Goal: Task Accomplishment & Management: Use online tool/utility

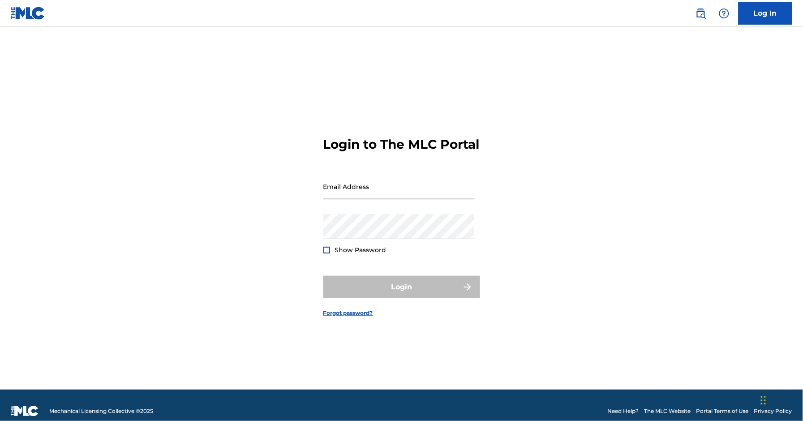
click at [354, 197] on input "Email Address" at bounding box center [398, 187] width 151 height 26
type input "[EMAIL_ADDRESS][DOMAIN_NAME]"
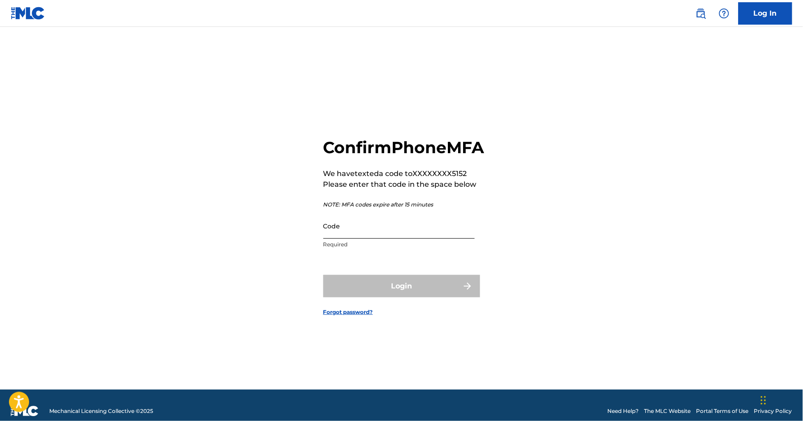
click at [367, 239] on input "Code" at bounding box center [398, 226] width 151 height 26
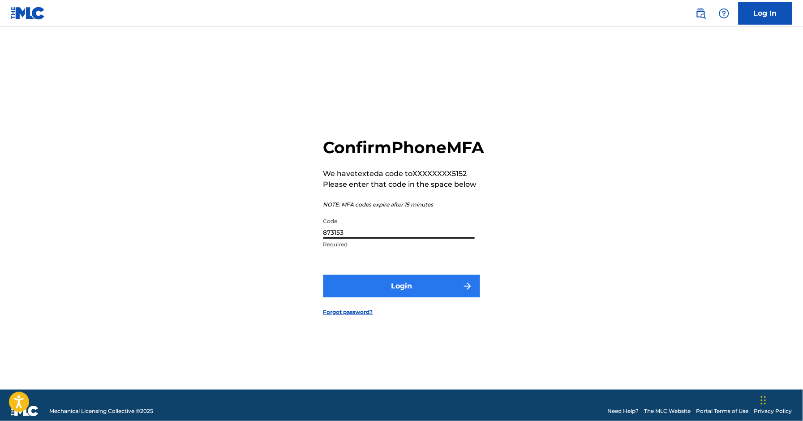
type input "873153"
click at [414, 286] on button "Login" at bounding box center [401, 286] width 157 height 22
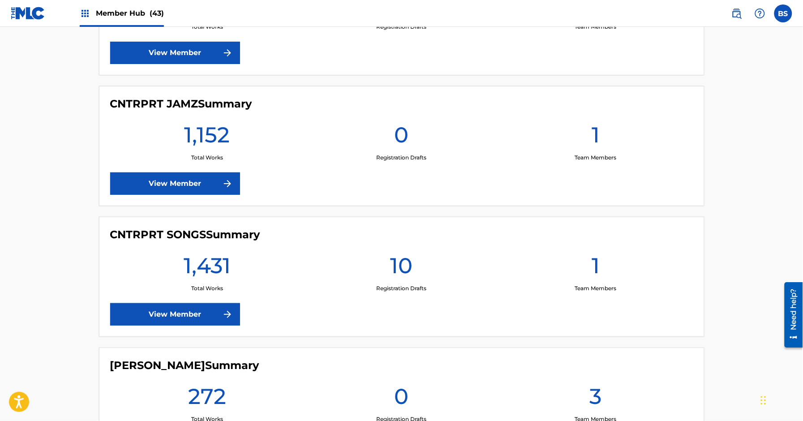
scroll to position [947, 0]
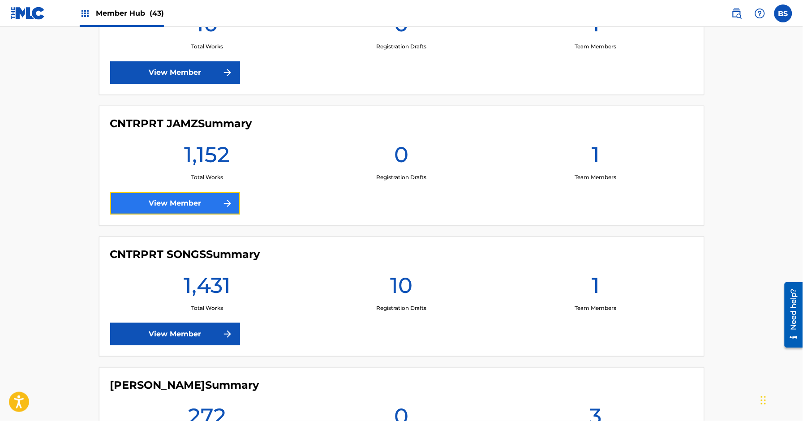
click at [200, 201] on link "View Member" at bounding box center [175, 203] width 130 height 22
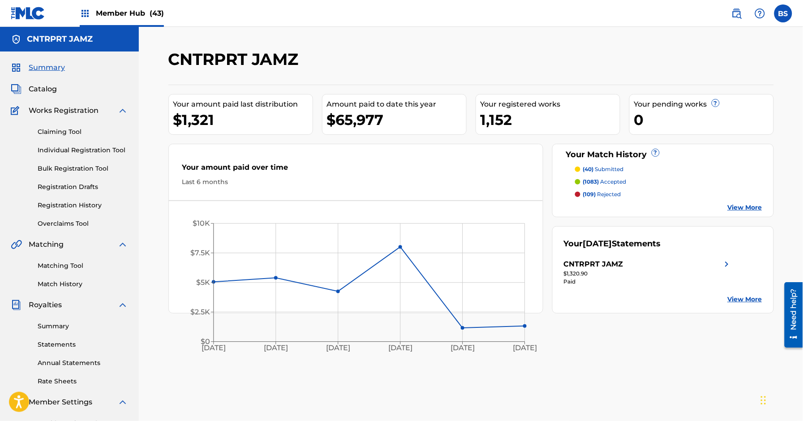
click at [118, 18] on span "Member Hub (43)" at bounding box center [130, 13] width 68 height 10
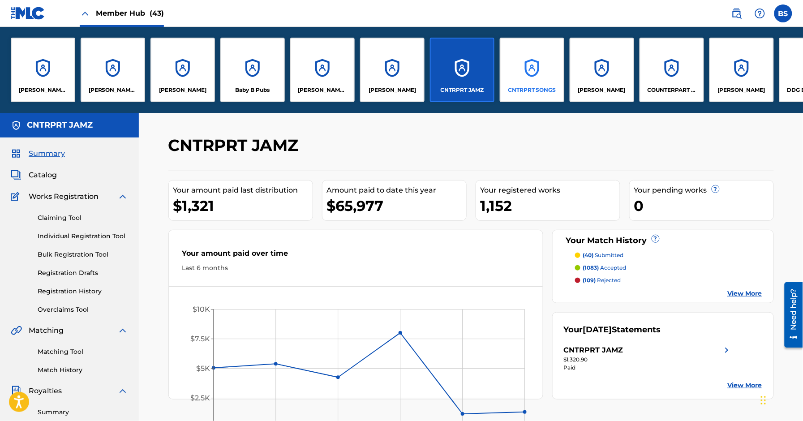
click at [523, 73] on div "CNTRPRT SONGS" at bounding box center [532, 70] width 64 height 64
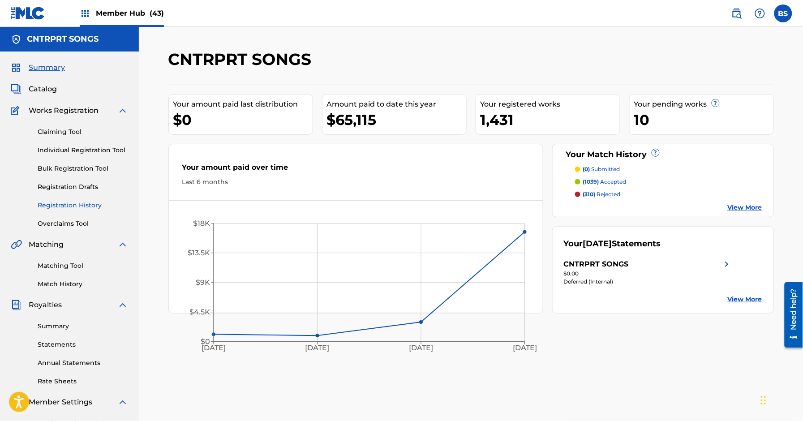
click at [93, 201] on link "Registration History" at bounding box center [83, 205] width 90 height 9
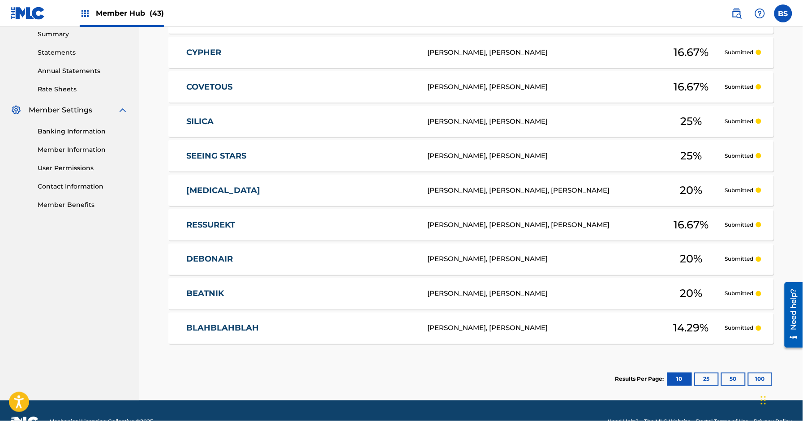
scroll to position [314, 0]
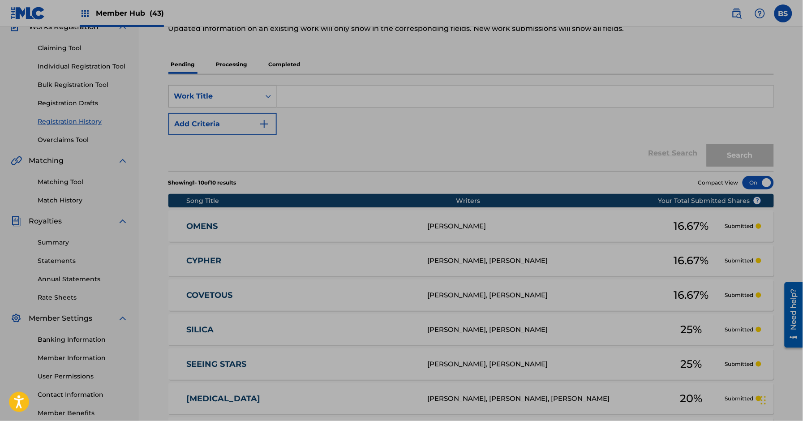
click at [313, 204] on div "Song Title" at bounding box center [321, 200] width 270 height 9
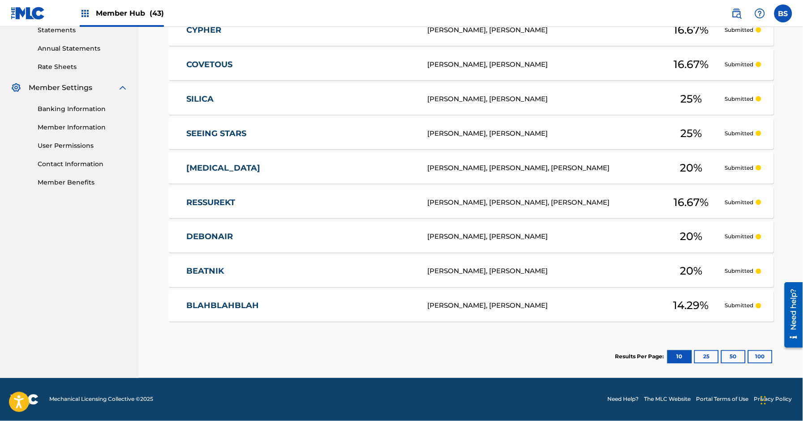
scroll to position [0, 0]
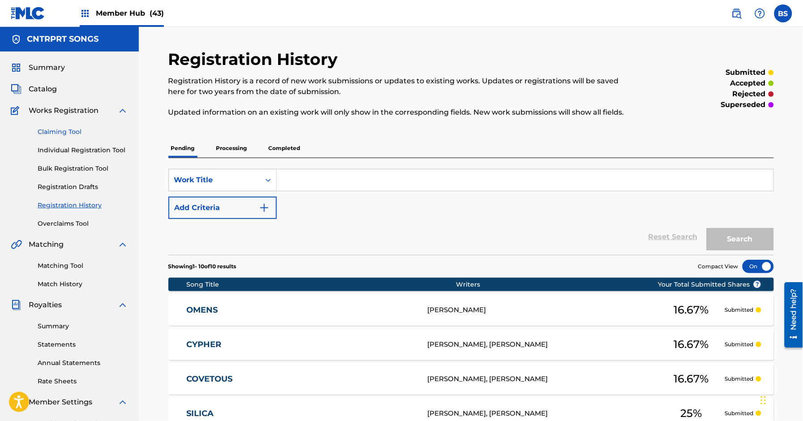
click at [56, 129] on link "Claiming Tool" at bounding box center [83, 131] width 90 height 9
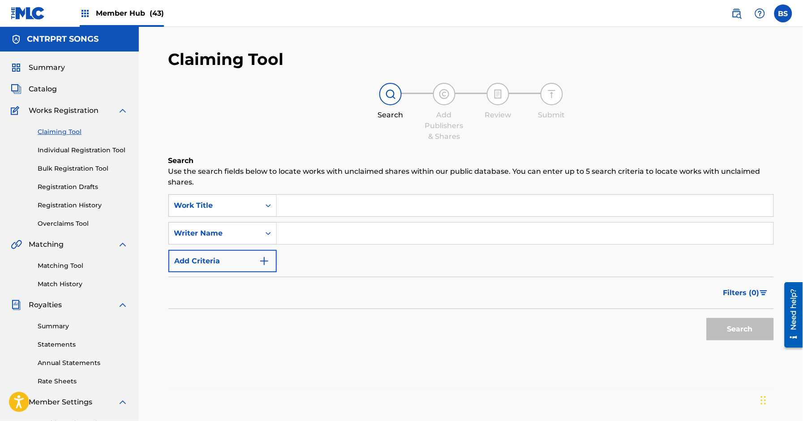
drag, startPoint x: 52, startPoint y: 87, endPoint x: 89, endPoint y: 97, distance: 37.6
click at [52, 88] on span "Catalog" at bounding box center [43, 89] width 28 height 11
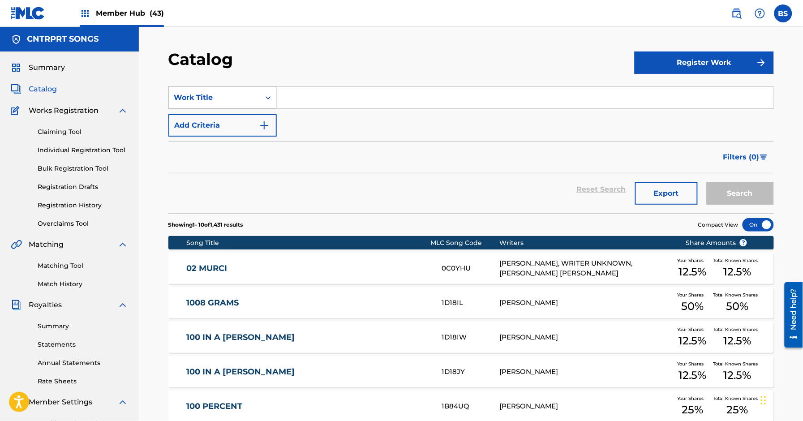
click at [204, 94] on div "Work Title" at bounding box center [214, 97] width 81 height 11
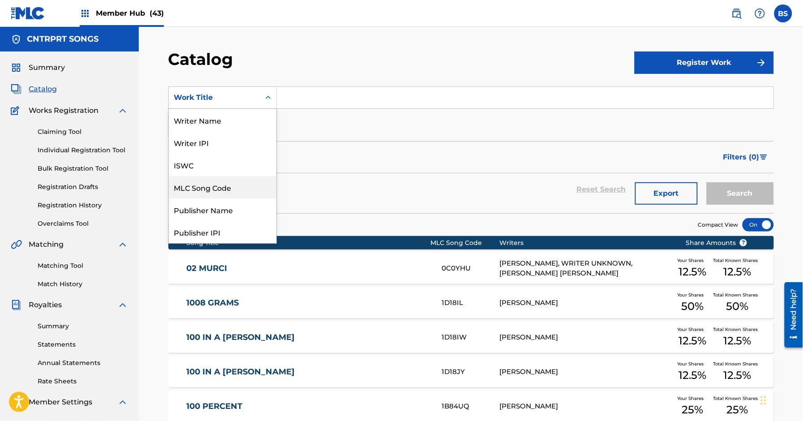
drag, startPoint x: 212, startPoint y: 187, endPoint x: 218, endPoint y: 167, distance: 21.3
click at [213, 188] on div "MLC Song Code" at bounding box center [222, 187] width 107 height 22
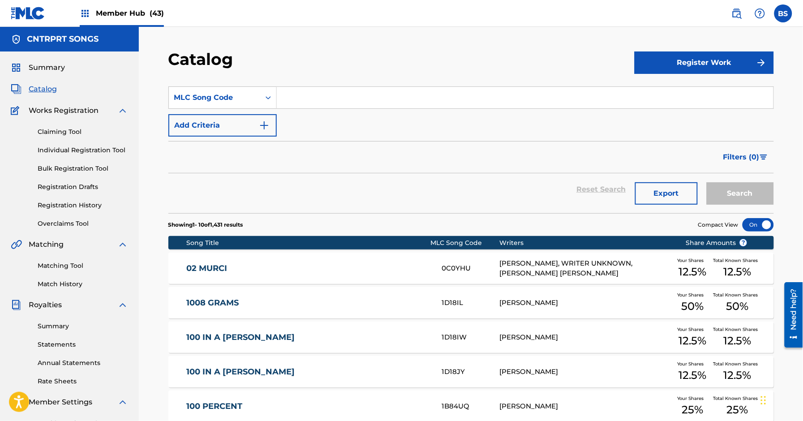
click at [303, 97] on input "Search Form" at bounding box center [525, 97] width 496 height 21
paste input "1D5Q06"
type input "1D5Q06"
drag, startPoint x: 730, startPoint y: 203, endPoint x: 687, endPoint y: 196, distance: 43.6
click at [731, 201] on button "Search" at bounding box center [739, 193] width 67 height 22
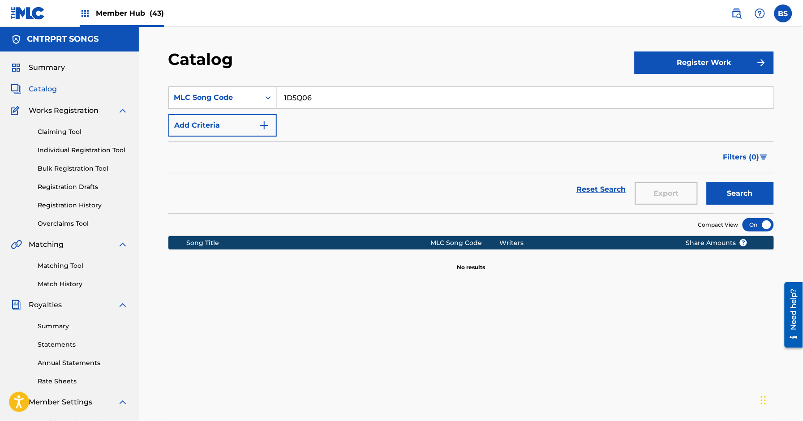
click at [297, 94] on input "1D5Q06" at bounding box center [525, 97] width 496 height 21
click at [68, 130] on link "Claiming Tool" at bounding box center [83, 131] width 90 height 9
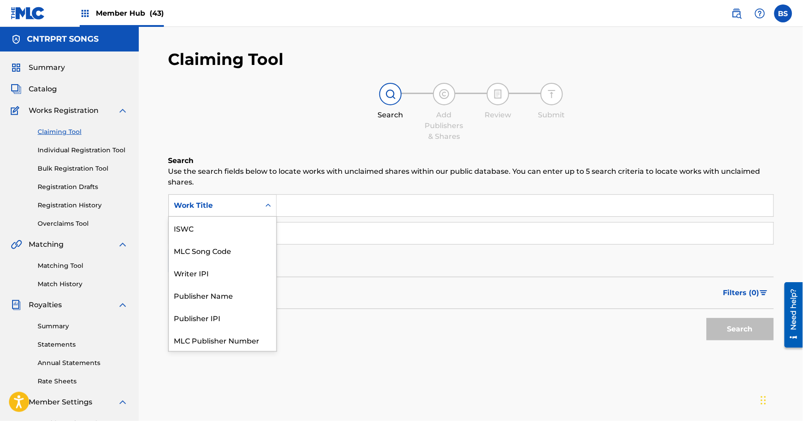
click at [230, 204] on div "Work Title" at bounding box center [214, 205] width 81 height 11
click at [229, 231] on div "MLC Song Code" at bounding box center [222, 228] width 107 height 22
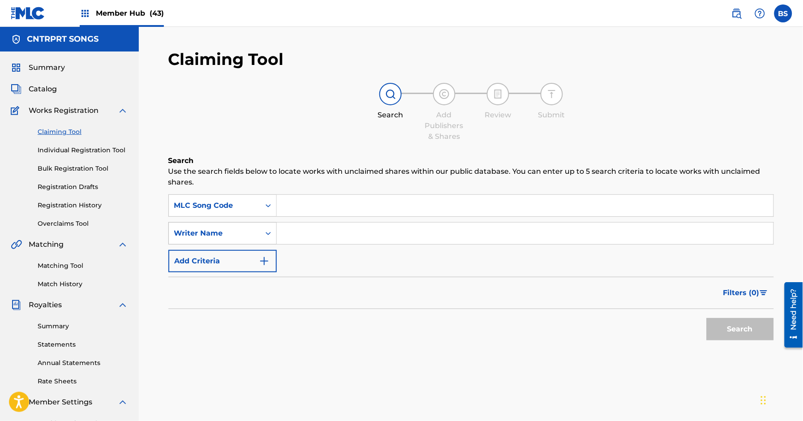
click at [319, 201] on input "Search Form" at bounding box center [525, 205] width 496 height 21
type input "1D5Q06"
drag, startPoint x: 740, startPoint y: 326, endPoint x: 673, endPoint y: 316, distance: 67.9
click at [739, 326] on button "Search" at bounding box center [739, 329] width 67 height 22
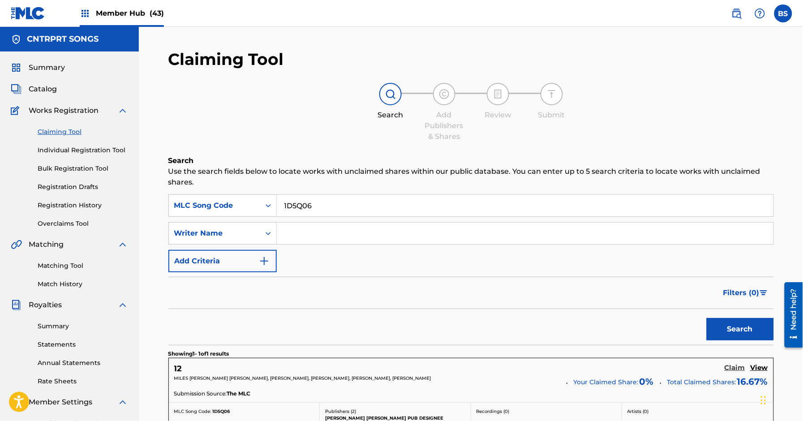
click at [739, 368] on h5 "Claim" at bounding box center [734, 367] width 21 height 9
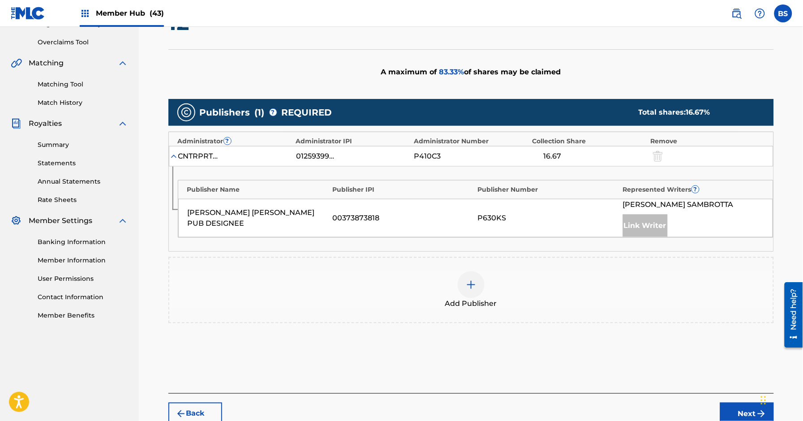
scroll to position [183, 0]
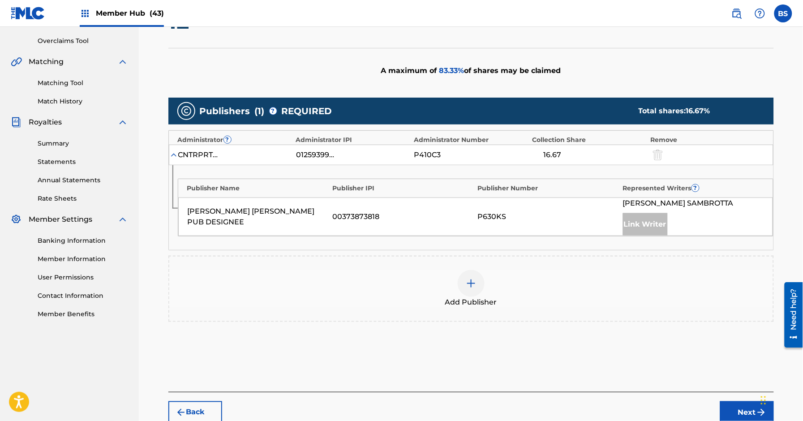
click at [470, 275] on div at bounding box center [470, 283] width 27 height 27
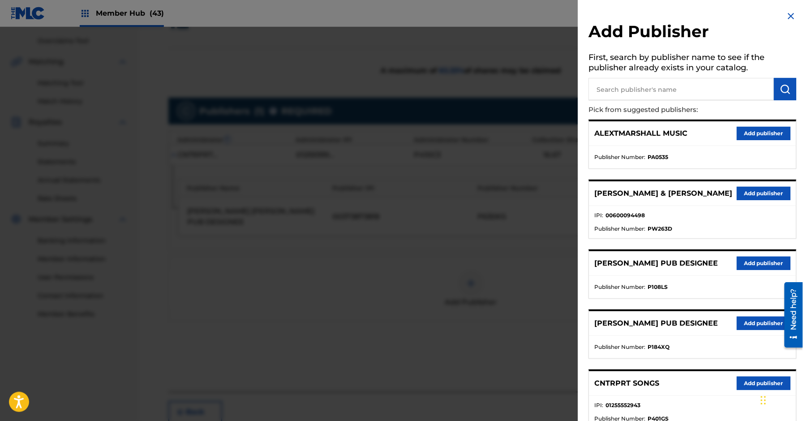
click at [636, 89] on input "text" at bounding box center [681, 89] width 185 height 22
type input "thiago"
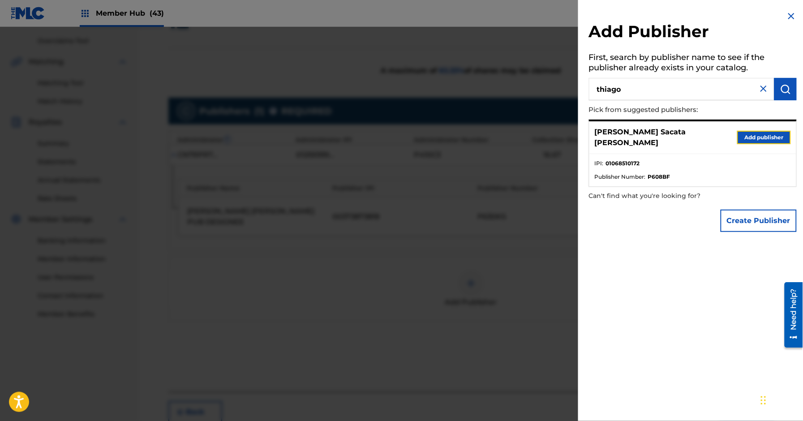
drag, startPoint x: 752, startPoint y: 135, endPoint x: 757, endPoint y: 137, distance: 5.2
click at [752, 135] on button "Add publisher" at bounding box center [764, 137] width 54 height 13
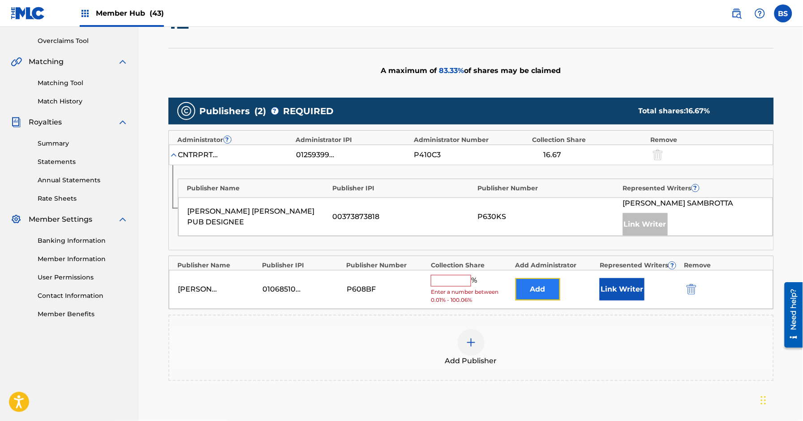
click at [537, 297] on button "Add" at bounding box center [537, 289] width 45 height 22
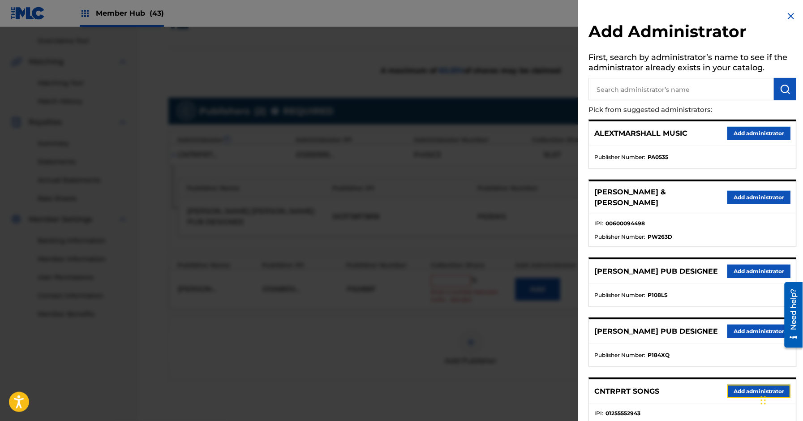
drag, startPoint x: 742, startPoint y: 398, endPoint x: 735, endPoint y: 388, distance: 12.3
click at [740, 396] on button "Add administrator" at bounding box center [758, 390] width 63 height 13
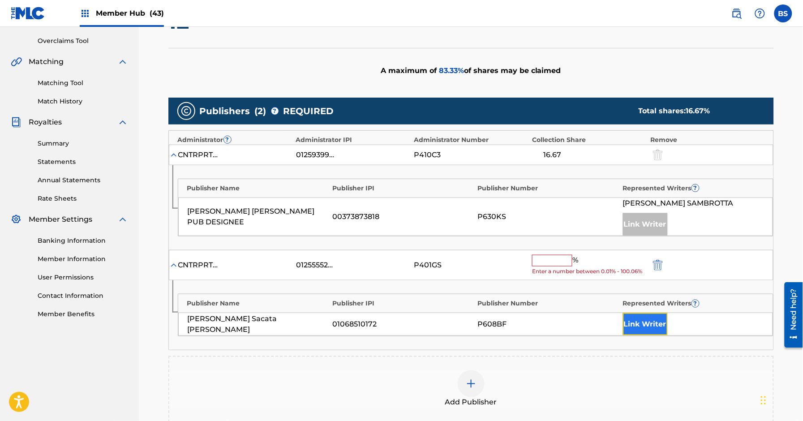
click at [643, 330] on button "Link Writer" at bounding box center [645, 324] width 45 height 22
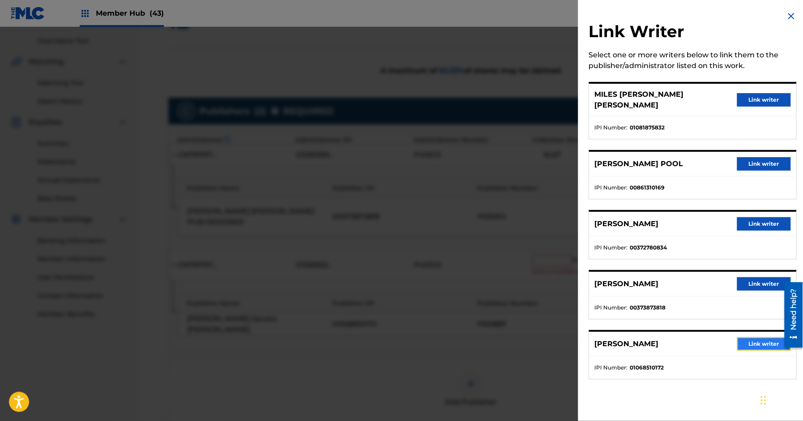
drag, startPoint x: 760, startPoint y: 332, endPoint x: 393, endPoint y: 149, distance: 410.6
click at [760, 337] on button "Link writer" at bounding box center [764, 343] width 54 height 13
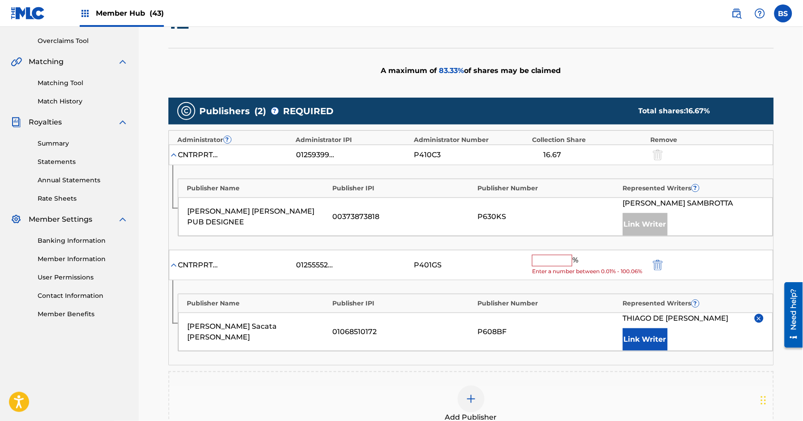
drag, startPoint x: 553, startPoint y: 262, endPoint x: 474, endPoint y: 220, distance: 89.3
click at [552, 262] on input "text" at bounding box center [552, 261] width 40 height 12
paste input "16.67"
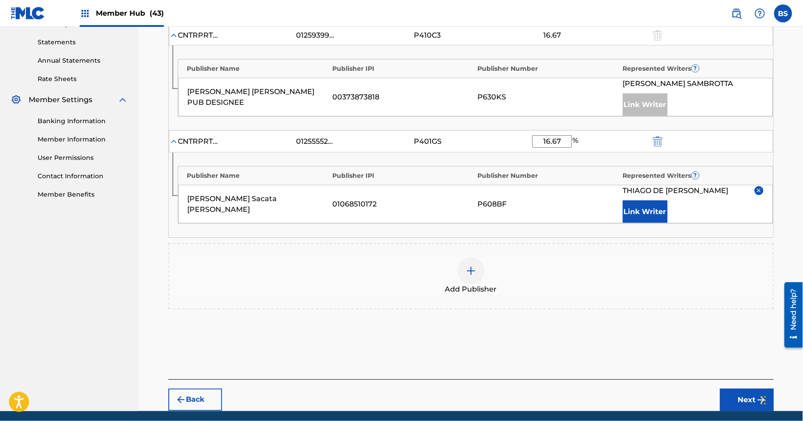
scroll to position [336, 0]
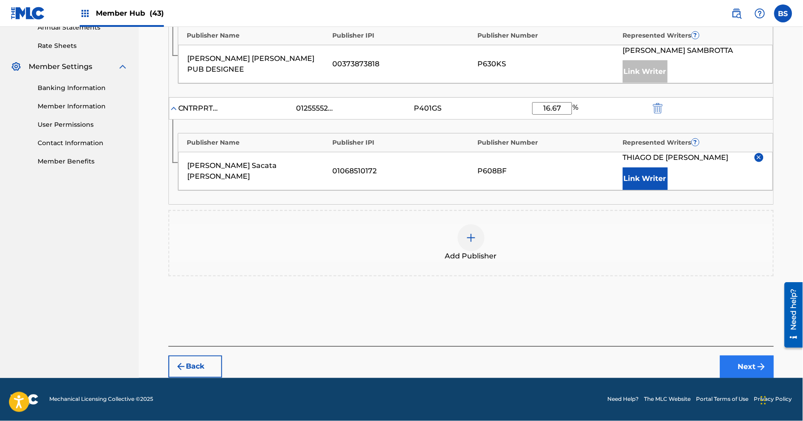
type input "16.67"
click at [746, 359] on button "Next" at bounding box center [747, 366] width 54 height 22
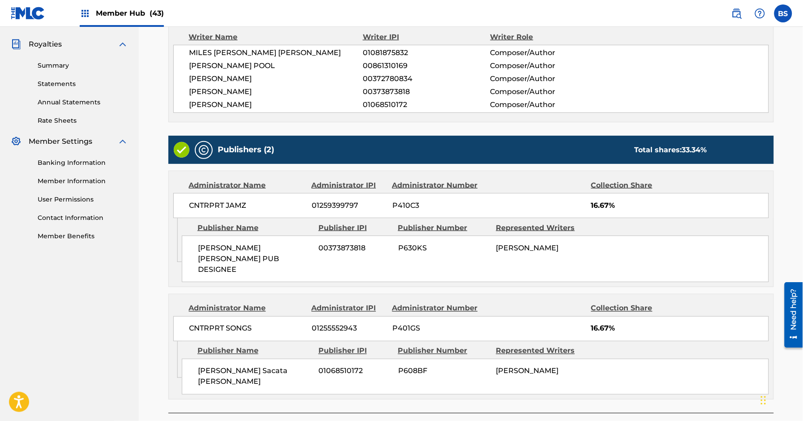
scroll to position [309, 0]
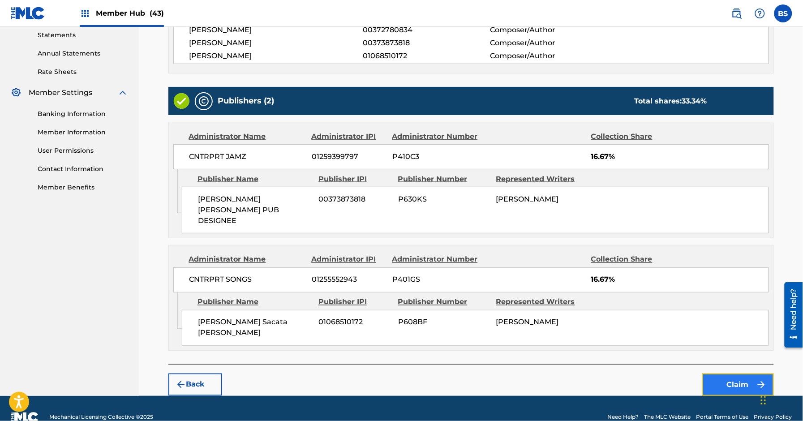
click at [750, 373] on button "Claim" at bounding box center [738, 384] width 72 height 22
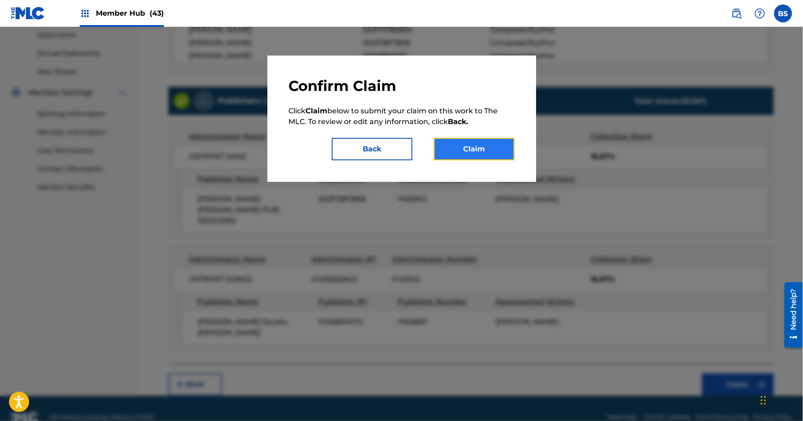
click at [476, 152] on button "Claim" at bounding box center [474, 149] width 81 height 22
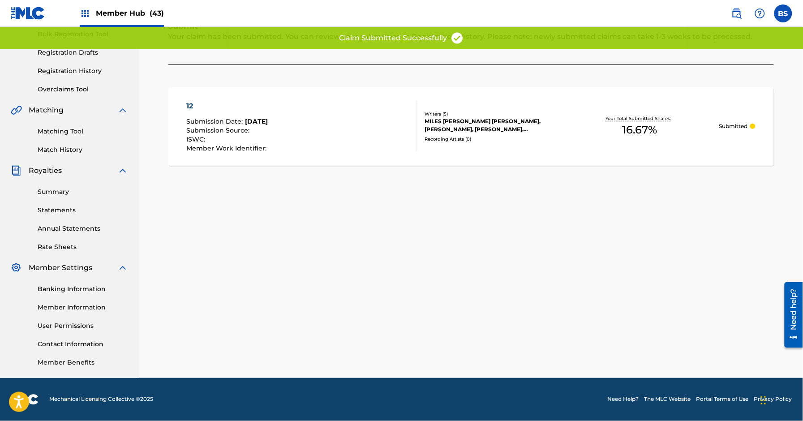
scroll to position [0, 0]
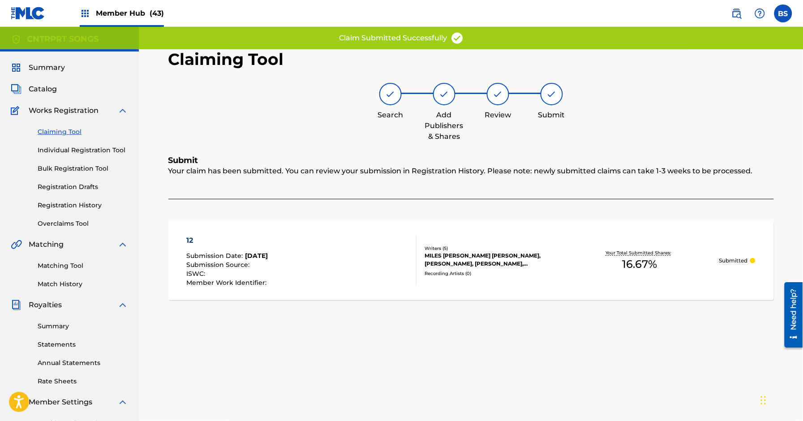
click at [59, 132] on link "Claiming Tool" at bounding box center [83, 131] width 90 height 9
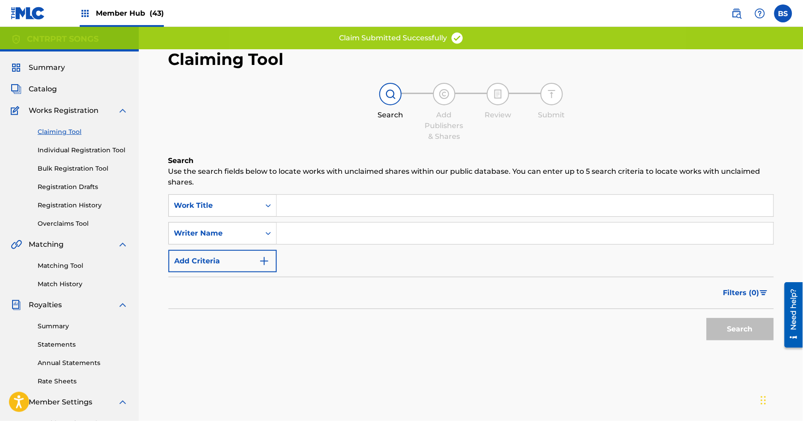
scroll to position [3, 0]
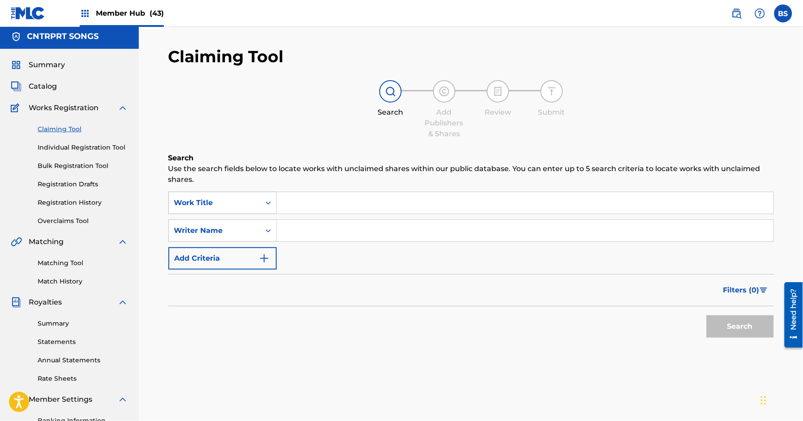
drag, startPoint x: 241, startPoint y: 201, endPoint x: 233, endPoint y: 211, distance: 13.7
click at [241, 201] on div "Work Title" at bounding box center [214, 202] width 81 height 11
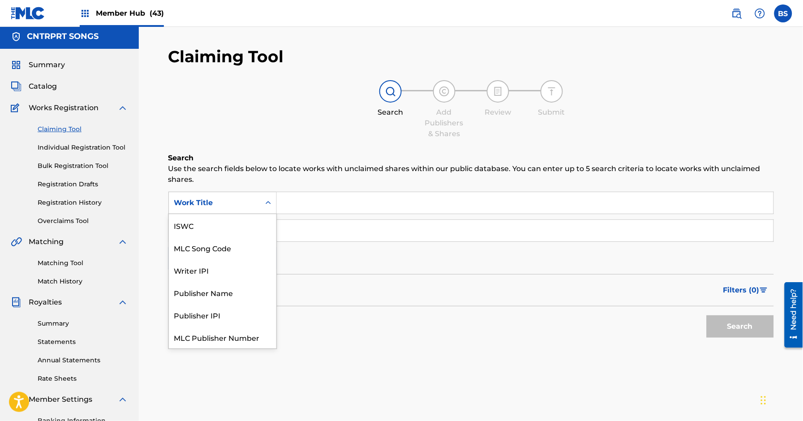
scroll to position [22, 0]
drag, startPoint x: 228, startPoint y: 226, endPoint x: 320, endPoint y: 214, distance: 92.6
click at [232, 226] on div "MLC Song Code" at bounding box center [222, 225] width 107 height 22
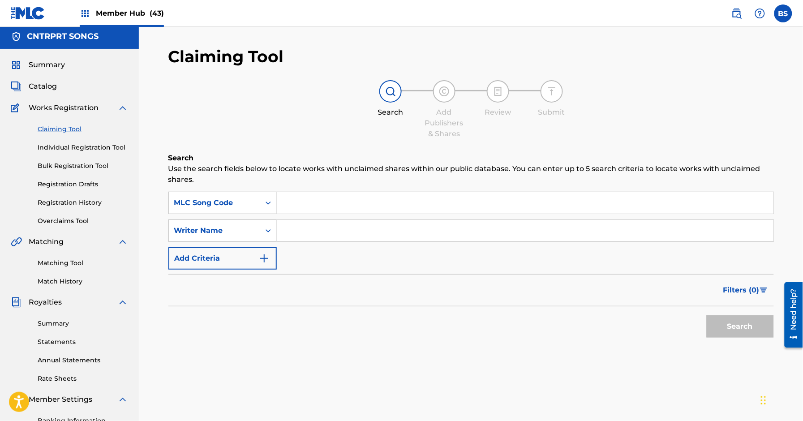
click at [326, 205] on input "Search Form" at bounding box center [525, 202] width 496 height 21
paste input "9H5N54"
type input "9H5N54"
click at [724, 316] on div "Search" at bounding box center [738, 324] width 72 height 36
drag, startPoint x: 724, startPoint y: 324, endPoint x: 705, endPoint y: 319, distance: 20.3
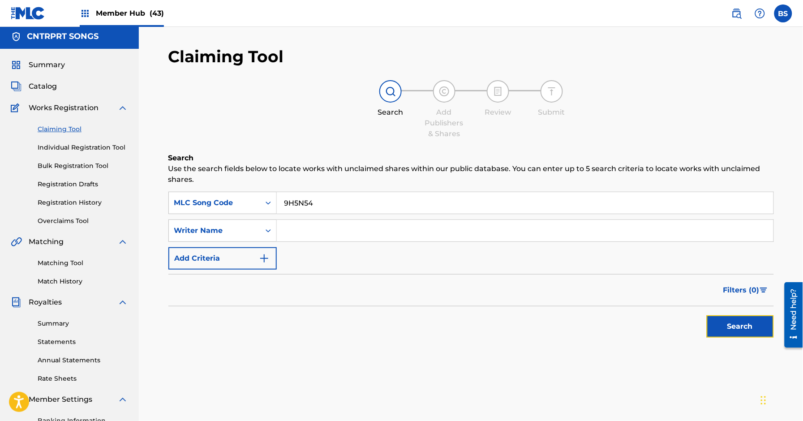
click at [721, 325] on button "Search" at bounding box center [739, 326] width 67 height 22
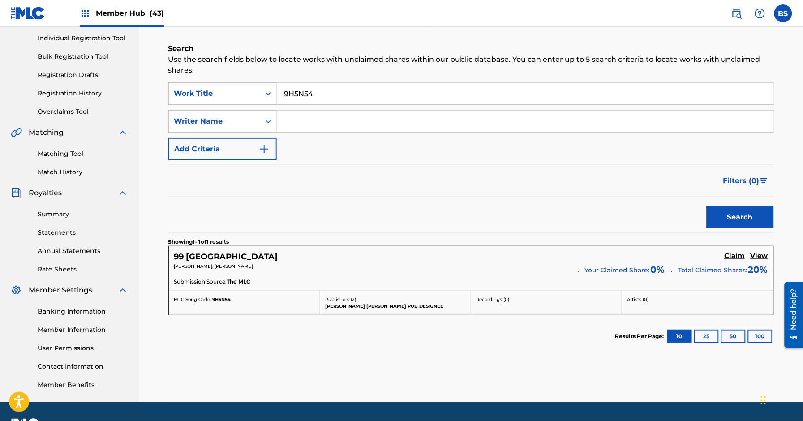
scroll to position [124, 0]
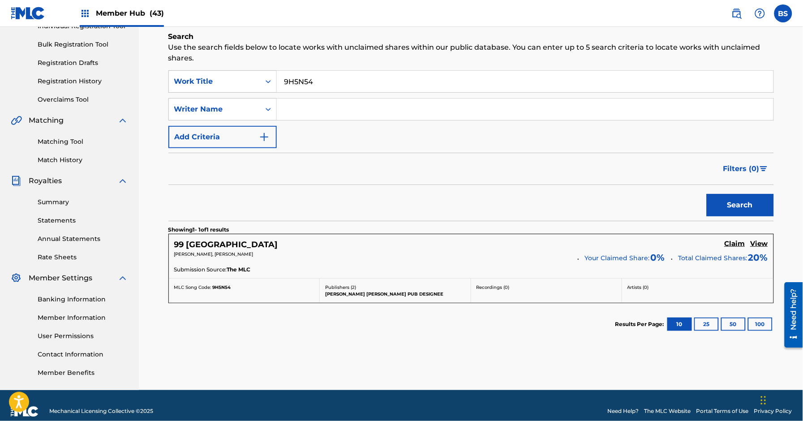
drag, startPoint x: 734, startPoint y: 245, endPoint x: 447, endPoint y: 275, distance: 288.4
click at [734, 245] on h5 "Claim" at bounding box center [734, 243] width 21 height 9
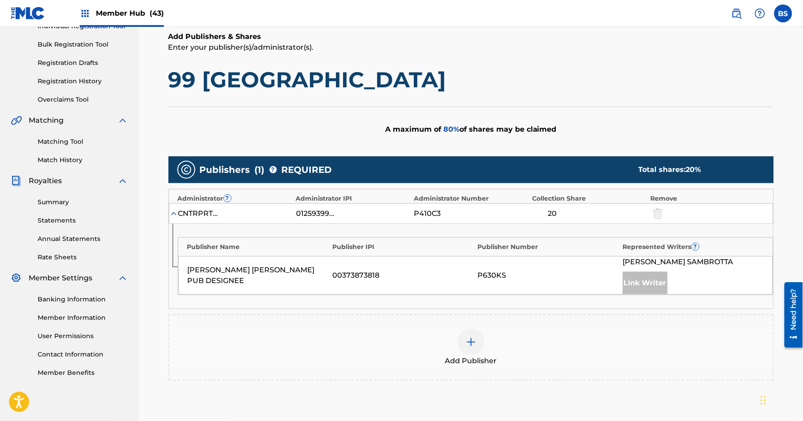
click at [476, 341] on img at bounding box center [471, 342] width 11 height 11
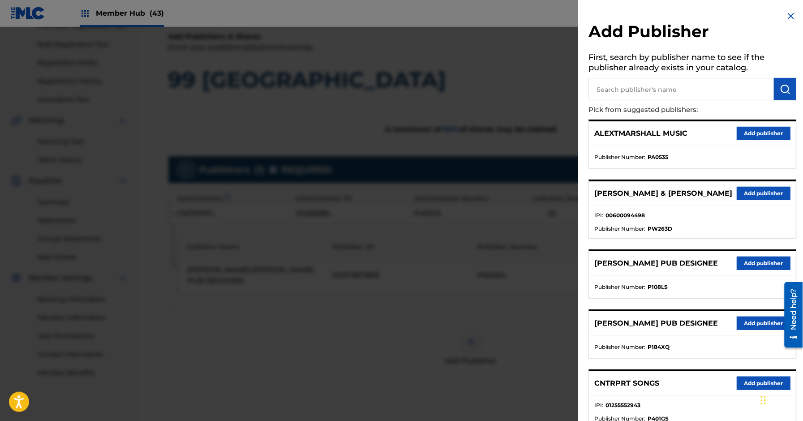
click at [670, 98] on input "text" at bounding box center [681, 89] width 185 height 22
type input "thiago"
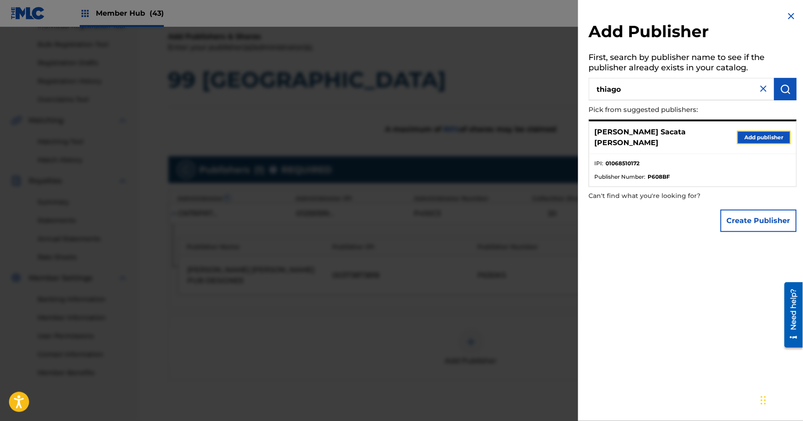
drag, startPoint x: 766, startPoint y: 132, endPoint x: 759, endPoint y: 145, distance: 14.0
click at [764, 132] on button "Add publisher" at bounding box center [764, 137] width 54 height 13
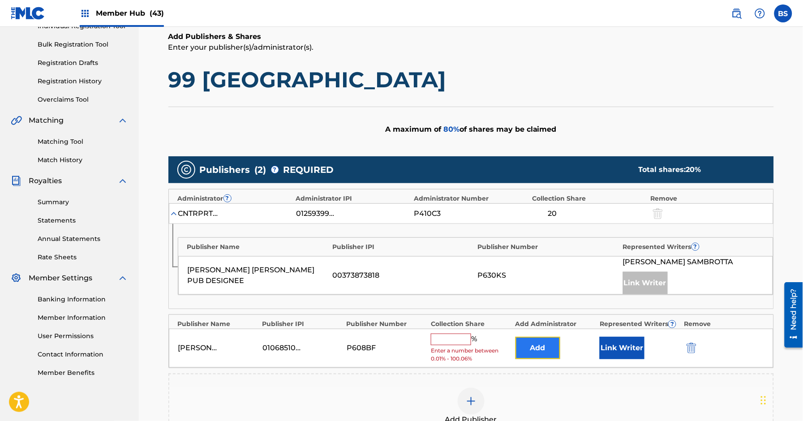
click at [536, 348] on button "Add" at bounding box center [537, 348] width 45 height 22
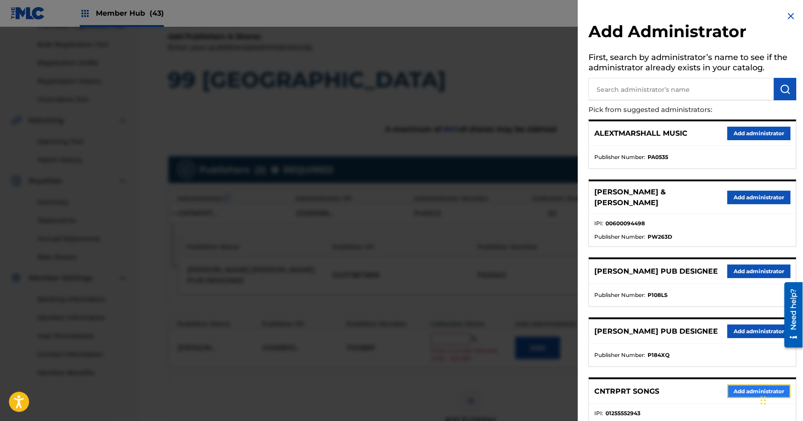
click at [742, 398] on button "Add administrator" at bounding box center [758, 390] width 63 height 13
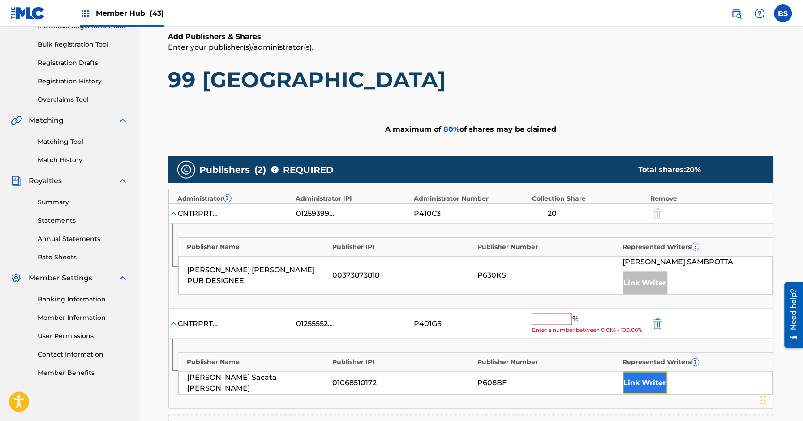
click at [651, 382] on button "Link Writer" at bounding box center [645, 383] width 45 height 22
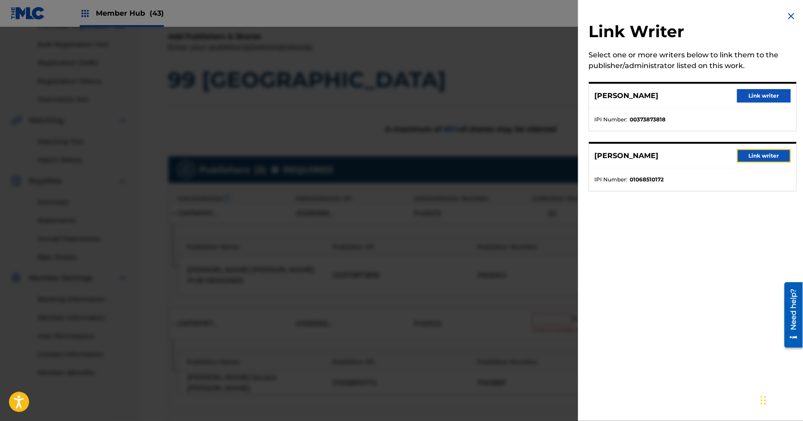
drag, startPoint x: 756, startPoint y: 158, endPoint x: 494, endPoint y: 216, distance: 268.3
click at [755, 157] on button "Link writer" at bounding box center [764, 155] width 54 height 13
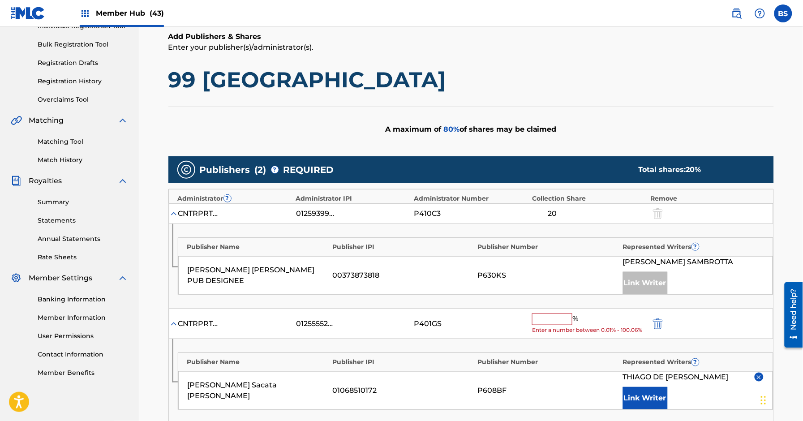
drag, startPoint x: 564, startPoint y: 318, endPoint x: 559, endPoint y: 320, distance: 5.2
click at [564, 318] on input "text" at bounding box center [552, 319] width 40 height 12
paste input "20"
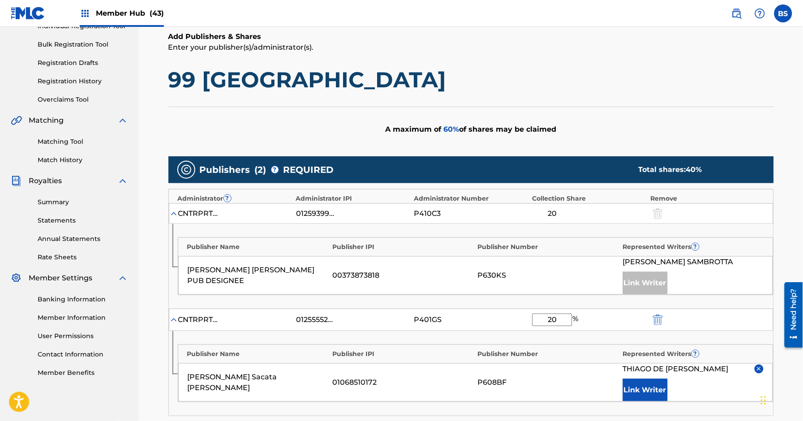
scroll to position [293, 0]
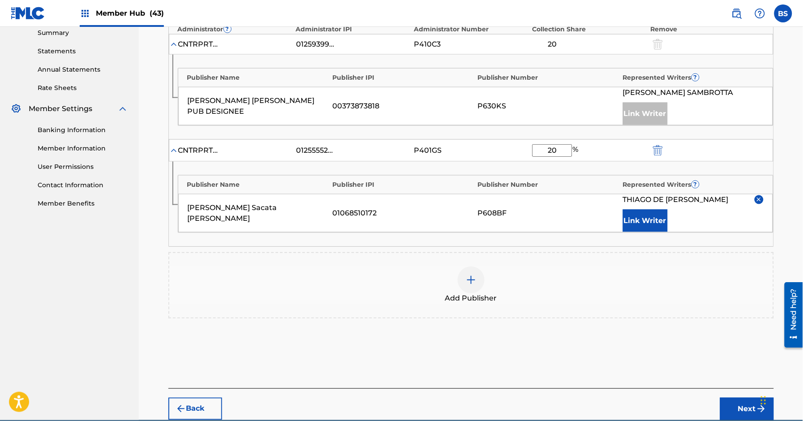
type input "20"
click at [746, 413] on button "Next" at bounding box center [747, 408] width 54 height 22
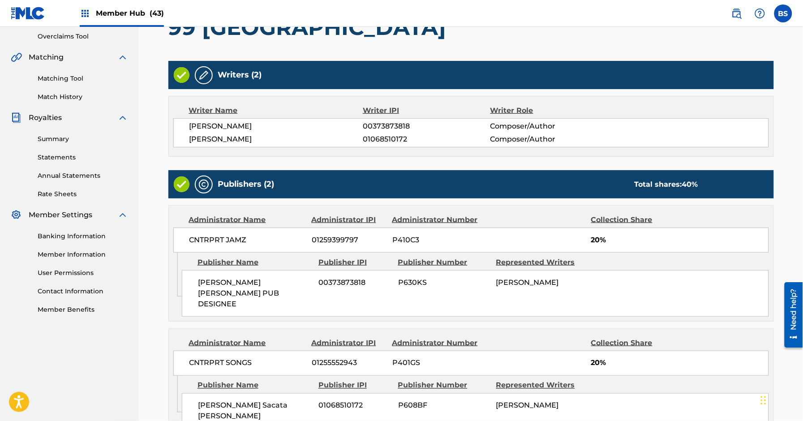
scroll to position [271, 0]
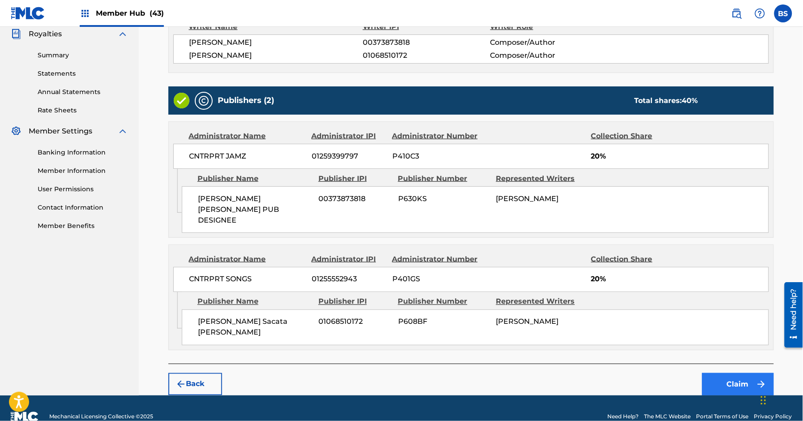
drag, startPoint x: 733, startPoint y: 354, endPoint x: 734, endPoint y: 359, distance: 4.6
click at [733, 363] on div "Back Claim" at bounding box center [470, 379] width 605 height 32
click at [734, 373] on button "Claim" at bounding box center [738, 384] width 72 height 22
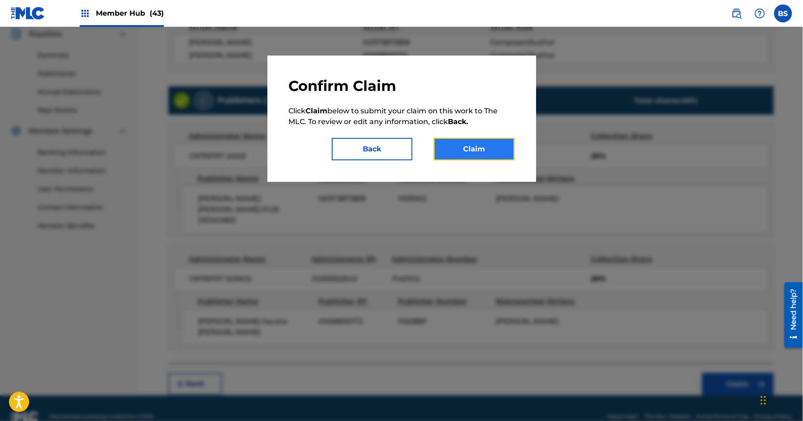
click at [481, 141] on button "Claim" at bounding box center [474, 149] width 81 height 22
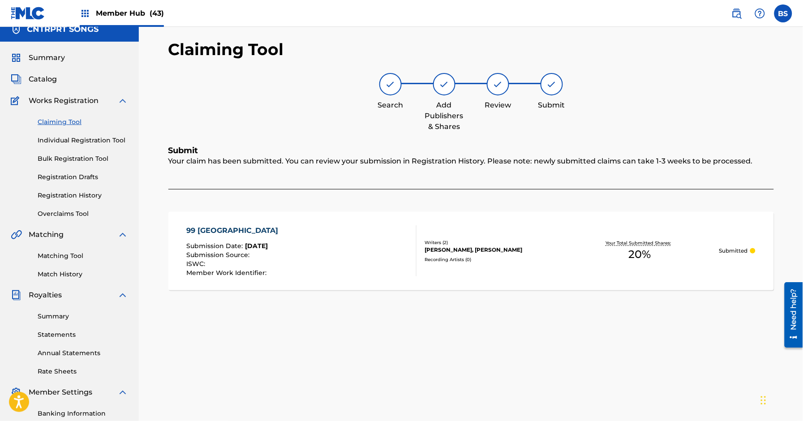
scroll to position [11, 0]
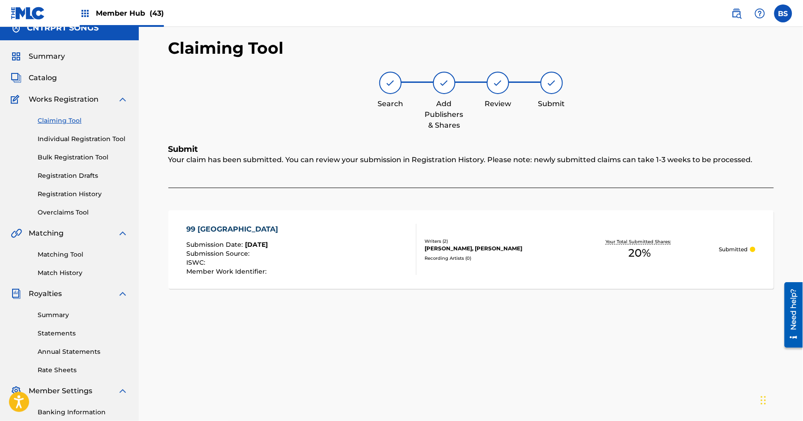
click at [62, 120] on link "Claiming Tool" at bounding box center [83, 120] width 90 height 9
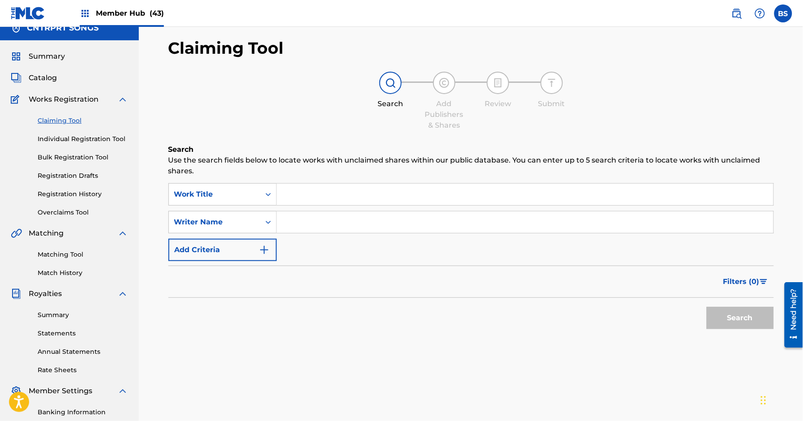
scroll to position [0, 0]
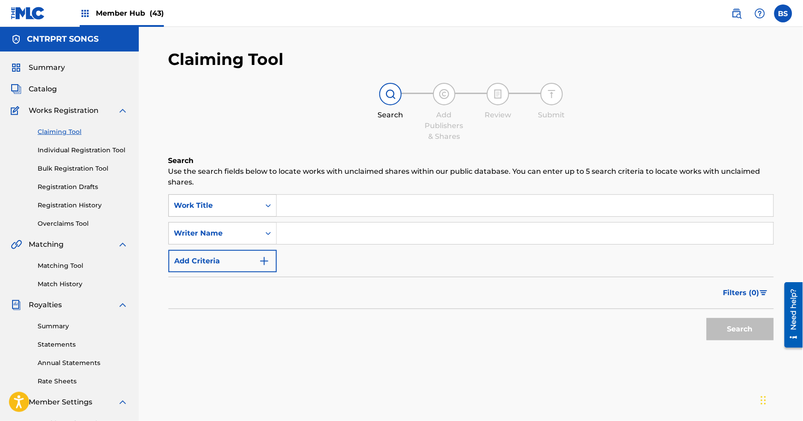
drag, startPoint x: 217, startPoint y: 192, endPoint x: 215, endPoint y: 197, distance: 5.1
click at [217, 192] on div "Search Use the search fields below to locate works with unclaimed shares within…" at bounding box center [470, 272] width 605 height 234
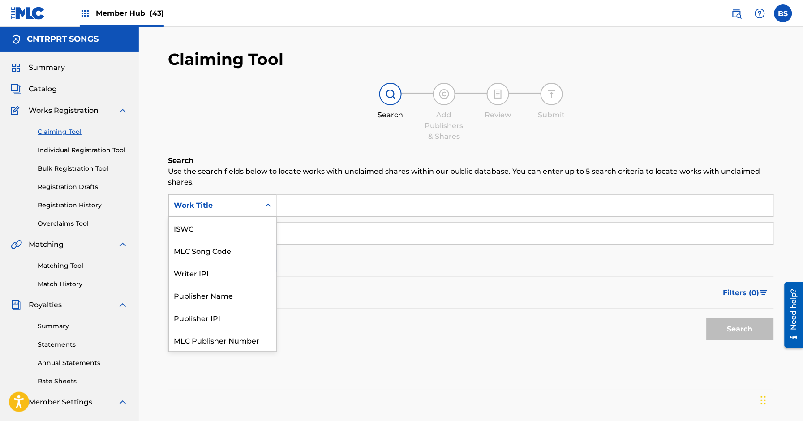
drag, startPoint x: 218, startPoint y: 213, endPoint x: 226, endPoint y: 238, distance: 26.5
click at [218, 213] on div "Work Title" at bounding box center [214, 205] width 91 height 17
drag, startPoint x: 226, startPoint y: 233, endPoint x: 365, endPoint y: 192, distance: 145.0
click at [227, 233] on div "MLC Song Code" at bounding box center [222, 228] width 107 height 22
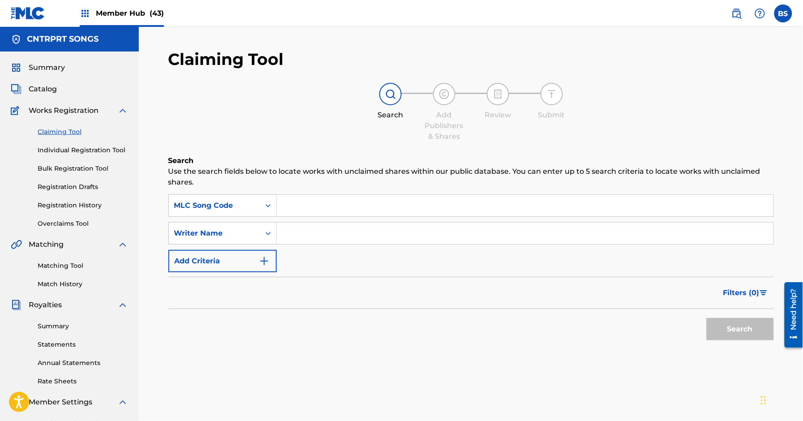
drag, startPoint x: 360, startPoint y: 190, endPoint x: 343, endPoint y: 207, distance: 24.7
click at [360, 191] on div "Search Use the search fields below to locate works with unclaimed shares within…" at bounding box center [470, 272] width 605 height 234
click at [344, 206] on input "Search Form" at bounding box center [525, 205] width 496 height 21
paste input "FB11EK"
type input "FB11EK"
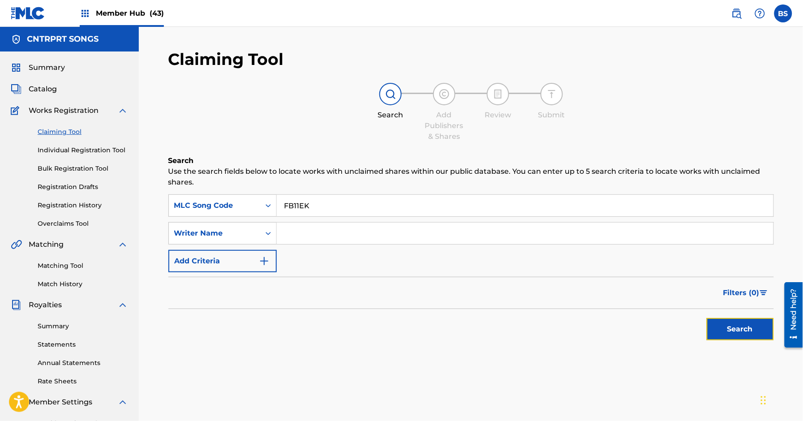
drag, startPoint x: 740, startPoint y: 333, endPoint x: 660, endPoint y: 307, distance: 84.6
click at [740, 333] on button "Search" at bounding box center [739, 329] width 67 height 22
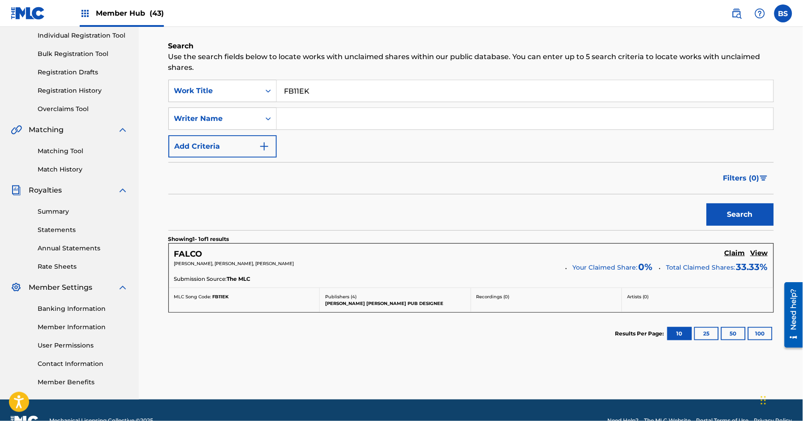
scroll to position [137, 0]
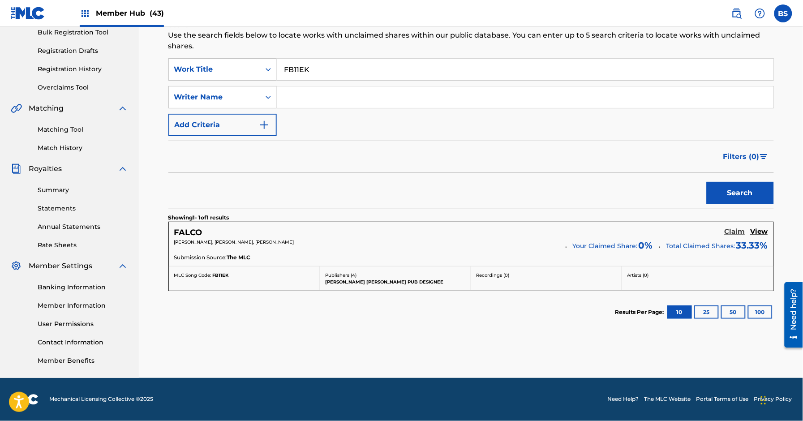
click at [733, 230] on h5 "Claim" at bounding box center [734, 231] width 21 height 9
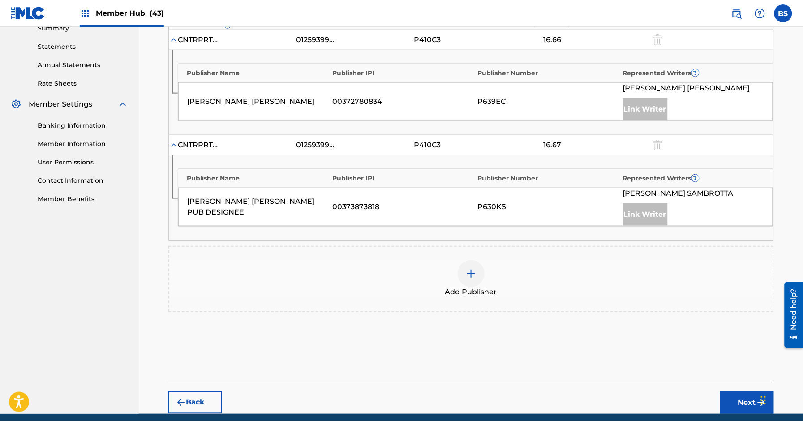
scroll to position [302, 0]
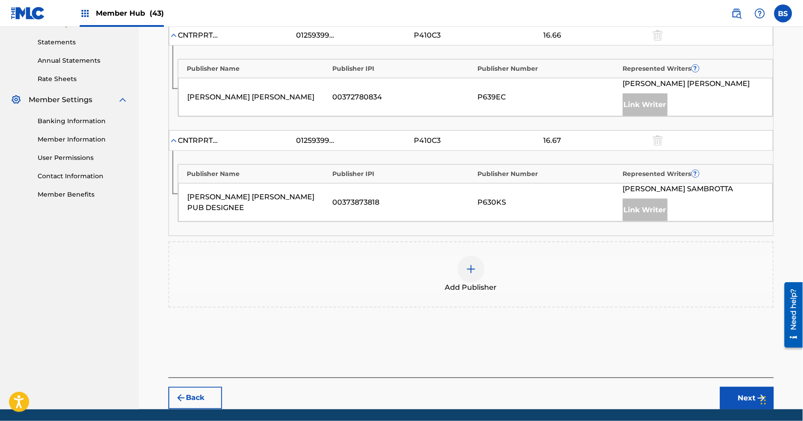
click at [474, 275] on div at bounding box center [470, 269] width 27 height 27
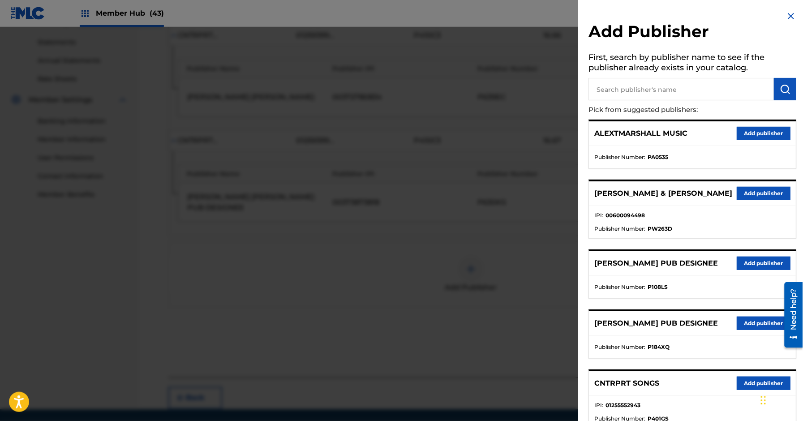
click at [664, 94] on input "text" at bounding box center [681, 89] width 185 height 22
type input "thiago"
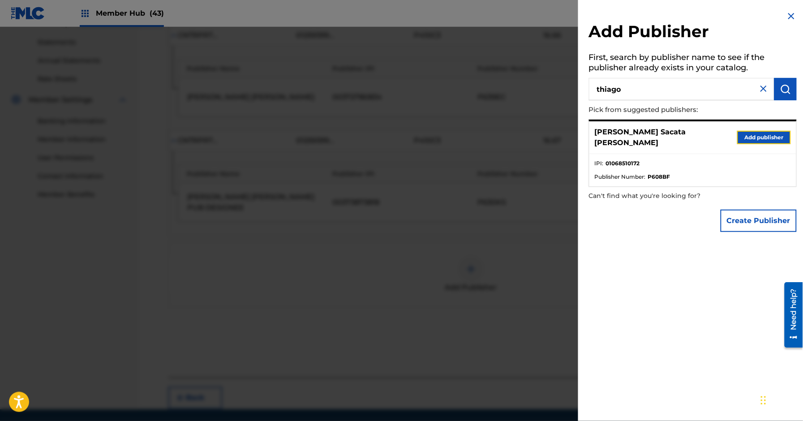
click at [766, 131] on button "Add publisher" at bounding box center [764, 137] width 54 height 13
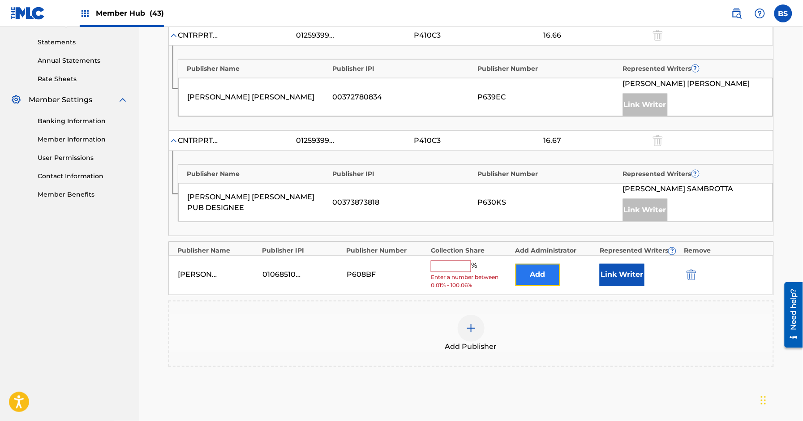
click at [542, 270] on button "Add" at bounding box center [537, 275] width 45 height 22
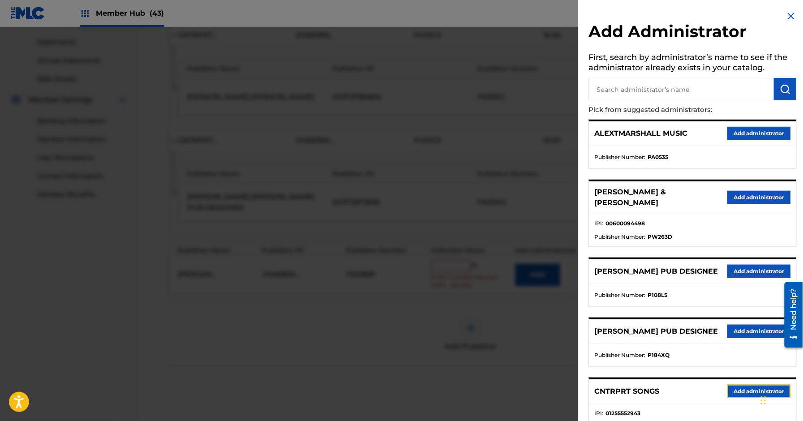
drag, startPoint x: 744, startPoint y: 402, endPoint x: 621, endPoint y: 362, distance: 129.7
click at [744, 398] on button "Add administrator" at bounding box center [758, 390] width 63 height 13
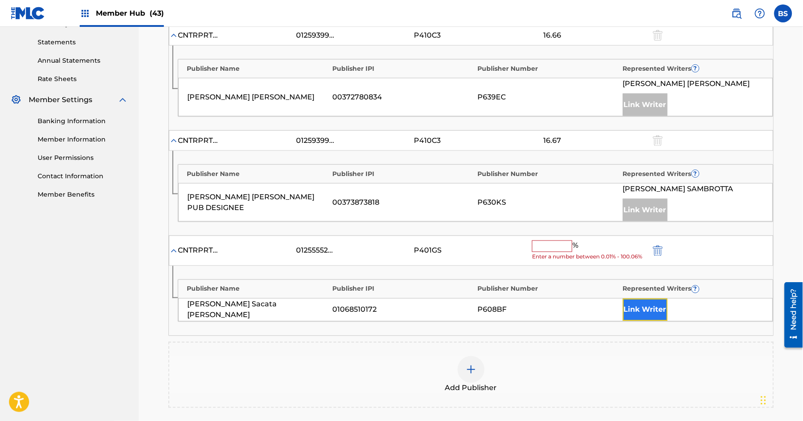
click at [645, 308] on button "Link Writer" at bounding box center [645, 310] width 45 height 22
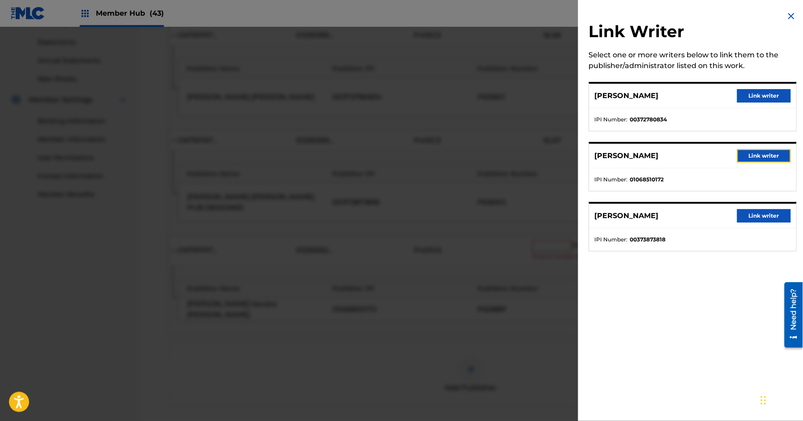
drag, startPoint x: 761, startPoint y: 157, endPoint x: 472, endPoint y: 234, distance: 299.7
click at [761, 157] on button "Link writer" at bounding box center [764, 155] width 54 height 13
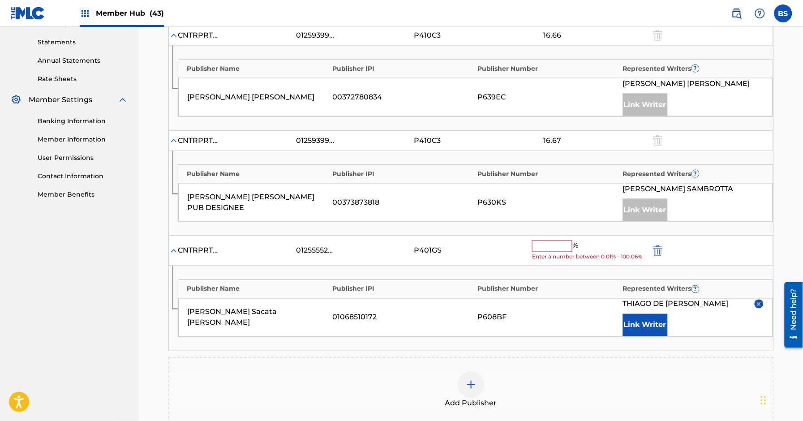
click at [548, 248] on input "text" at bounding box center [552, 246] width 40 height 12
paste input "16.67"
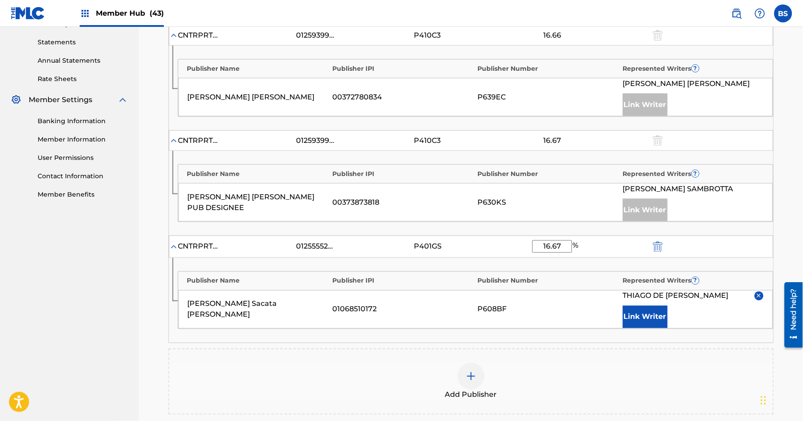
type input "16.67"
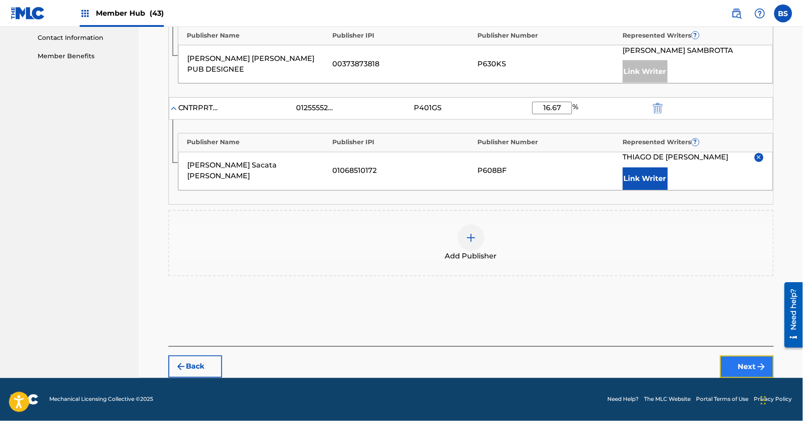
click at [736, 364] on button "Next" at bounding box center [747, 366] width 54 height 22
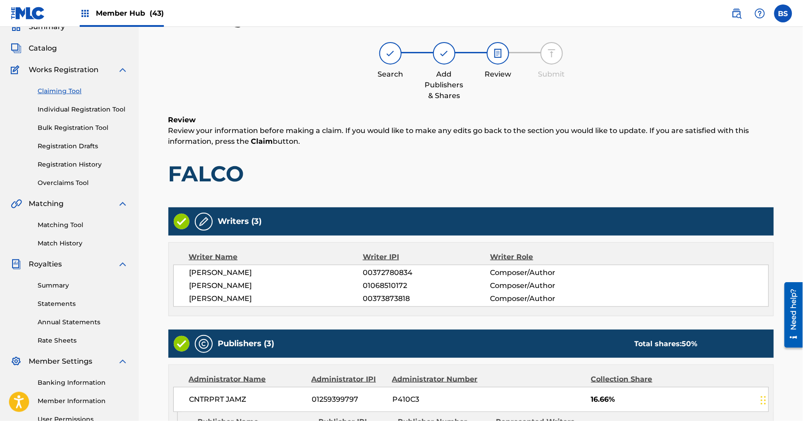
scroll to position [388, 0]
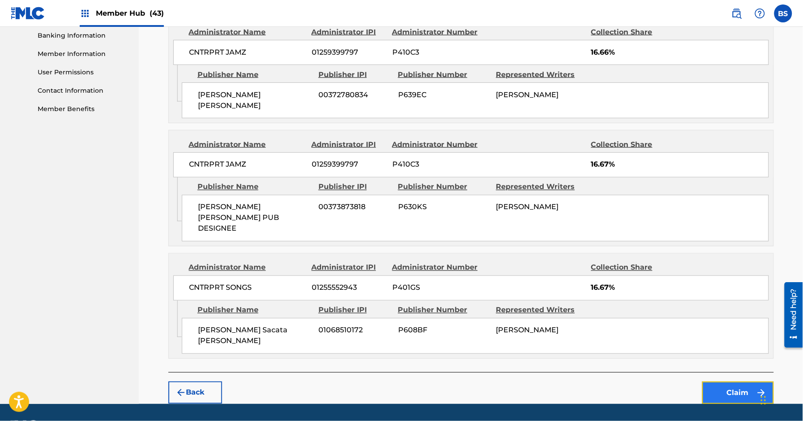
click at [732, 381] on button "Claim" at bounding box center [738, 392] width 72 height 22
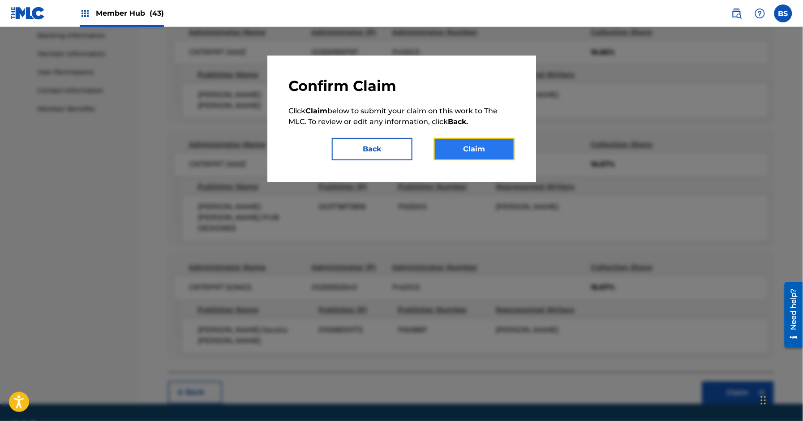
click at [500, 149] on button "Claim" at bounding box center [474, 149] width 81 height 22
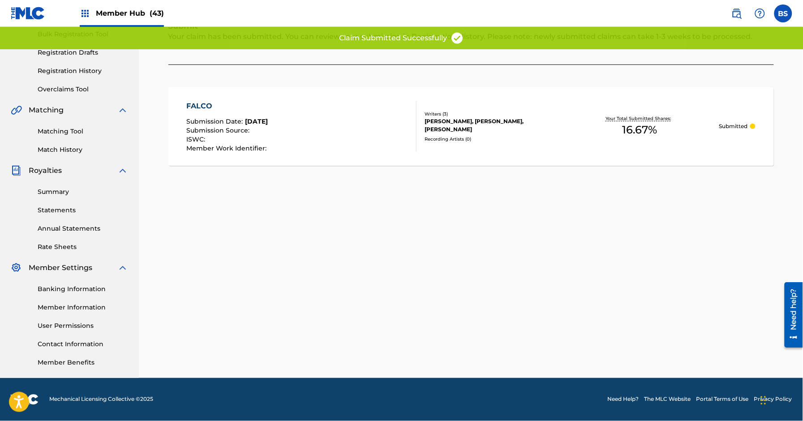
scroll to position [0, 0]
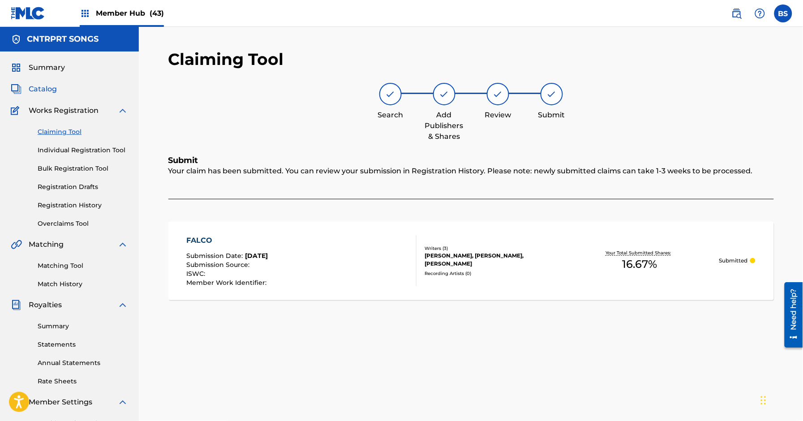
click at [50, 88] on span "Catalog" at bounding box center [43, 89] width 28 height 11
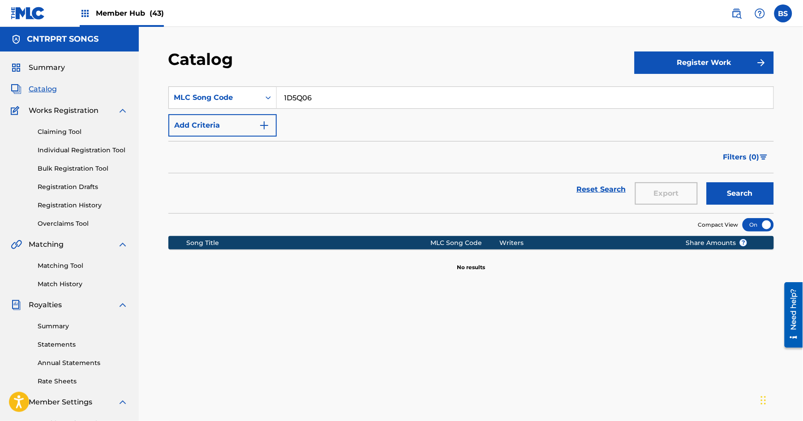
click at [316, 101] on input "1D5Q06" at bounding box center [525, 97] width 496 height 21
drag, startPoint x: 61, startPoint y: 128, endPoint x: 86, endPoint y: 133, distance: 25.3
click at [62, 128] on link "Claiming Tool" at bounding box center [83, 131] width 90 height 9
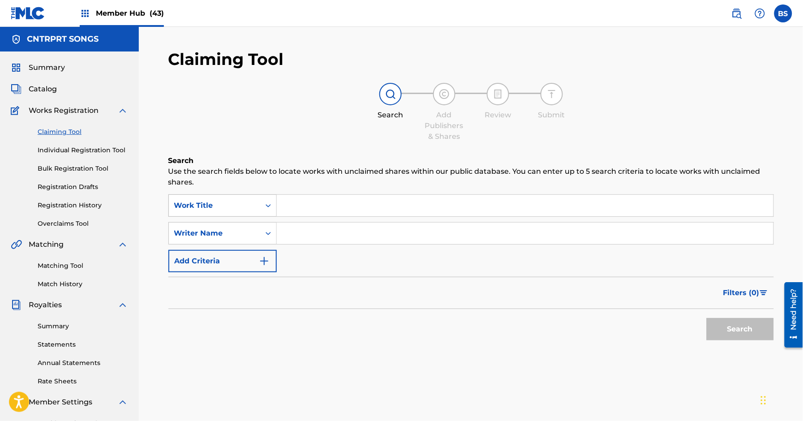
drag, startPoint x: 223, startPoint y: 205, endPoint x: 223, endPoint y: 212, distance: 6.3
click at [223, 205] on div "Work Title" at bounding box center [214, 205] width 81 height 11
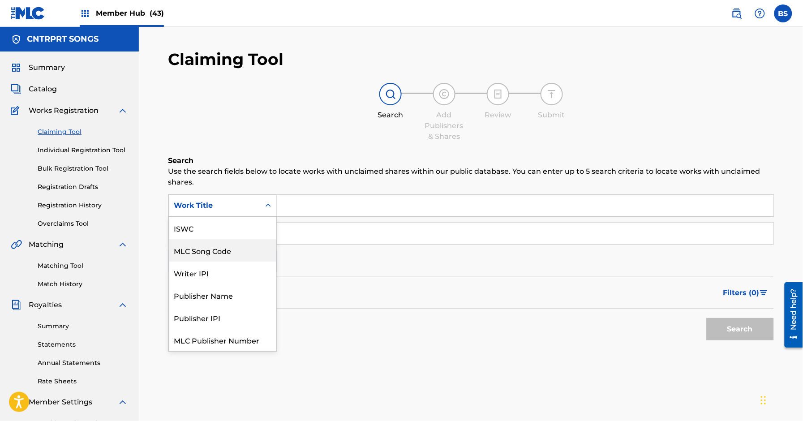
scroll to position [22, 0]
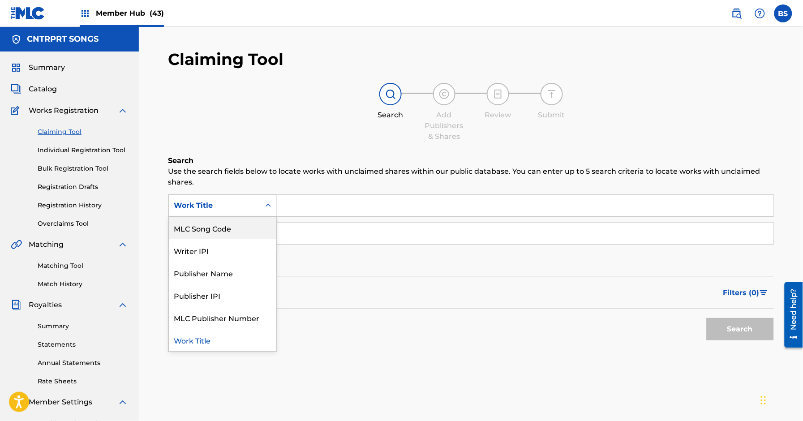
drag, startPoint x: 219, startPoint y: 228, endPoint x: 253, endPoint y: 227, distance: 34.0
click at [222, 230] on div "MLC Song Code" at bounding box center [222, 228] width 107 height 22
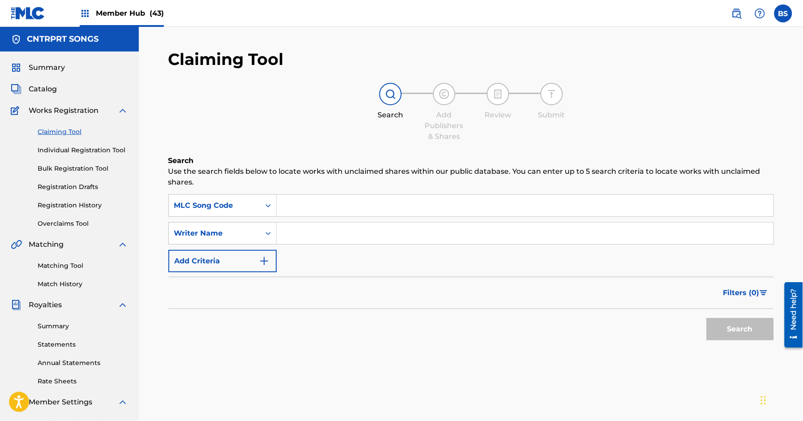
click at [320, 208] on input "Search Form" at bounding box center [525, 205] width 496 height 21
paste input "IY7X9I"
type input "IY7X9I"
click at [750, 328] on button "Search" at bounding box center [739, 329] width 67 height 22
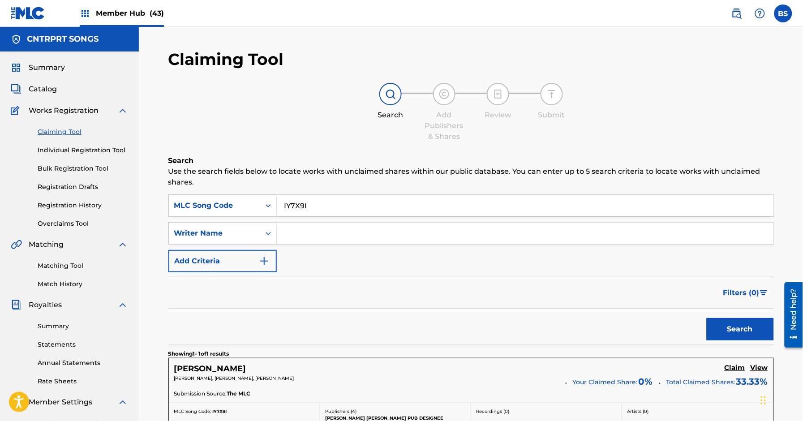
scroll to position [137, 0]
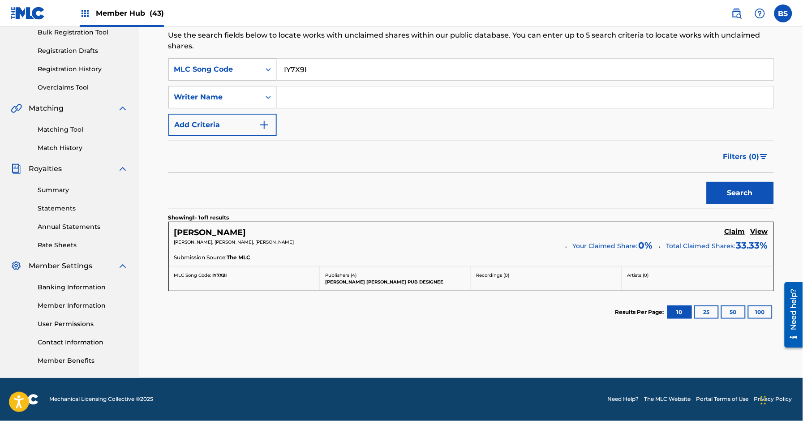
drag, startPoint x: 740, startPoint y: 230, endPoint x: 719, endPoint y: 232, distance: 21.6
click at [735, 231] on h5 "Claim" at bounding box center [734, 231] width 21 height 9
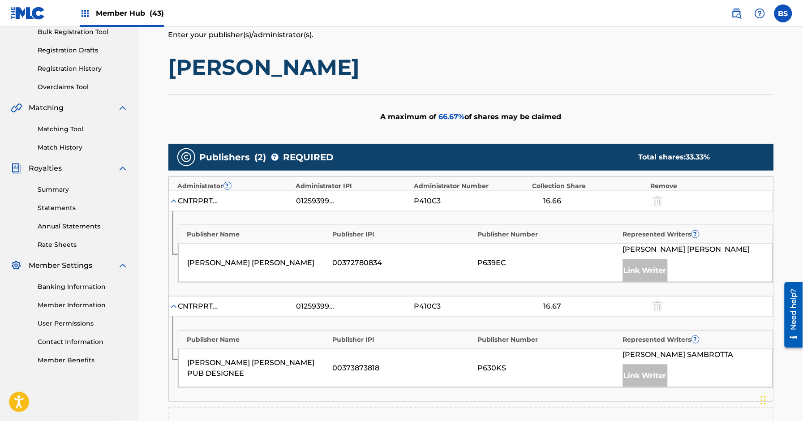
scroll to position [334, 0]
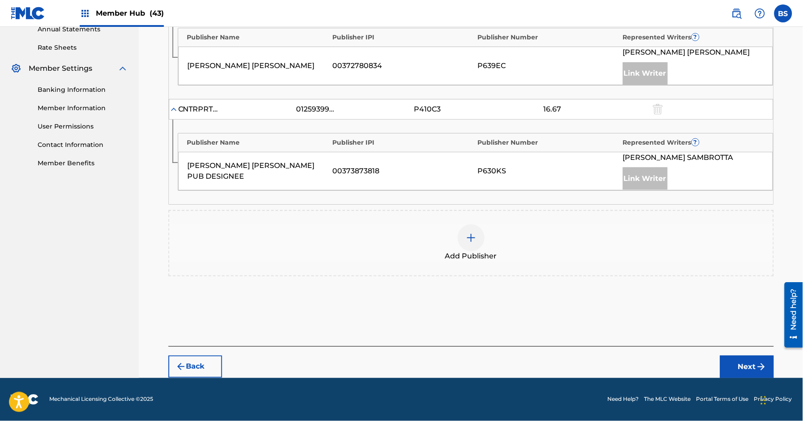
click at [470, 232] on div at bounding box center [470, 237] width 27 height 27
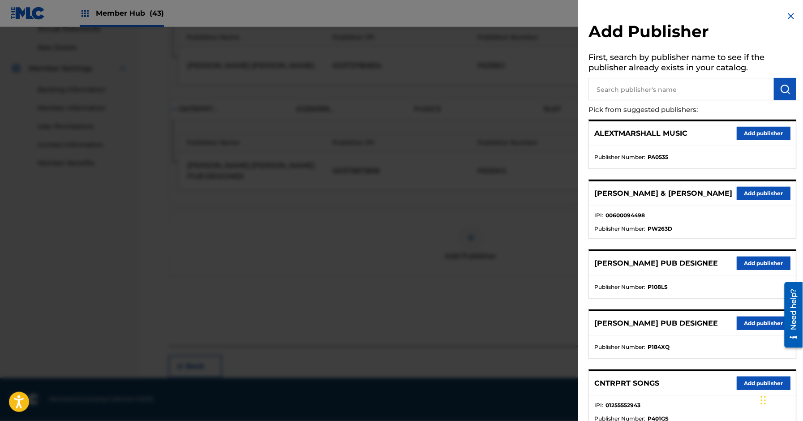
click at [647, 90] on input "text" at bounding box center [681, 89] width 185 height 22
type input "thiago"
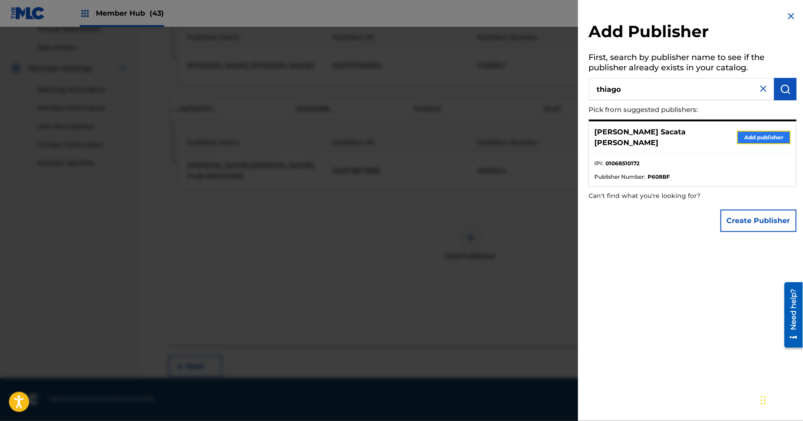
click at [755, 131] on button "Add publisher" at bounding box center [764, 137] width 54 height 13
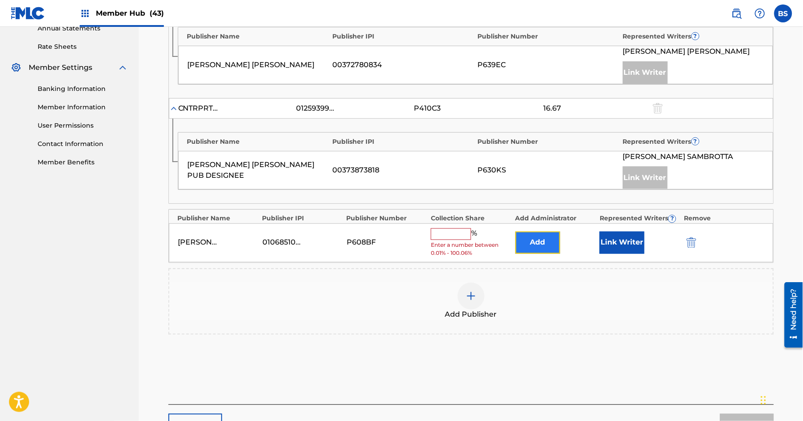
click at [541, 245] on button "Add" at bounding box center [537, 242] width 45 height 22
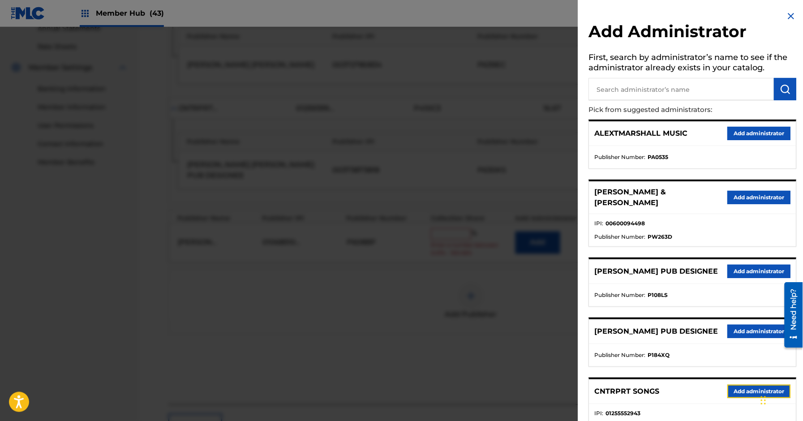
drag, startPoint x: 751, startPoint y: 395, endPoint x: 730, endPoint y: 363, distance: 38.9
click at [751, 396] on button "Add administrator" at bounding box center [758, 390] width 63 height 13
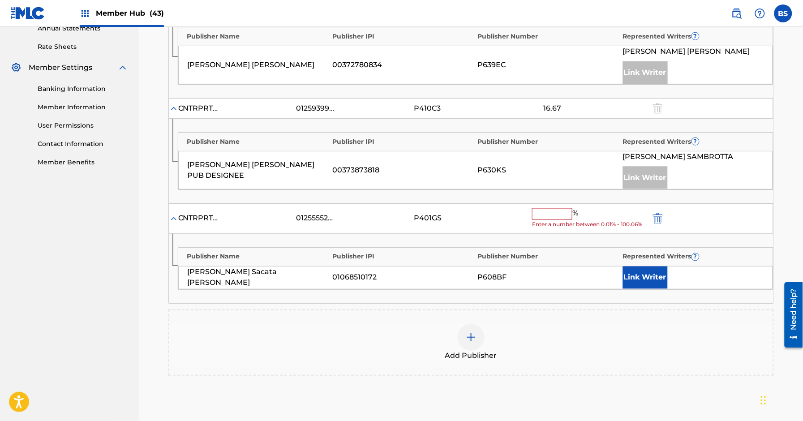
click at [196, 281] on div "[PERSON_NAME] Sacata [PERSON_NAME]" at bounding box center [258, 277] width 141 height 21
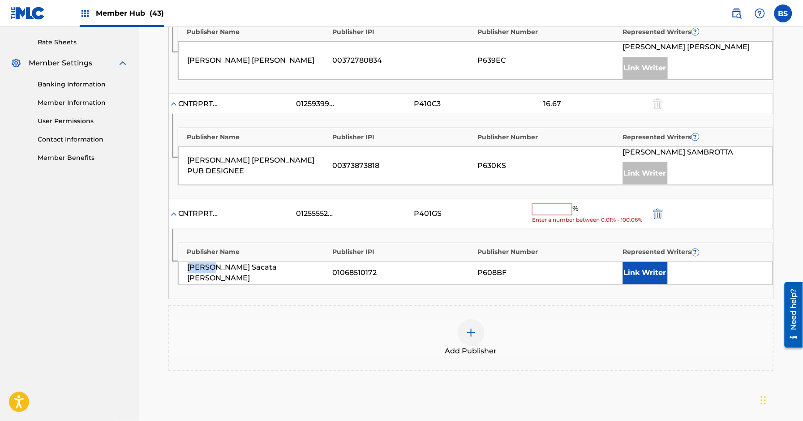
copy div "Thiago"
click at [654, 277] on button "Link Writer" at bounding box center [645, 273] width 45 height 22
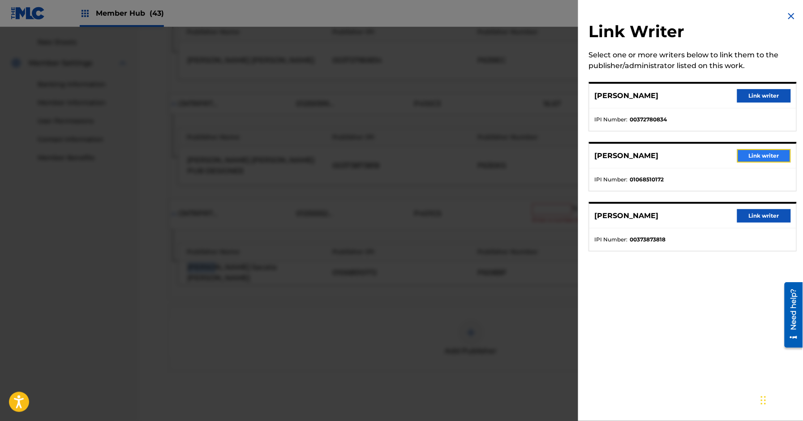
click at [757, 158] on button "Link writer" at bounding box center [764, 155] width 54 height 13
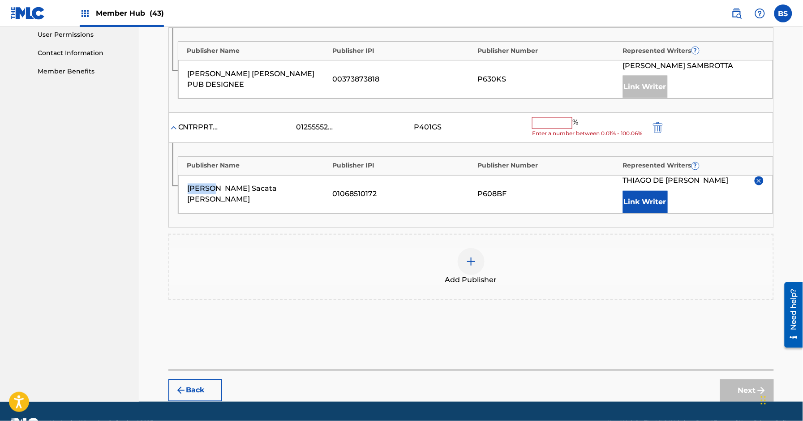
scroll to position [442, 0]
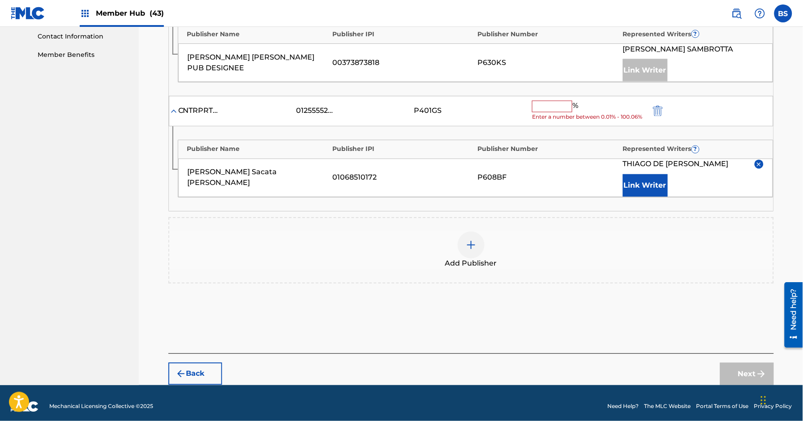
drag, startPoint x: 531, startPoint y: 105, endPoint x: 537, endPoint y: 109, distance: 6.8
click at [532, 106] on input "text" at bounding box center [552, 107] width 40 height 12
paste input "16.67"
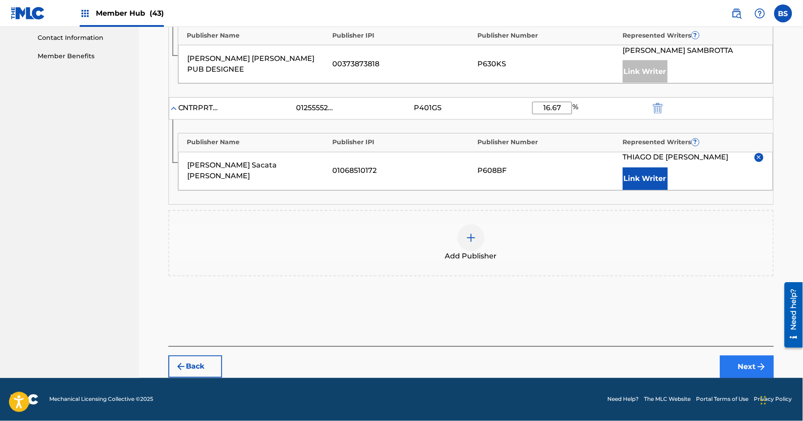
type input "16.67"
click at [735, 371] on button "Next" at bounding box center [747, 366] width 54 height 22
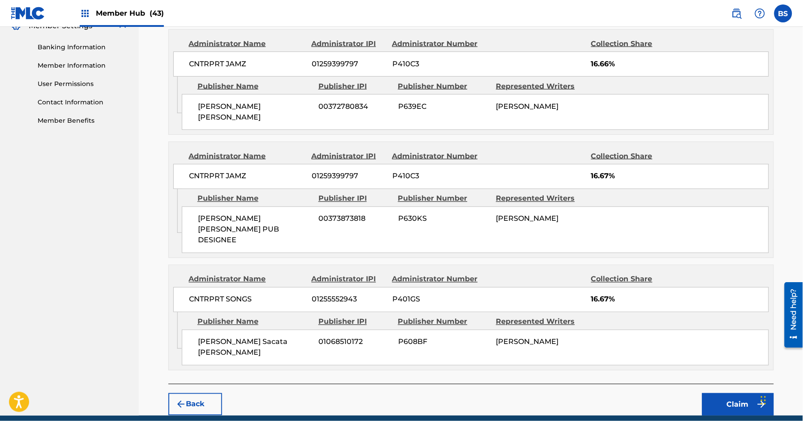
scroll to position [388, 0]
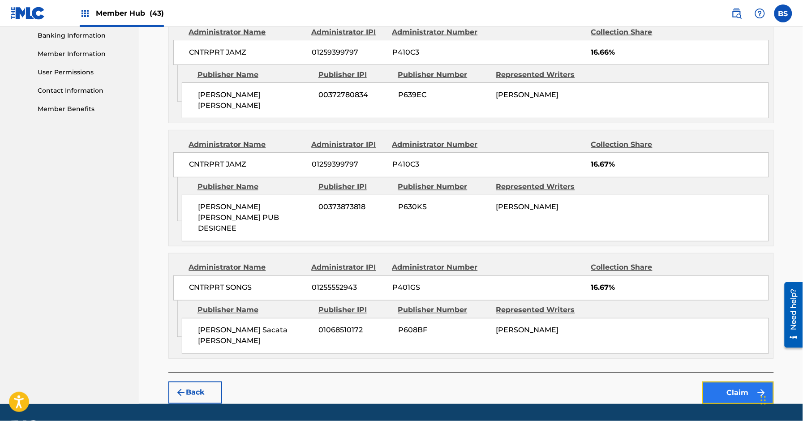
click at [731, 381] on button "Claim" at bounding box center [738, 392] width 72 height 22
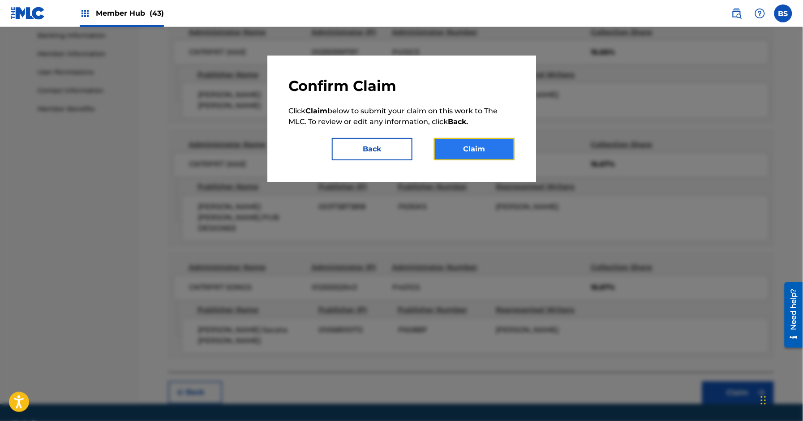
click at [485, 145] on button "Claim" at bounding box center [474, 149] width 81 height 22
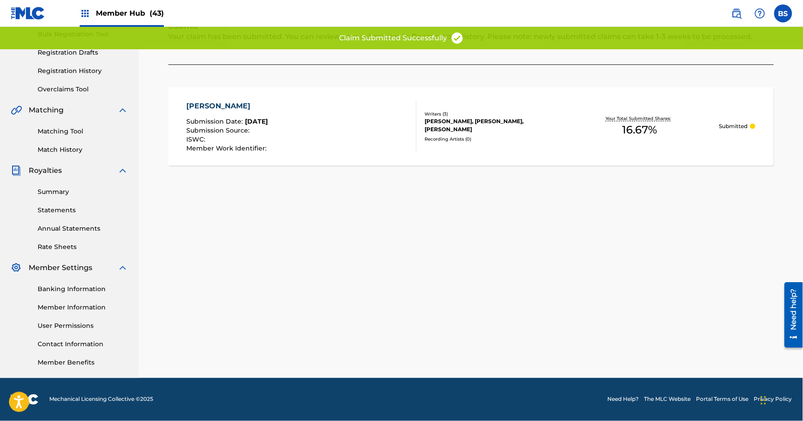
scroll to position [0, 0]
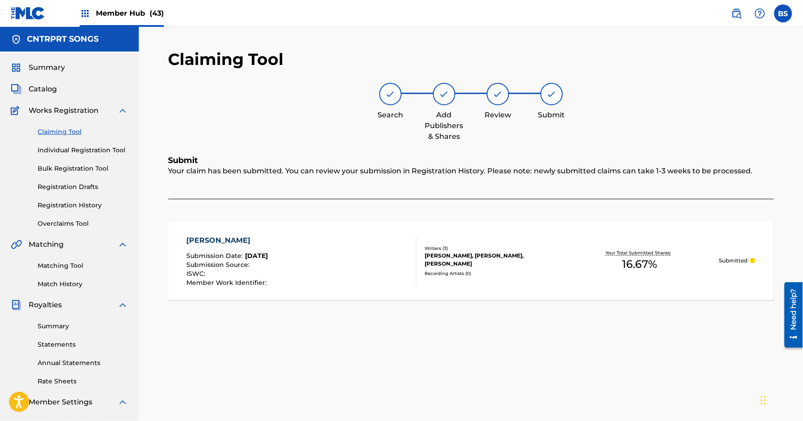
click at [68, 129] on link "Claiming Tool" at bounding box center [83, 131] width 90 height 9
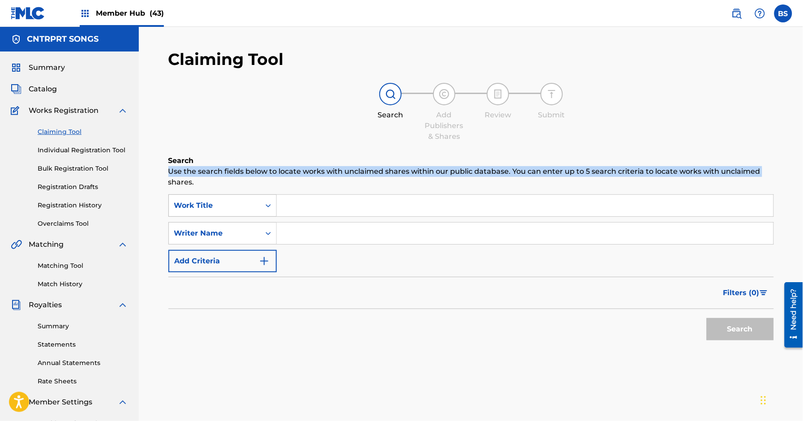
click at [178, 184] on div "Claiming Tool Search Add Publishers & Shares Review Submit Search Use the searc…" at bounding box center [471, 280] width 627 height 463
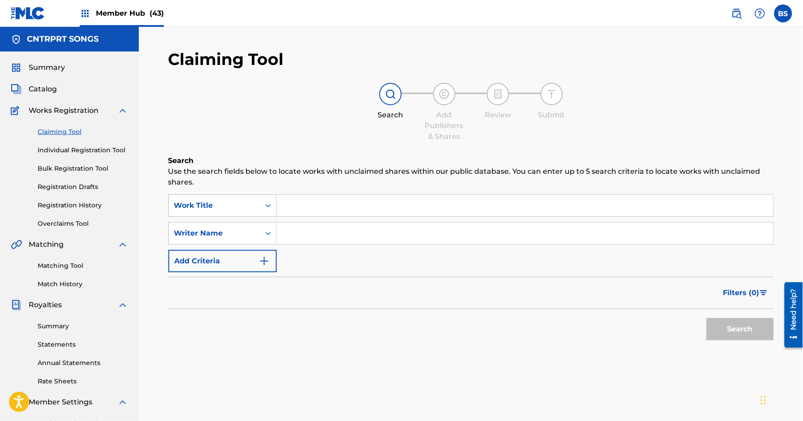
drag, startPoint x: 209, startPoint y: 200, endPoint x: 214, endPoint y: 208, distance: 9.4
click at [210, 202] on div "Work Title" at bounding box center [214, 205] width 81 height 11
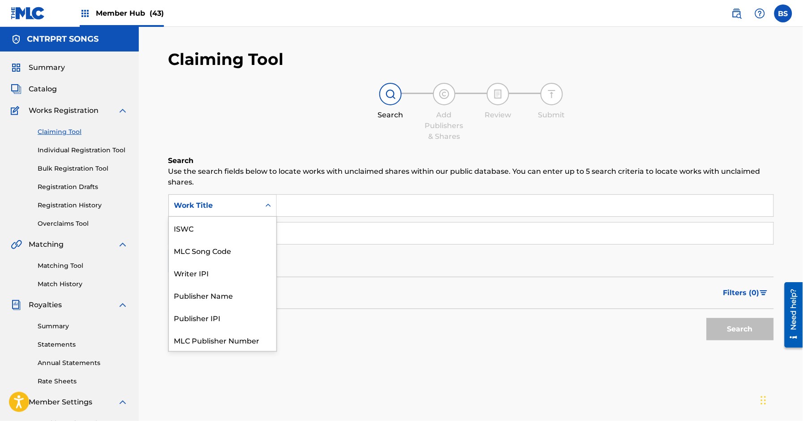
scroll to position [22, 0]
drag, startPoint x: 217, startPoint y: 230, endPoint x: 279, endPoint y: 221, distance: 63.3
click at [218, 230] on div "MLC Song Code" at bounding box center [222, 228] width 107 height 22
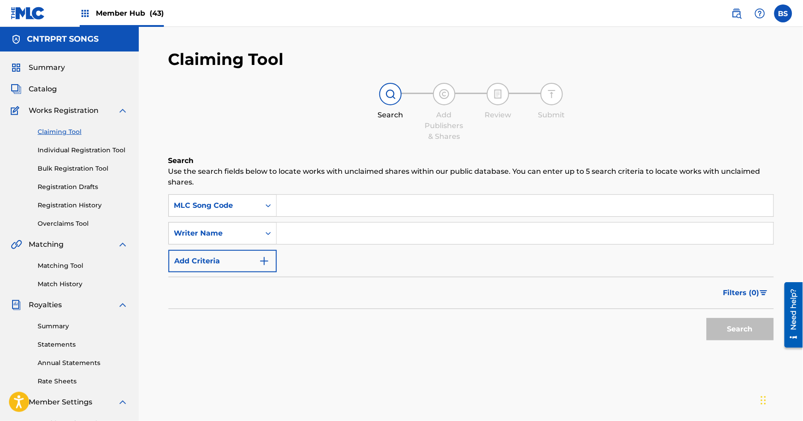
click at [340, 206] on input "Search Form" at bounding box center [525, 205] width 496 height 21
type input "IY7YB0"
click at [746, 335] on button "Search" at bounding box center [739, 329] width 67 height 22
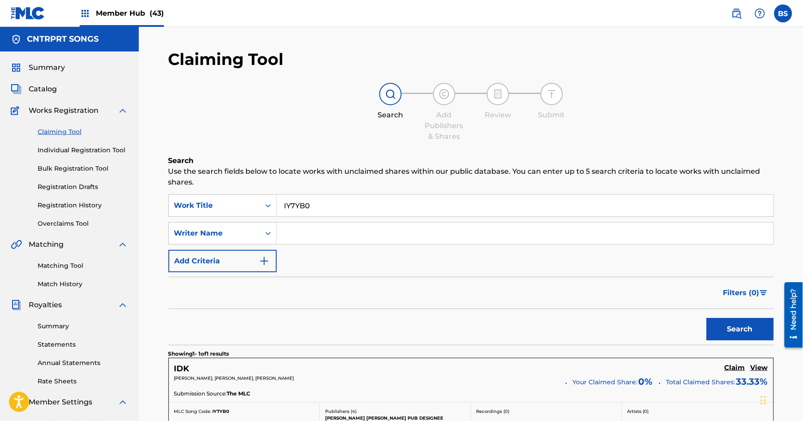
scroll to position [137, 0]
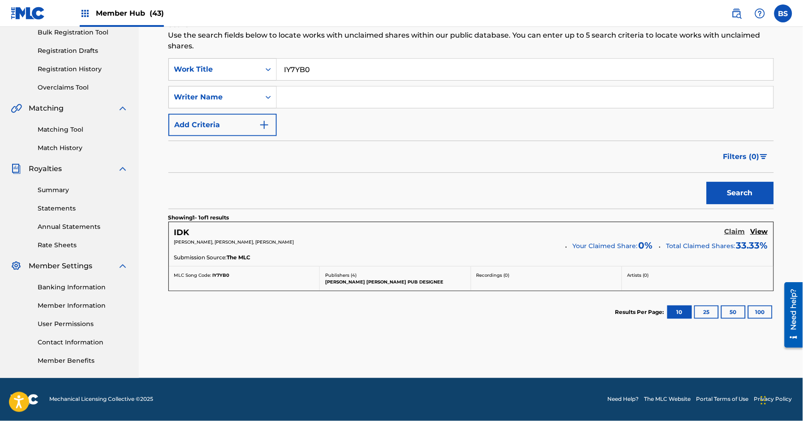
click at [735, 232] on h5 "Claim" at bounding box center [734, 231] width 21 height 9
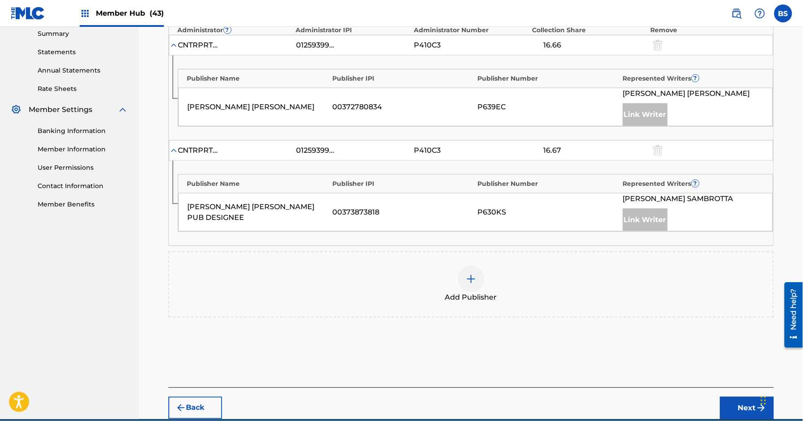
scroll to position [293, 0]
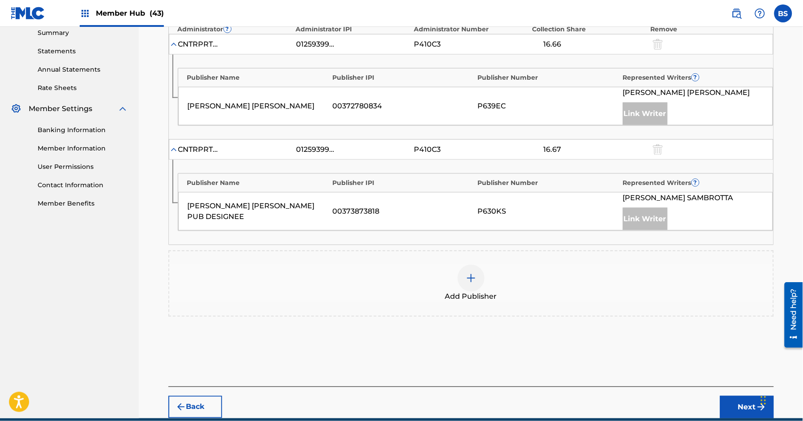
click at [469, 281] on img at bounding box center [471, 278] width 11 height 11
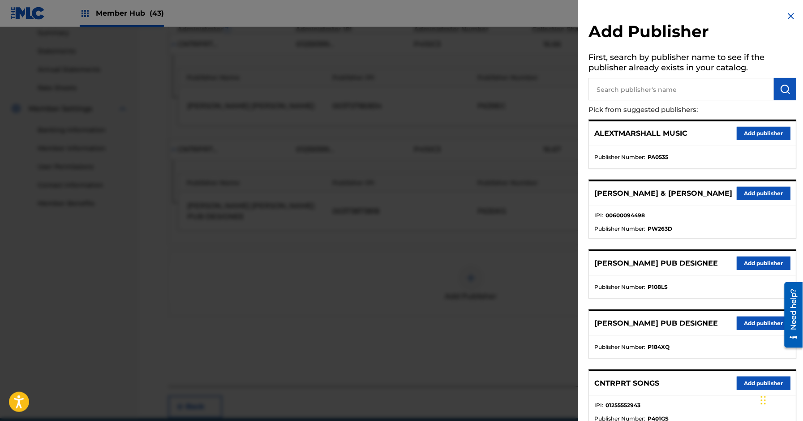
click at [661, 89] on input "text" at bounding box center [681, 89] width 185 height 22
paste input "Thiago"
type input "Thiago"
drag, startPoint x: 783, startPoint y: 88, endPoint x: 640, endPoint y: 246, distance: 213.9
click at [783, 88] on img "submit" at bounding box center [785, 89] width 11 height 11
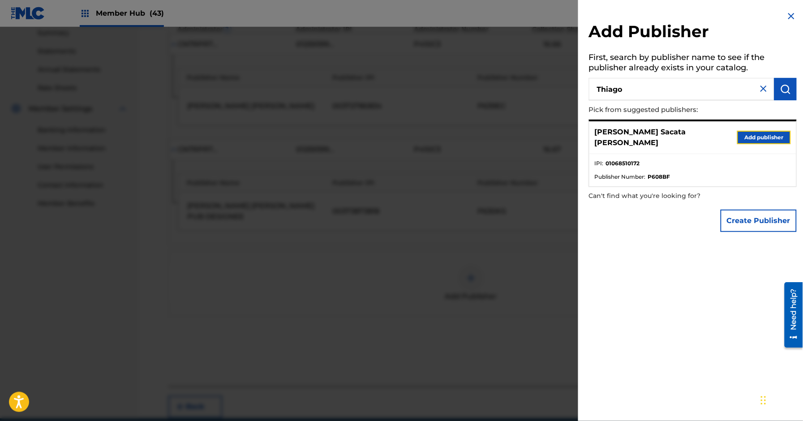
drag, startPoint x: 772, startPoint y: 130, endPoint x: 752, endPoint y: 141, distance: 22.0
click at [771, 131] on button "Add publisher" at bounding box center [764, 137] width 54 height 13
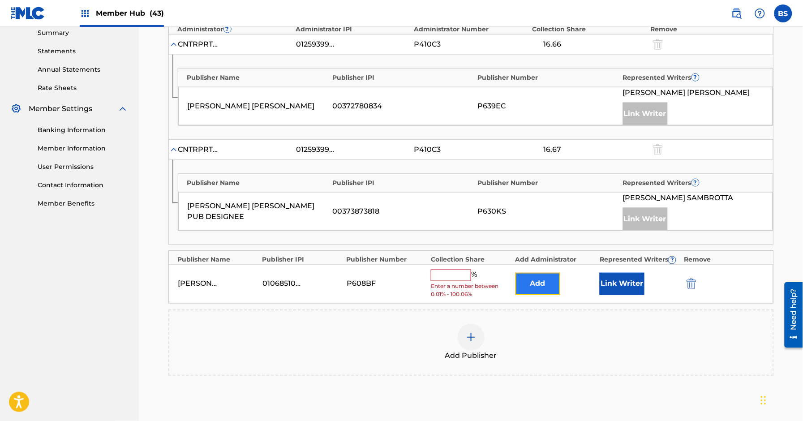
click at [542, 287] on button "Add" at bounding box center [537, 284] width 45 height 22
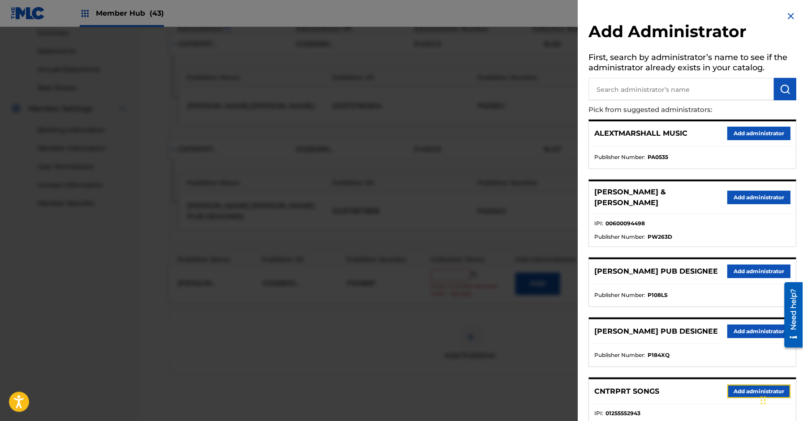
drag, startPoint x: 748, startPoint y: 401, endPoint x: 612, endPoint y: 360, distance: 142.3
click at [748, 398] on button "Add administrator" at bounding box center [758, 390] width 63 height 13
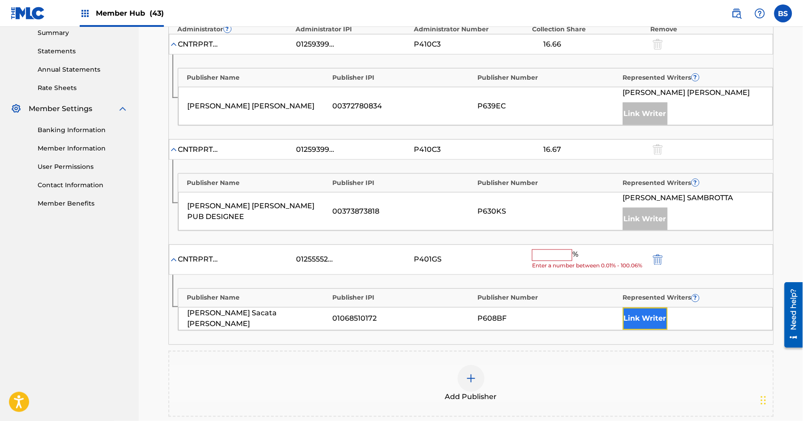
click at [636, 320] on button "Link Writer" at bounding box center [645, 318] width 45 height 22
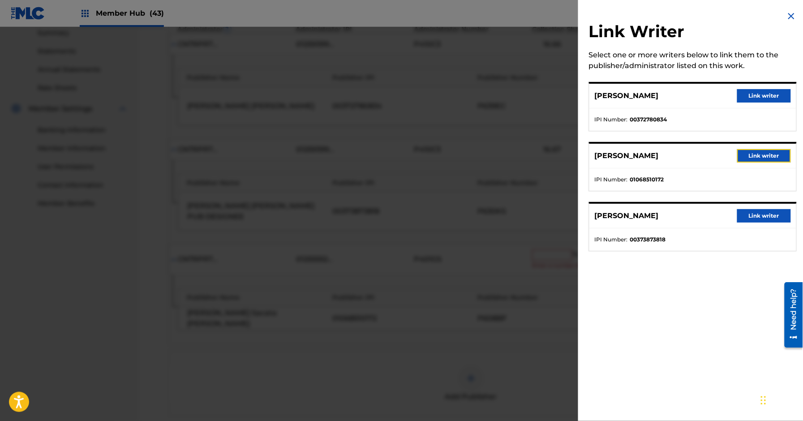
drag, startPoint x: 764, startPoint y: 155, endPoint x: 434, endPoint y: 262, distance: 346.4
click at [762, 155] on button "Link writer" at bounding box center [764, 155] width 54 height 13
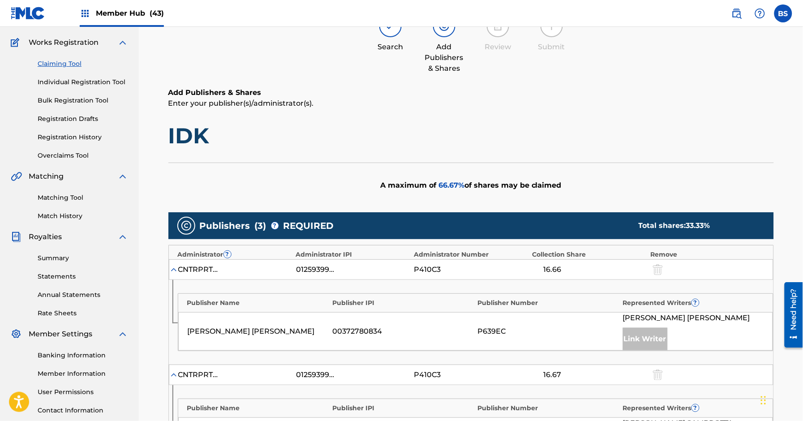
scroll to position [85, 0]
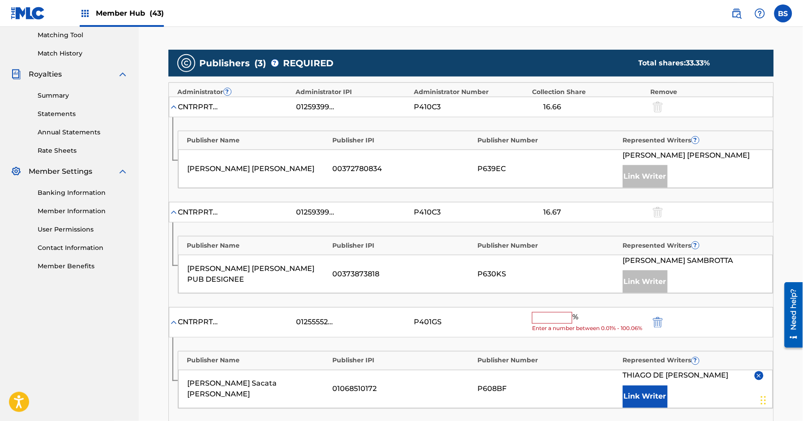
click at [550, 324] on input "text" at bounding box center [552, 318] width 40 height 12
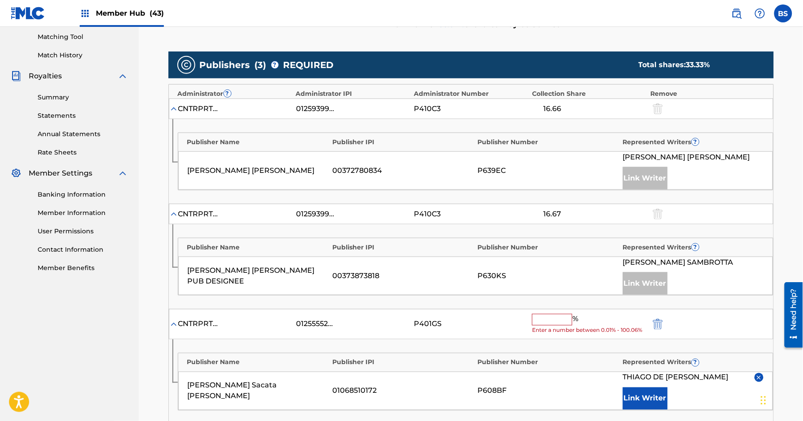
paste input "16.67"
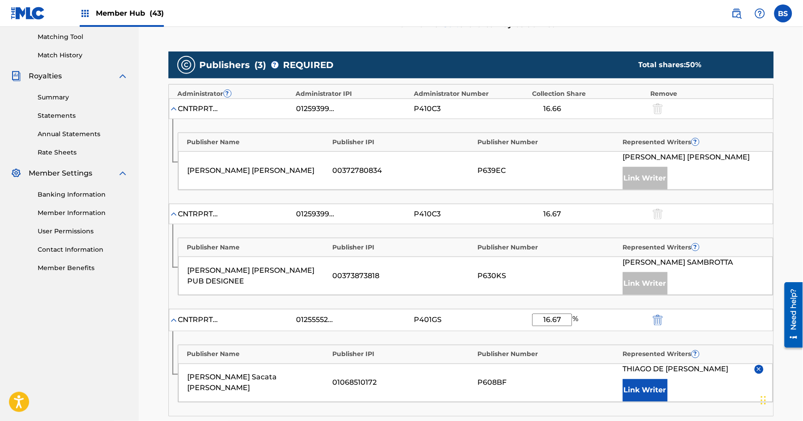
type input "16.67"
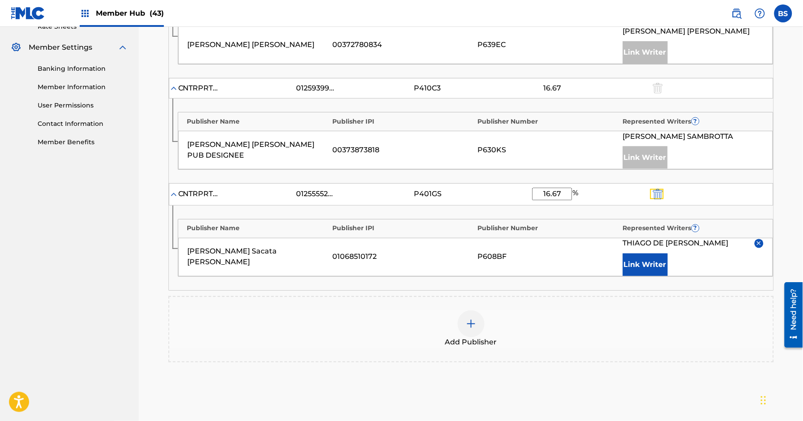
scroll to position [441, 0]
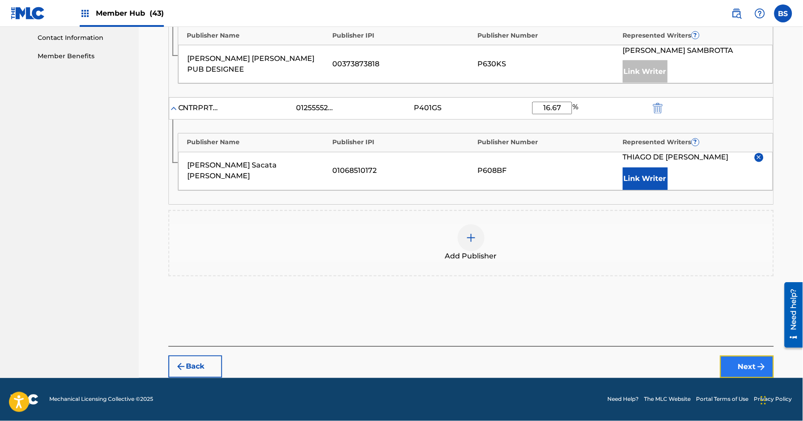
click at [747, 369] on button "Next" at bounding box center [747, 366] width 54 height 22
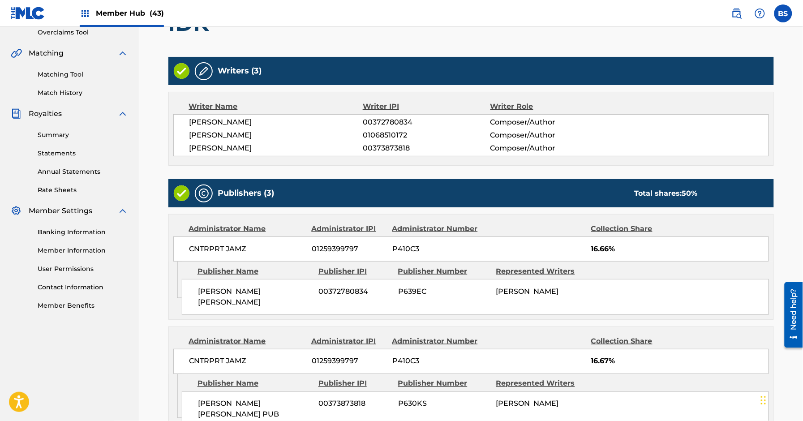
scroll to position [388, 0]
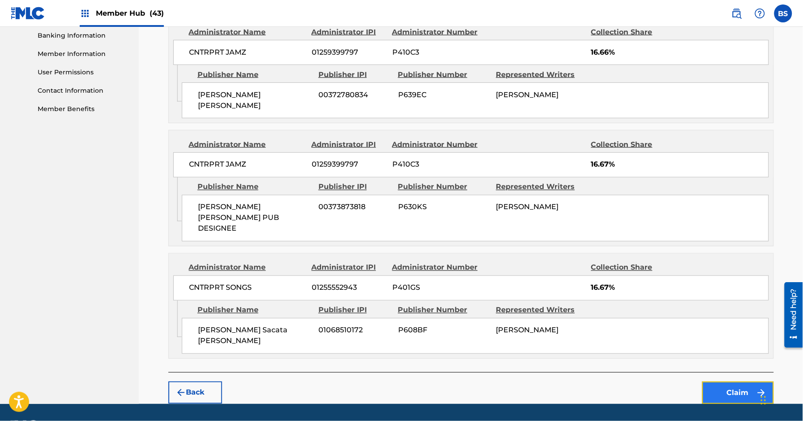
click at [719, 381] on button "Claim" at bounding box center [738, 392] width 72 height 22
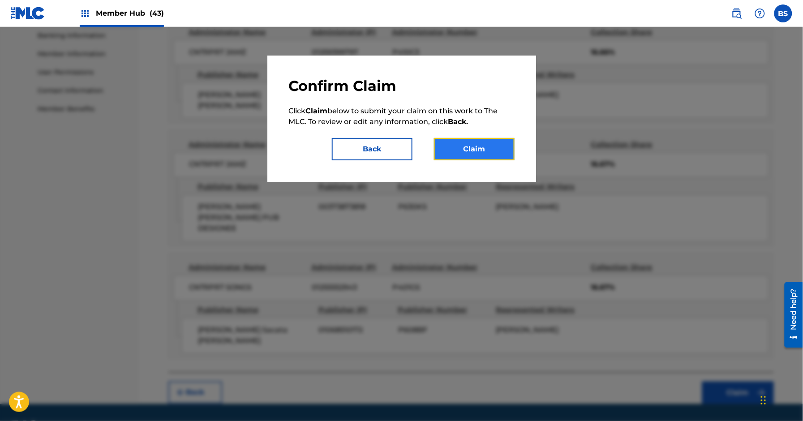
click at [500, 151] on button "Claim" at bounding box center [474, 149] width 81 height 22
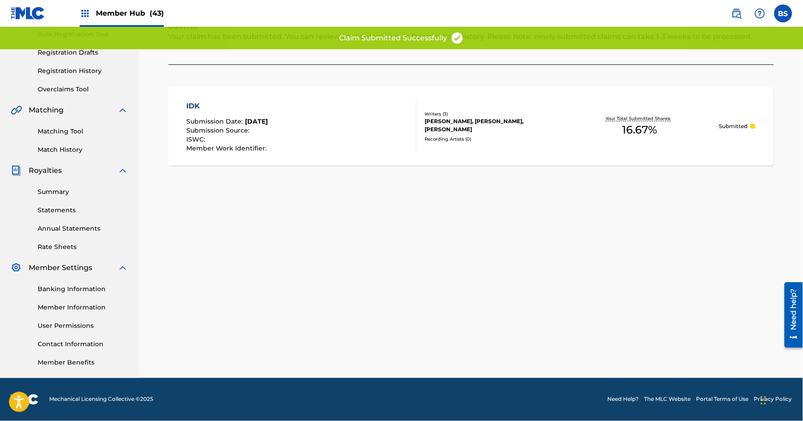
scroll to position [0, 0]
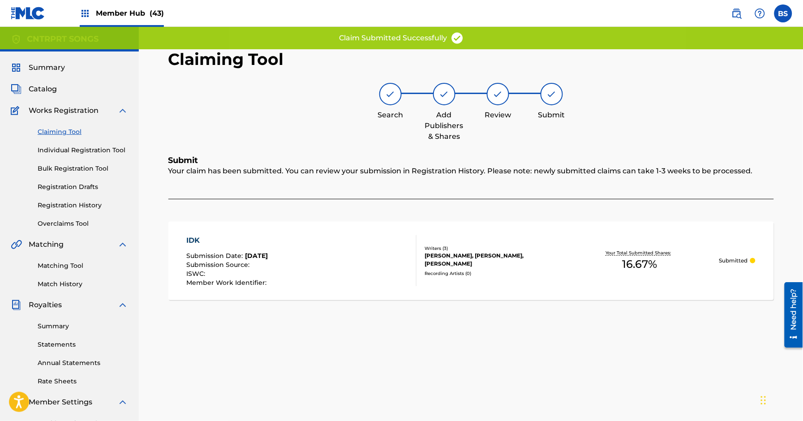
click at [49, 134] on link "Claiming Tool" at bounding box center [83, 131] width 90 height 9
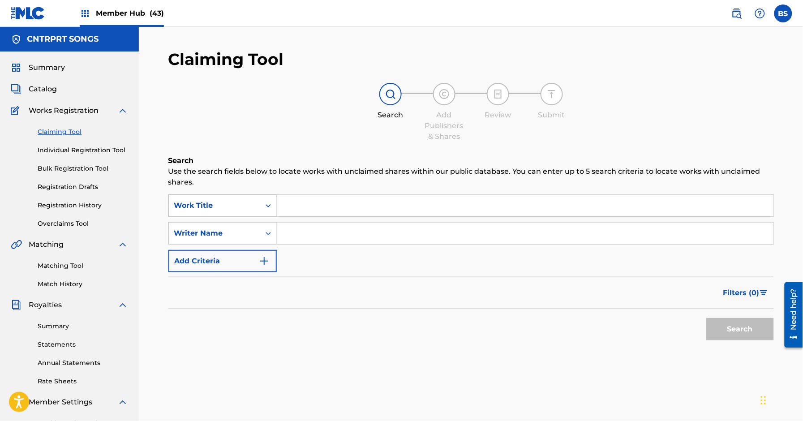
click at [217, 207] on div "Work Title" at bounding box center [214, 205] width 81 height 11
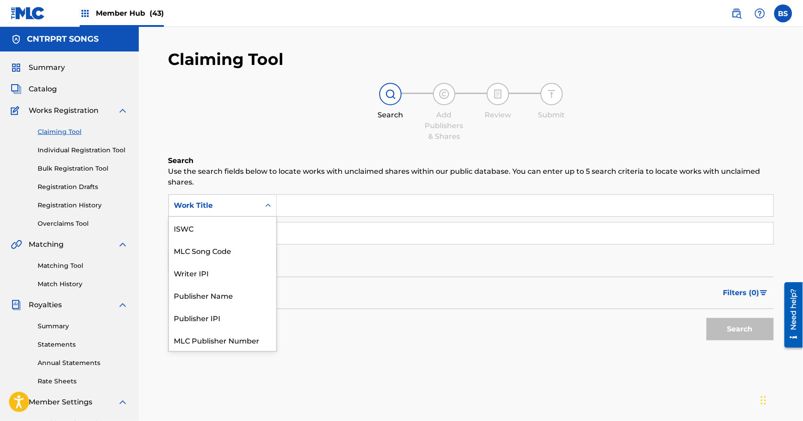
scroll to position [22, 0]
click at [221, 228] on div "MLC Song Code" at bounding box center [222, 228] width 107 height 22
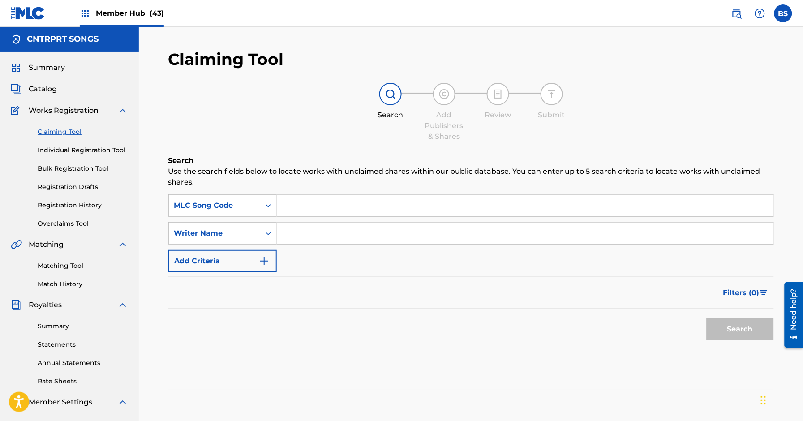
click at [326, 211] on input "Search Form" at bounding box center [525, 205] width 496 height 21
paste input "IY7YES"
type input "IY7YES"
click at [735, 323] on button "Search" at bounding box center [739, 329] width 67 height 22
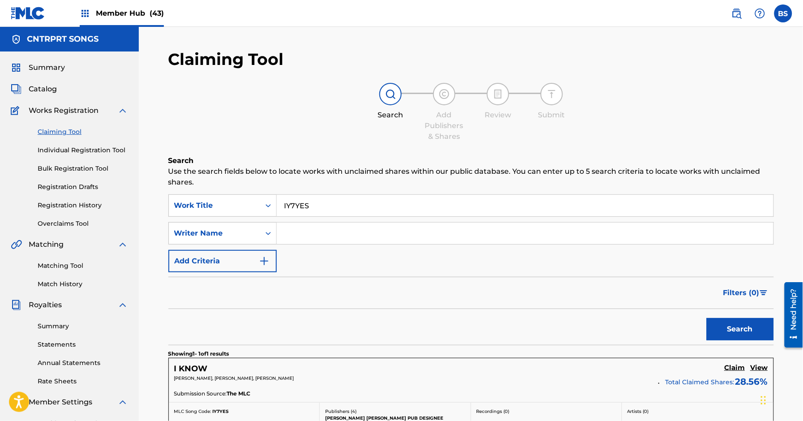
scroll to position [137, 0]
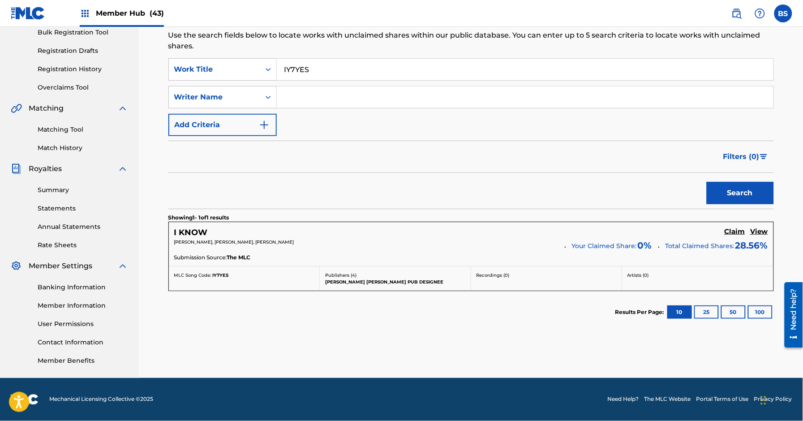
drag, startPoint x: 739, startPoint y: 232, endPoint x: 585, endPoint y: 236, distance: 154.5
click at [739, 232] on h5 "Claim" at bounding box center [734, 231] width 21 height 9
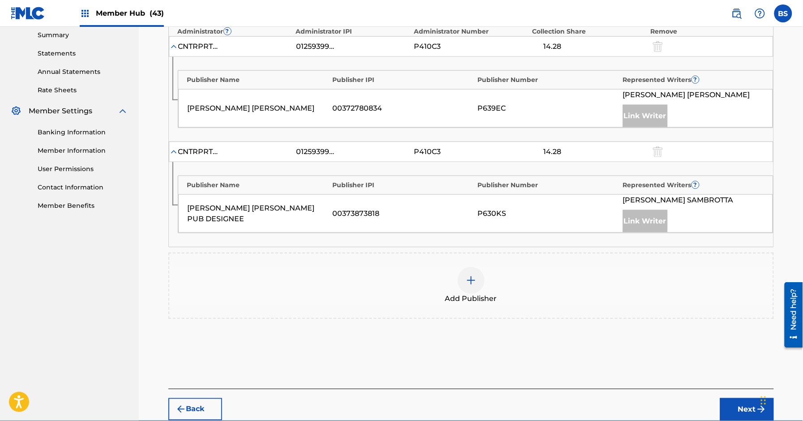
scroll to position [320, 0]
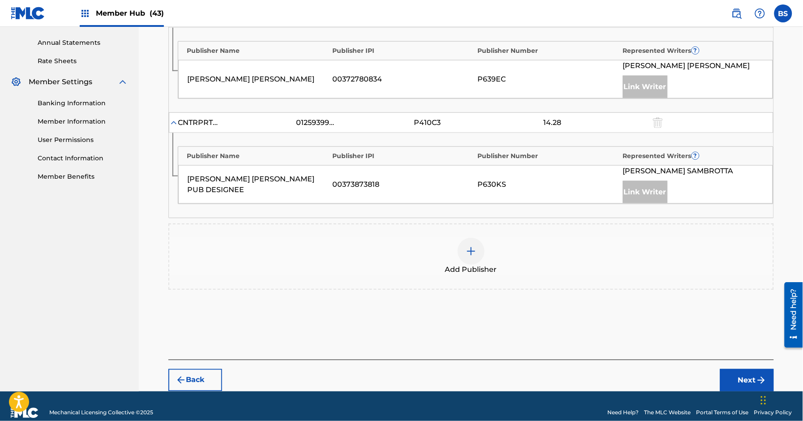
click at [453, 242] on div "Add Publisher" at bounding box center [470, 257] width 603 height 38
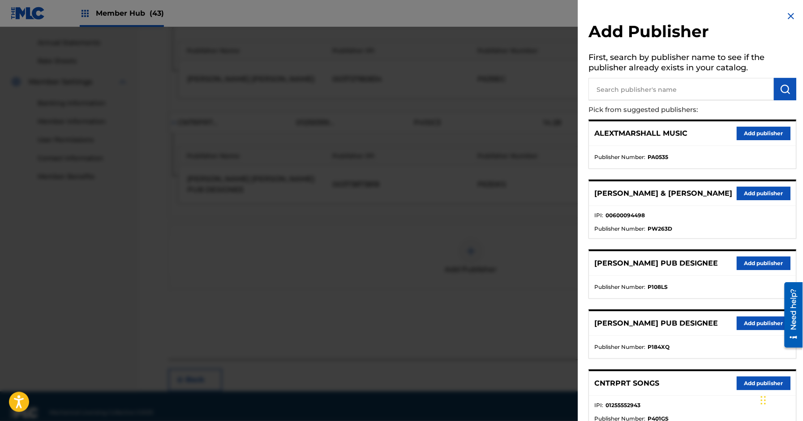
click at [693, 88] on input "text" at bounding box center [681, 89] width 185 height 22
paste input "Thiago"
type input "Thiago"
click at [780, 86] on img "submit" at bounding box center [785, 89] width 11 height 11
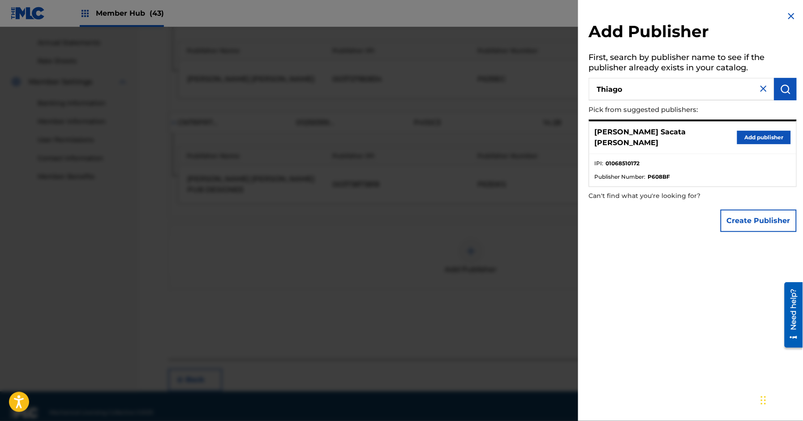
click at [749, 144] on div "[PERSON_NAME] Sacata [PERSON_NAME] Add publisher" at bounding box center [692, 137] width 207 height 33
click at [754, 133] on button "Add publisher" at bounding box center [764, 137] width 54 height 13
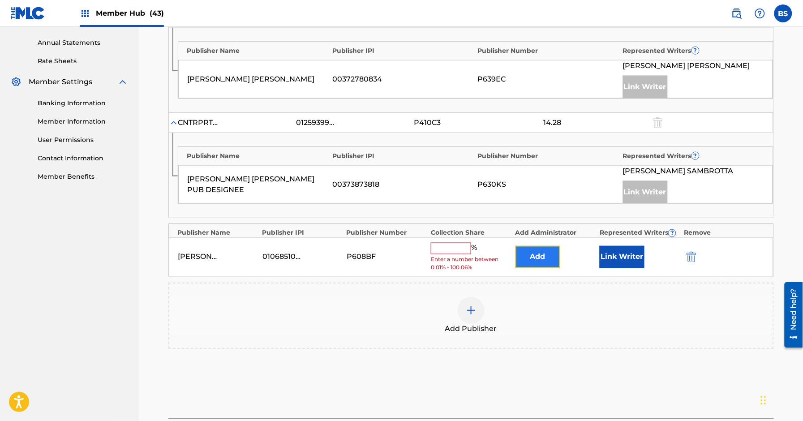
click at [552, 253] on button "Add" at bounding box center [537, 257] width 45 height 22
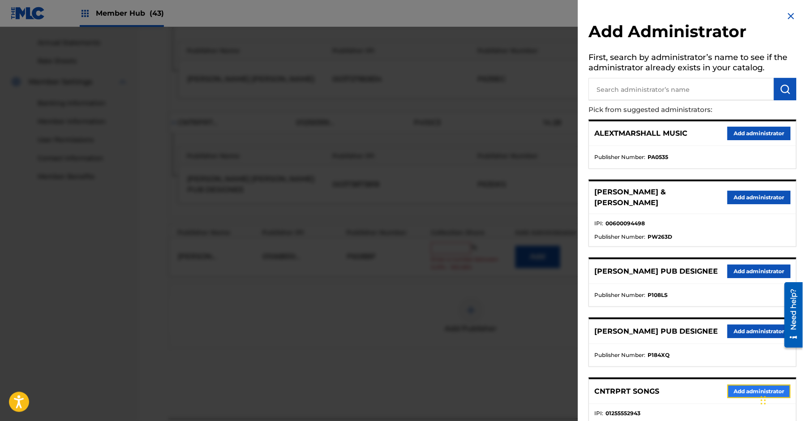
click at [751, 398] on button "Add administrator" at bounding box center [758, 390] width 63 height 13
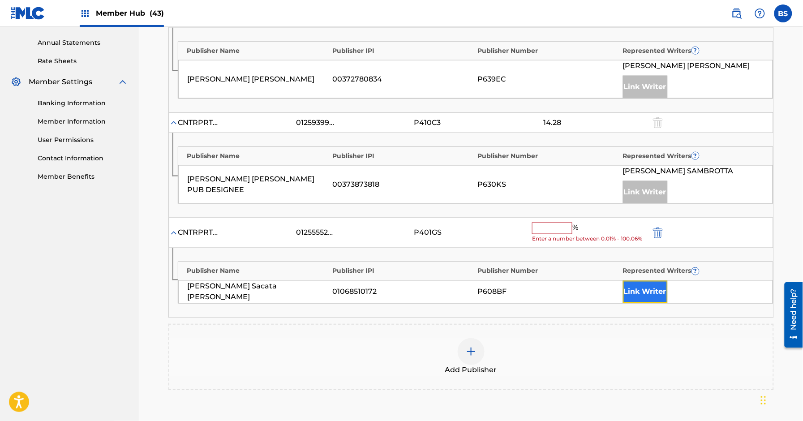
click at [635, 285] on button "Link Writer" at bounding box center [645, 292] width 45 height 22
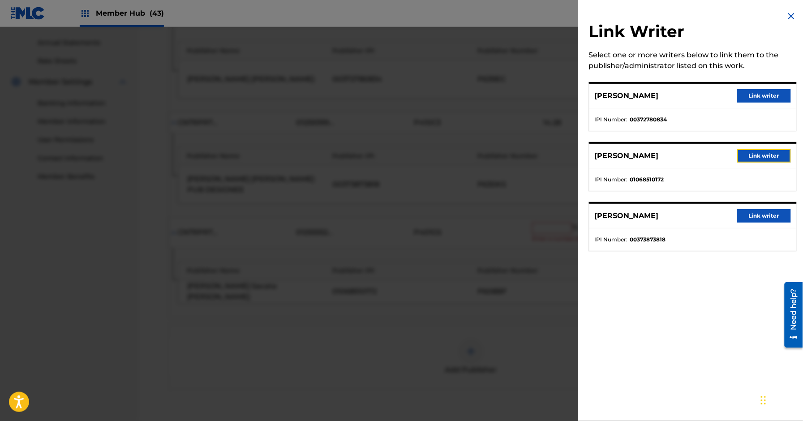
drag, startPoint x: 762, startPoint y: 154, endPoint x: 695, endPoint y: 166, distance: 68.1
click at [762, 154] on button "Link writer" at bounding box center [764, 155] width 54 height 13
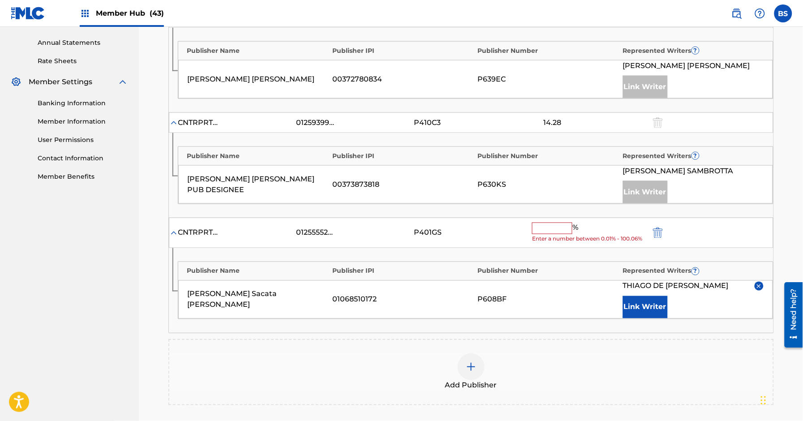
click at [554, 230] on input "text" at bounding box center [552, 228] width 40 height 12
paste input "14.29"
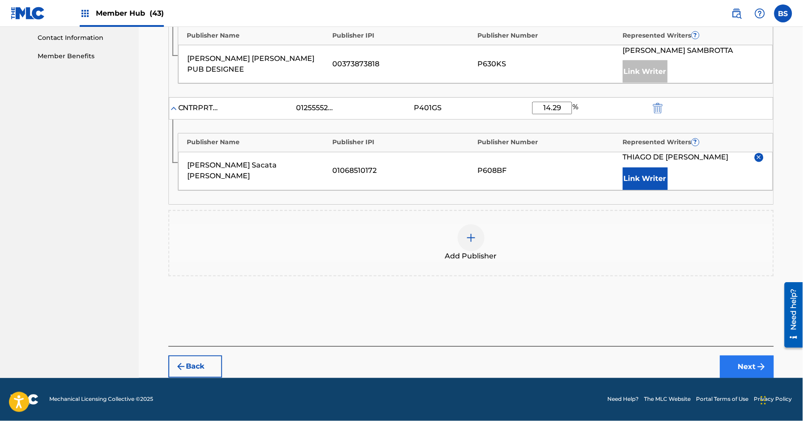
type input "14.29"
click at [743, 359] on button "Next" at bounding box center [747, 366] width 54 height 22
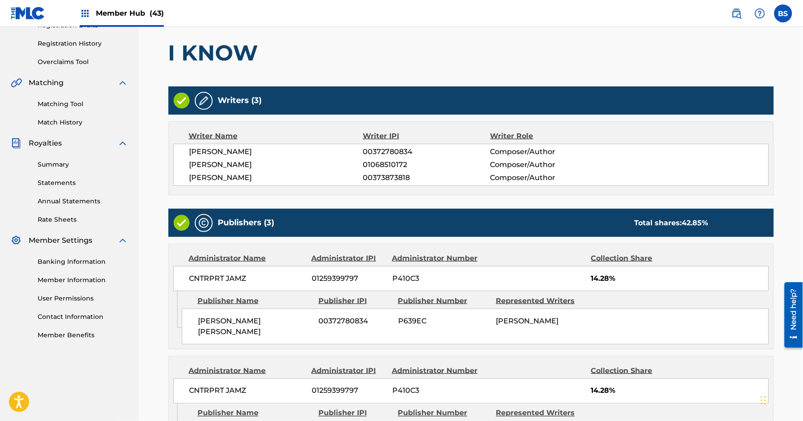
scroll to position [388, 0]
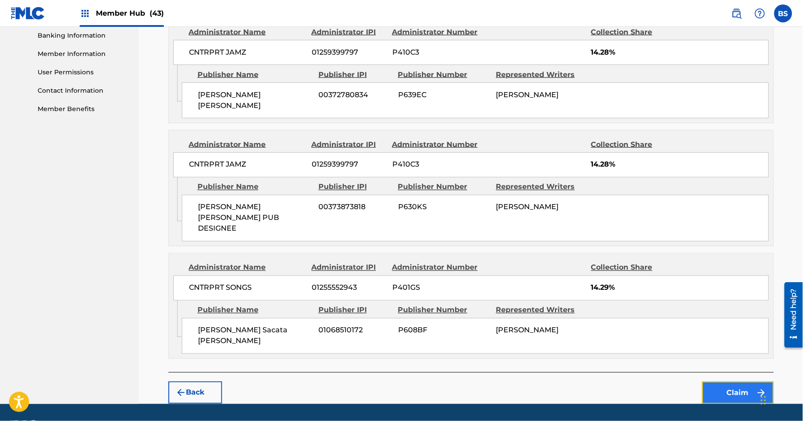
click at [725, 381] on button "Claim" at bounding box center [738, 392] width 72 height 22
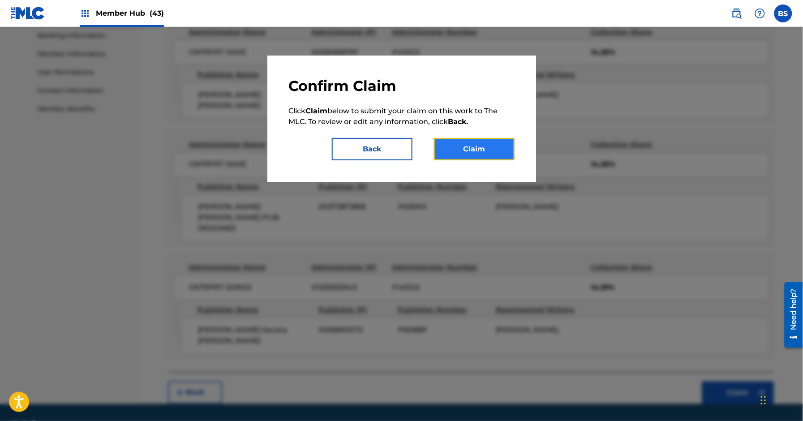
click at [485, 150] on button "Claim" at bounding box center [474, 149] width 81 height 22
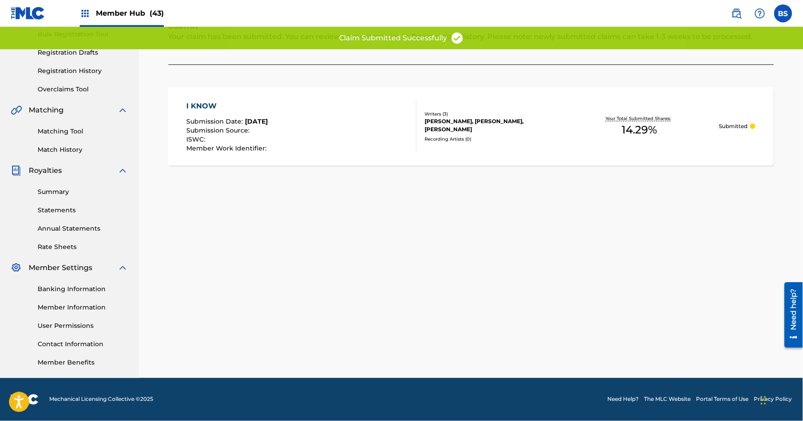
scroll to position [0, 0]
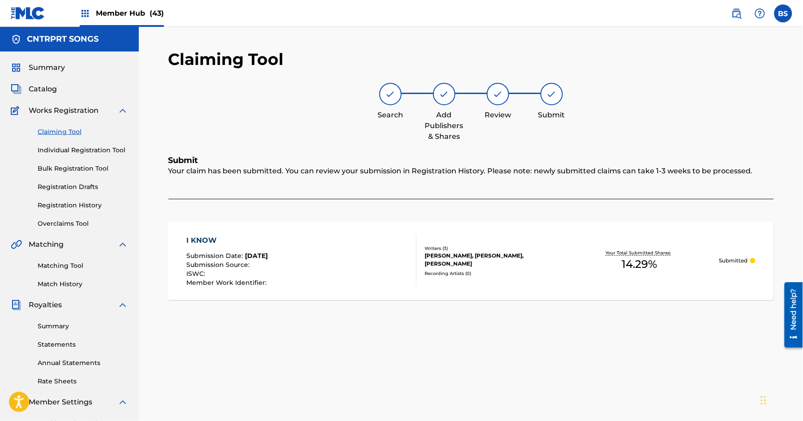
drag, startPoint x: 72, startPoint y: 132, endPoint x: 166, endPoint y: 191, distance: 110.6
click at [72, 132] on link "Claiming Tool" at bounding box center [83, 131] width 90 height 9
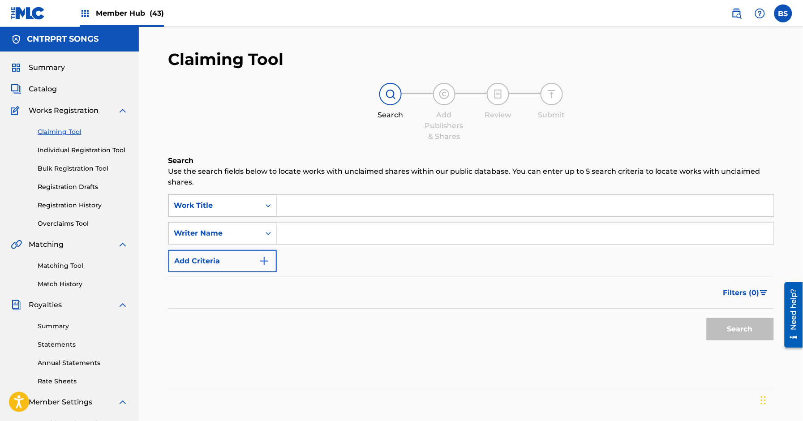
drag, startPoint x: 272, startPoint y: 208, endPoint x: 258, endPoint y: 215, distance: 15.2
click at [270, 208] on icon "Search Form" at bounding box center [268, 205] width 9 height 9
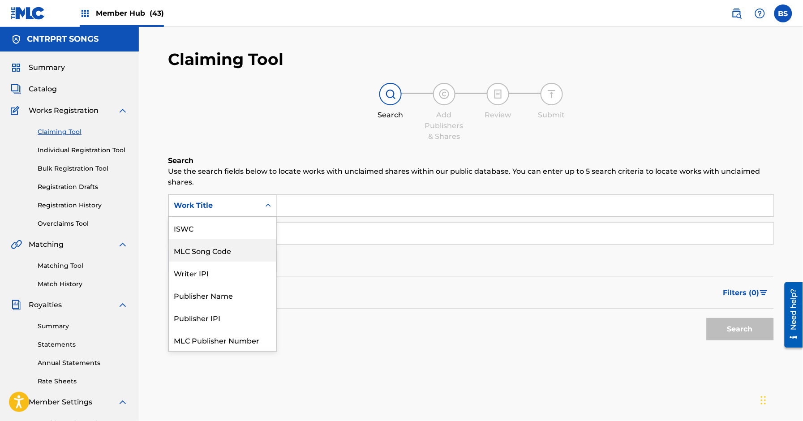
scroll to position [22, 0]
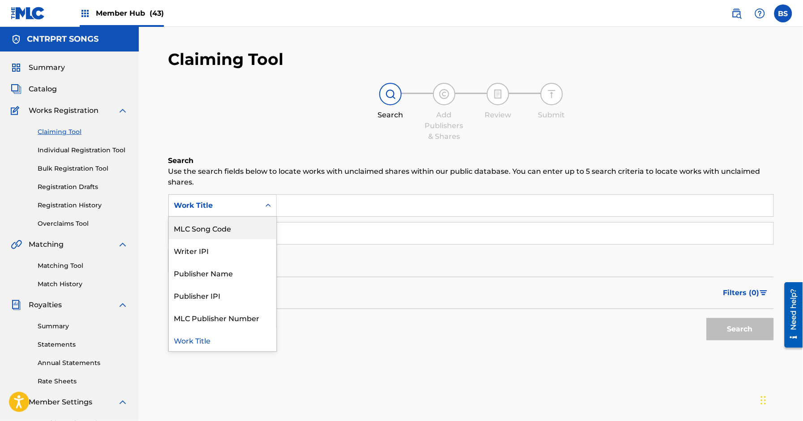
drag, startPoint x: 249, startPoint y: 222, endPoint x: 256, endPoint y: 223, distance: 6.8
click at [250, 222] on div "MLC Song Code" at bounding box center [222, 228] width 107 height 22
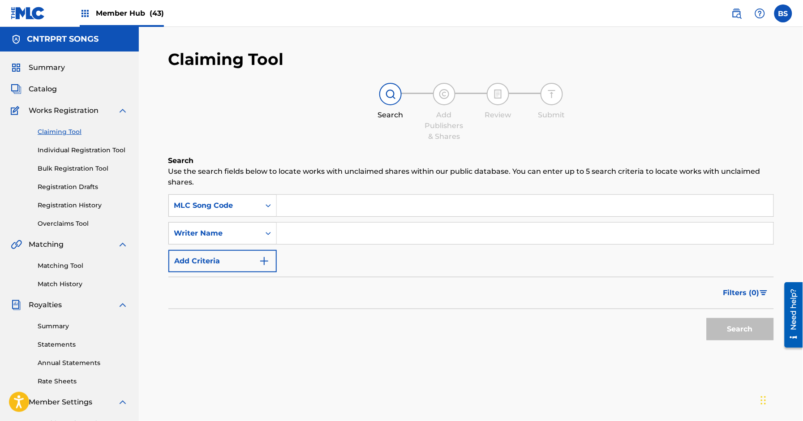
click at [338, 209] on input "Search Form" at bounding box center [525, 205] width 496 height 21
paste input "PM89QP"
type input "PM89QP"
drag, startPoint x: 722, startPoint y: 327, endPoint x: 433, endPoint y: 306, distance: 289.5
click at [707, 322] on button "Search" at bounding box center [739, 329] width 67 height 22
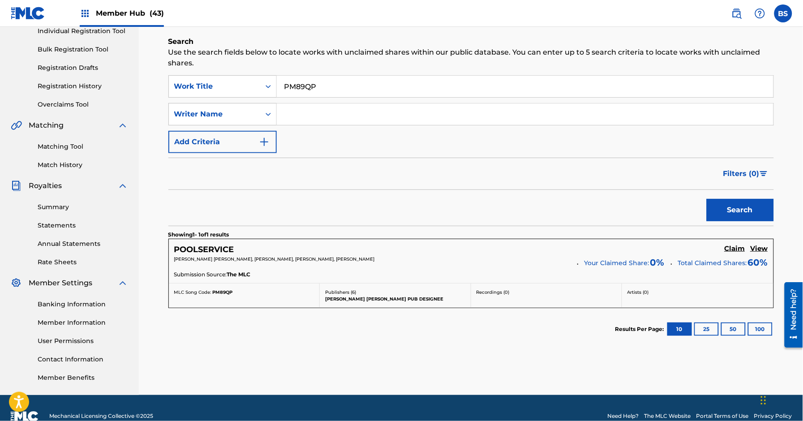
scroll to position [137, 0]
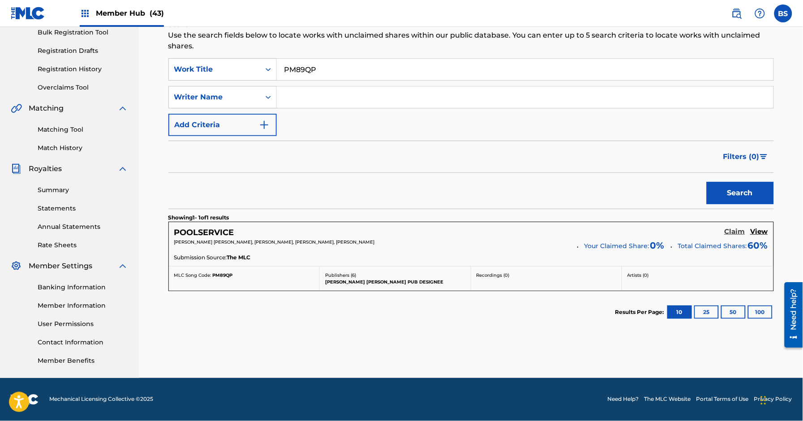
click at [734, 231] on h5 "Claim" at bounding box center [734, 231] width 21 height 9
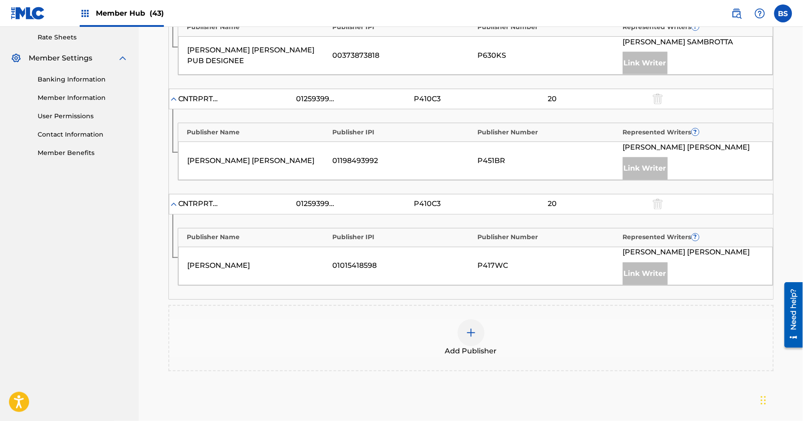
scroll to position [345, 0]
click at [487, 335] on div "Add Publisher" at bounding box center [470, 337] width 603 height 38
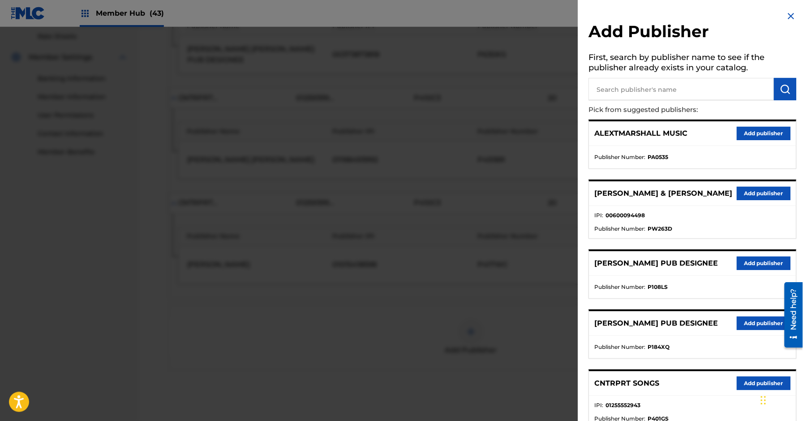
click at [666, 81] on input "text" at bounding box center [681, 89] width 185 height 22
paste input "Thiago"
type input "Thiago"
drag, startPoint x: 788, startPoint y: 85, endPoint x: 641, endPoint y: 179, distance: 173.8
click at [787, 86] on img "submit" at bounding box center [785, 89] width 11 height 11
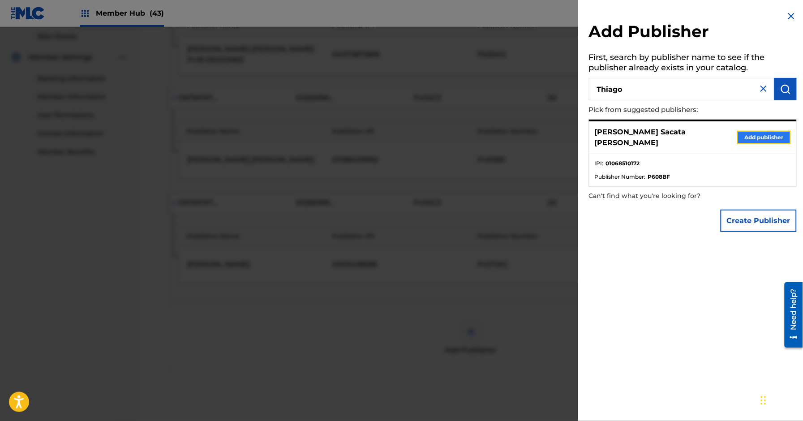
click at [756, 131] on button "Add publisher" at bounding box center [764, 137] width 54 height 13
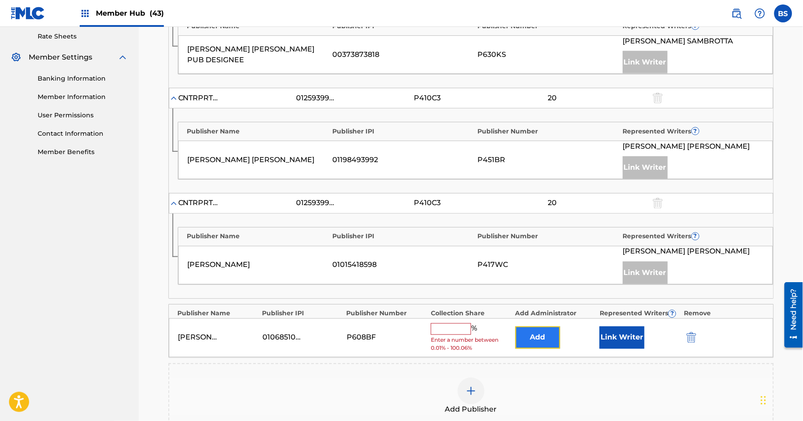
click at [530, 343] on button "Add" at bounding box center [537, 337] width 45 height 22
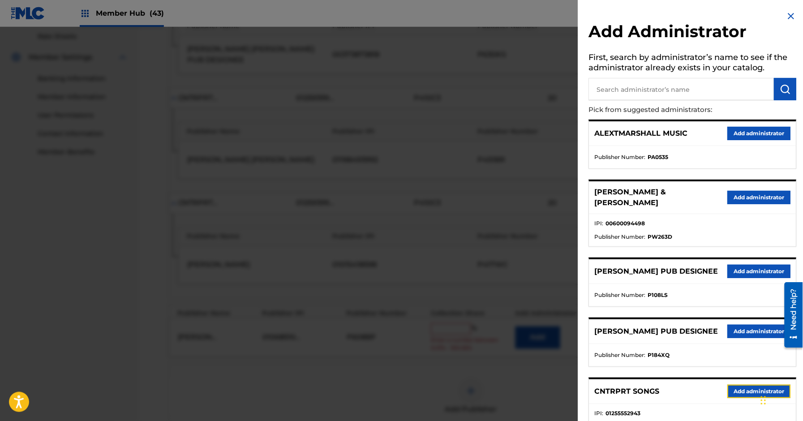
drag, startPoint x: 746, startPoint y: 397, endPoint x: 606, endPoint y: 280, distance: 182.4
click at [746, 397] on button "Add administrator" at bounding box center [758, 390] width 63 height 13
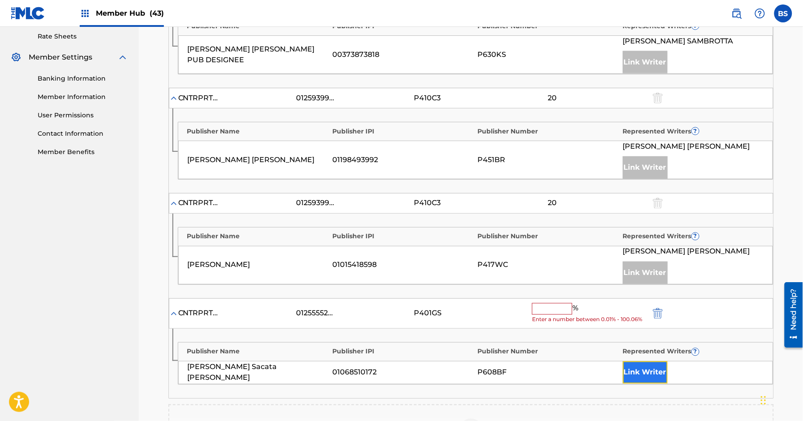
drag, startPoint x: 654, startPoint y: 367, endPoint x: 651, endPoint y: 373, distance: 6.6
click at [651, 373] on button "Link Writer" at bounding box center [645, 372] width 45 height 22
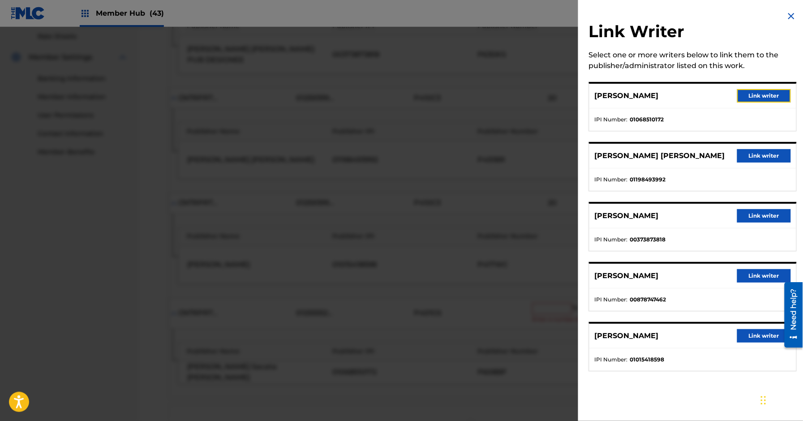
drag, startPoint x: 760, startPoint y: 93, endPoint x: 737, endPoint y: 104, distance: 25.8
click at [760, 93] on button "Link writer" at bounding box center [764, 95] width 54 height 13
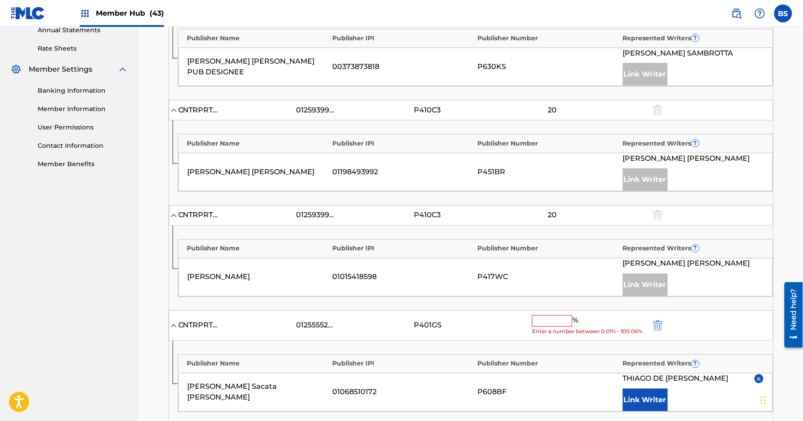
scroll to position [356, 0]
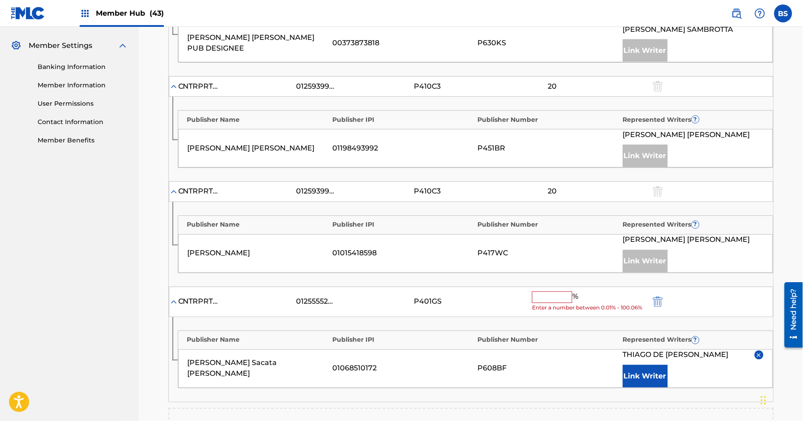
click at [549, 295] on input "text" at bounding box center [552, 297] width 40 height 12
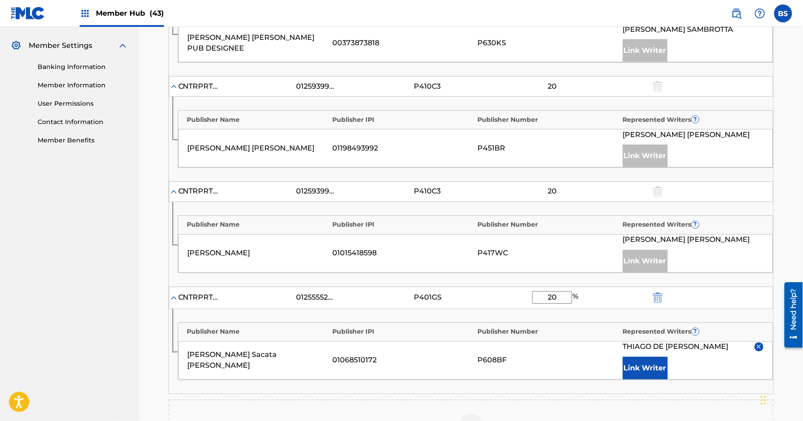
type input "20"
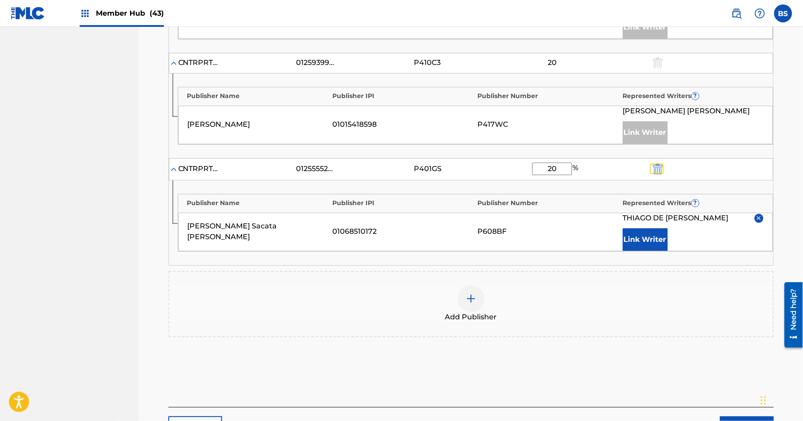
scroll to position [547, 0]
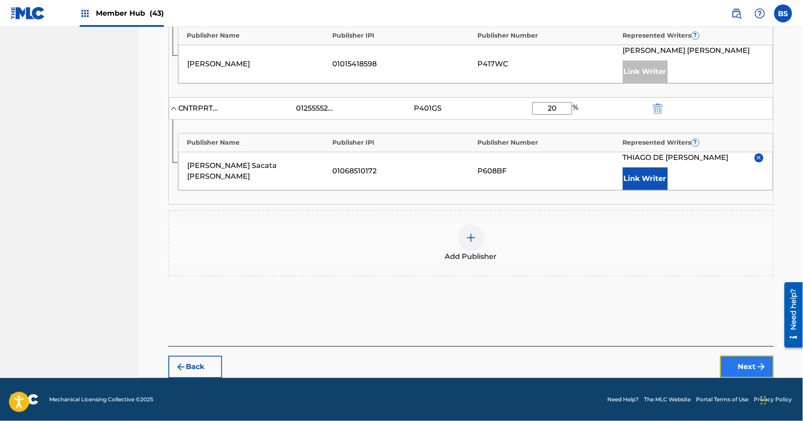
click at [739, 363] on button "Next" at bounding box center [747, 366] width 54 height 22
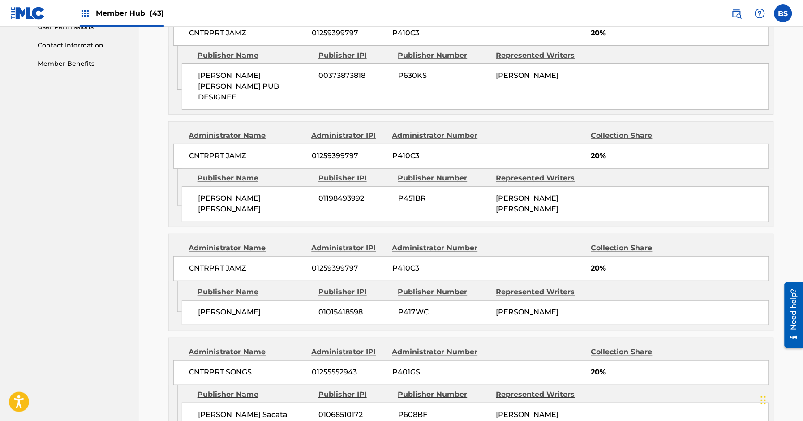
scroll to position [518, 0]
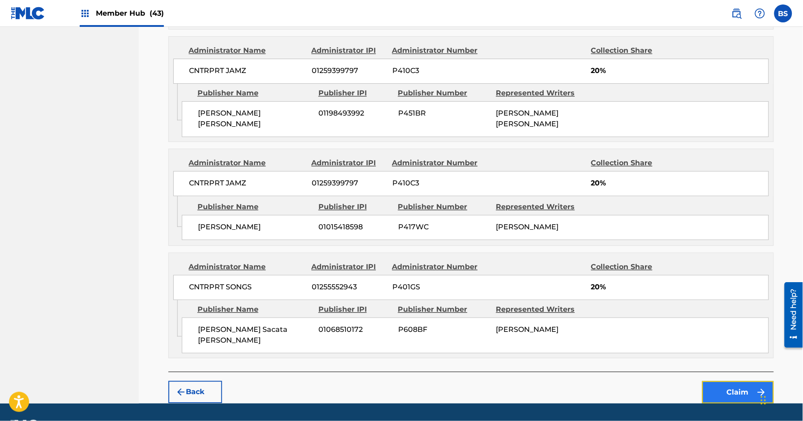
click at [725, 381] on button "Claim" at bounding box center [738, 392] width 72 height 22
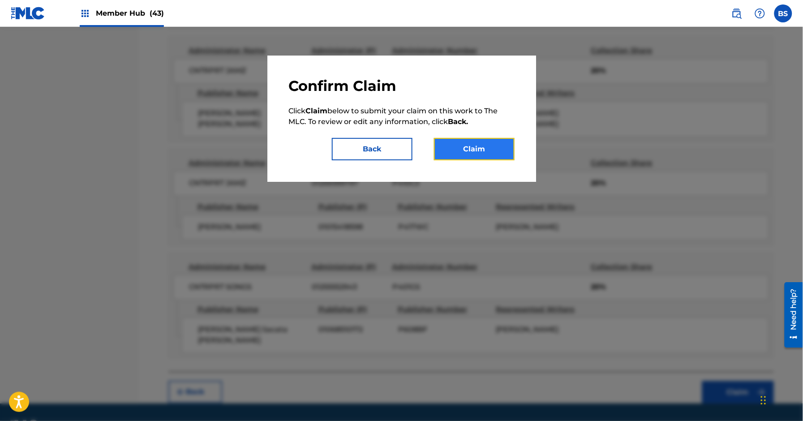
click at [474, 147] on button "Claim" at bounding box center [474, 149] width 81 height 22
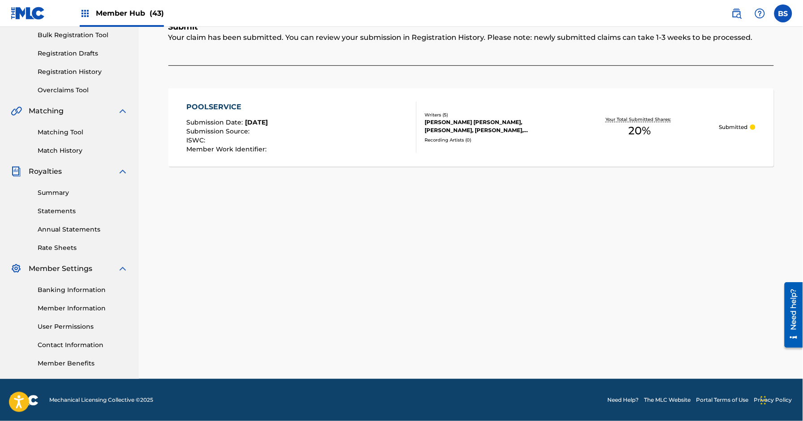
scroll to position [0, 0]
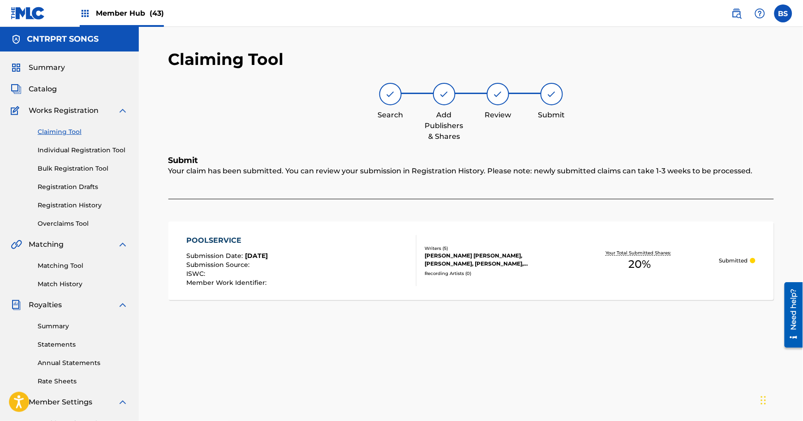
click at [59, 129] on link "Claiming Tool" at bounding box center [83, 131] width 90 height 9
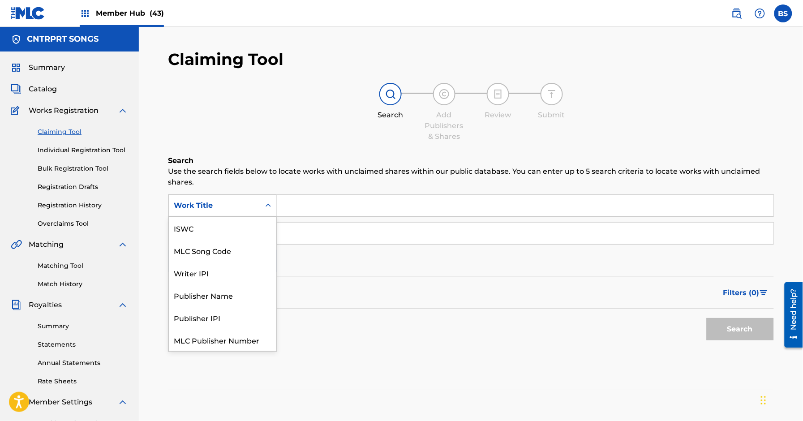
drag, startPoint x: 235, startPoint y: 199, endPoint x: 231, endPoint y: 207, distance: 9.2
click at [235, 201] on div "Work Title" at bounding box center [214, 205] width 91 height 17
drag, startPoint x: 228, startPoint y: 224, endPoint x: 247, endPoint y: 223, distance: 18.8
click at [228, 225] on div "MLC Song Code" at bounding box center [222, 228] width 107 height 22
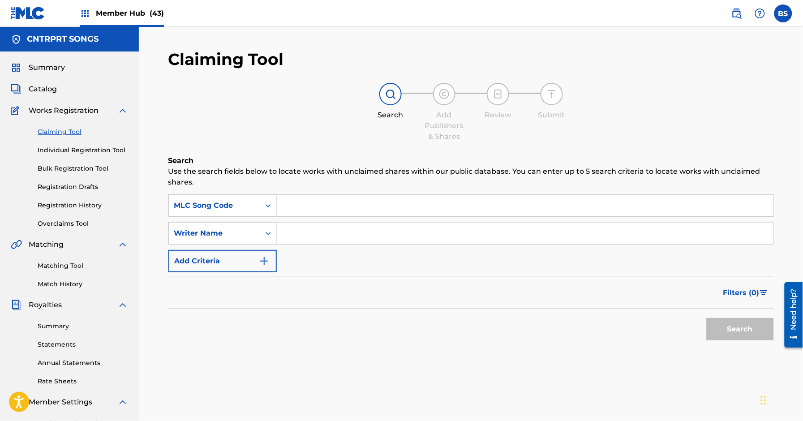
click at [343, 198] on input "Search Form" at bounding box center [525, 205] width 496 height 21
paste input "RO1W76"
type input "RO1W76"
drag, startPoint x: 750, startPoint y: 329, endPoint x: 736, endPoint y: 330, distance: 13.5
click at [749, 329] on button "Search" at bounding box center [739, 329] width 67 height 22
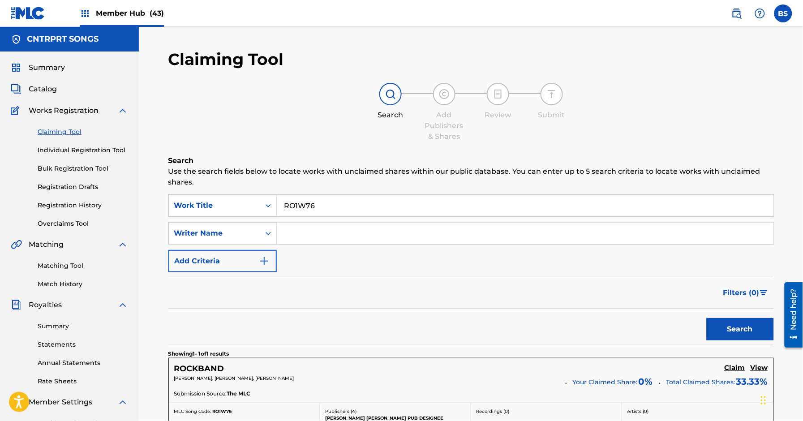
scroll to position [137, 0]
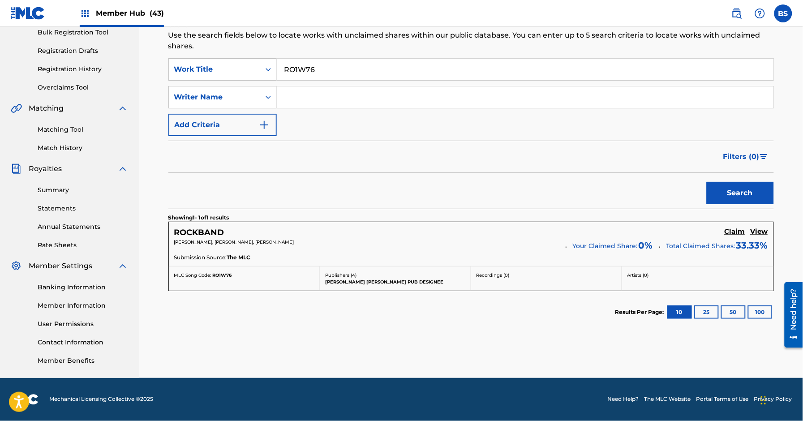
drag, startPoint x: 727, startPoint y: 231, endPoint x: 598, endPoint y: 275, distance: 136.2
click at [727, 231] on h5 "Claim" at bounding box center [734, 231] width 21 height 9
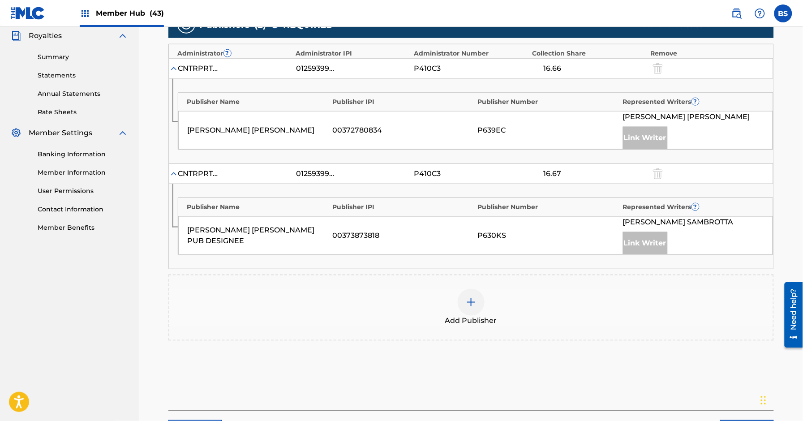
click at [464, 308] on div at bounding box center [470, 302] width 27 height 27
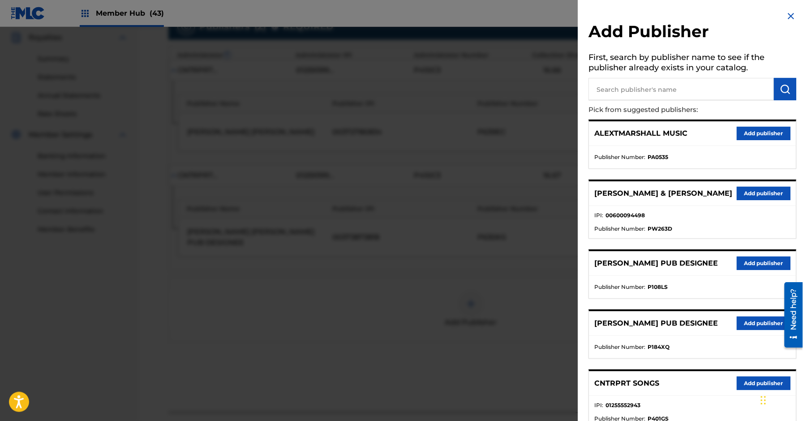
drag, startPoint x: 644, startPoint y: 88, endPoint x: 650, endPoint y: 90, distance: 6.7
click at [644, 89] on input "text" at bounding box center [681, 89] width 185 height 22
paste input "Thiago"
type input "Thiago"
click at [787, 85] on img "submit" at bounding box center [785, 89] width 11 height 11
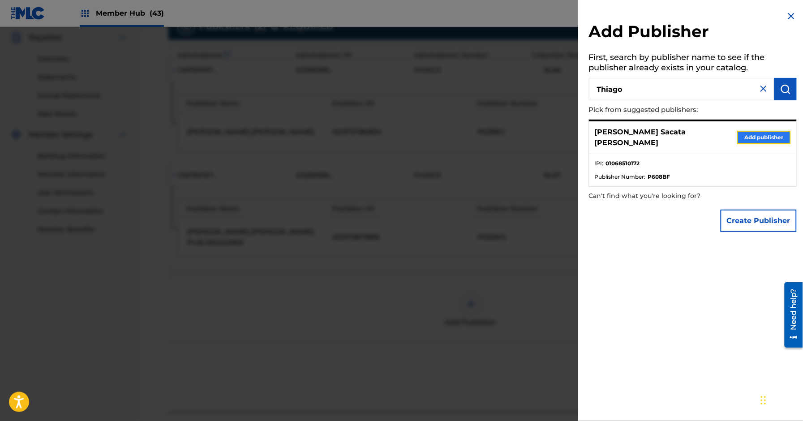
click at [762, 133] on button "Add publisher" at bounding box center [764, 137] width 54 height 13
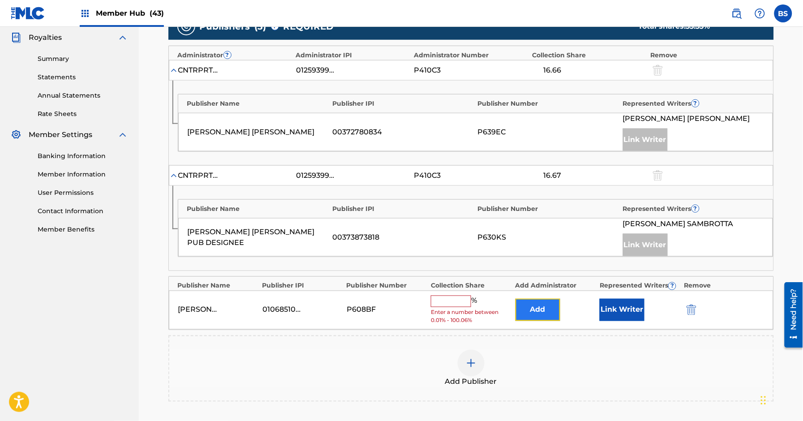
click at [553, 310] on button "Add" at bounding box center [537, 310] width 45 height 22
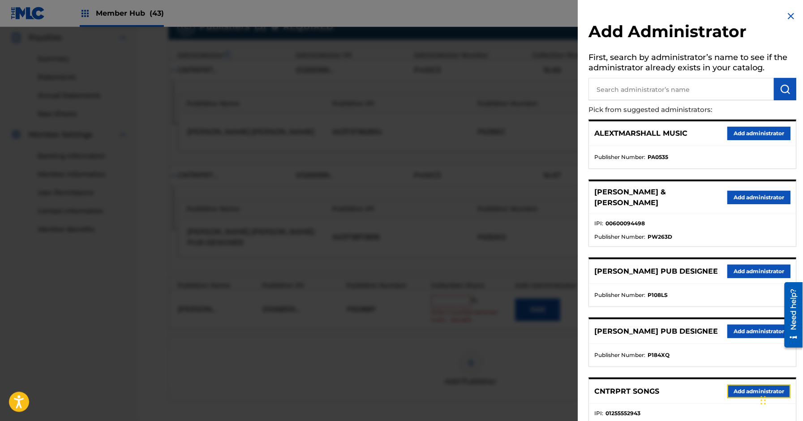
click at [747, 397] on button "Add administrator" at bounding box center [758, 390] width 63 height 13
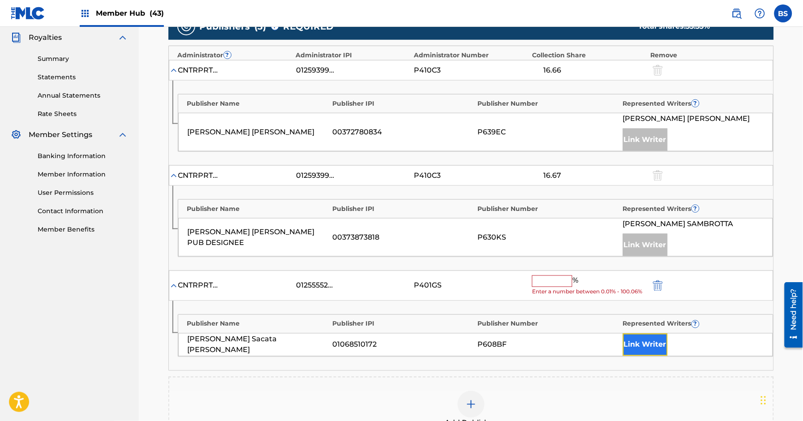
click at [642, 347] on button "Link Writer" at bounding box center [645, 344] width 45 height 22
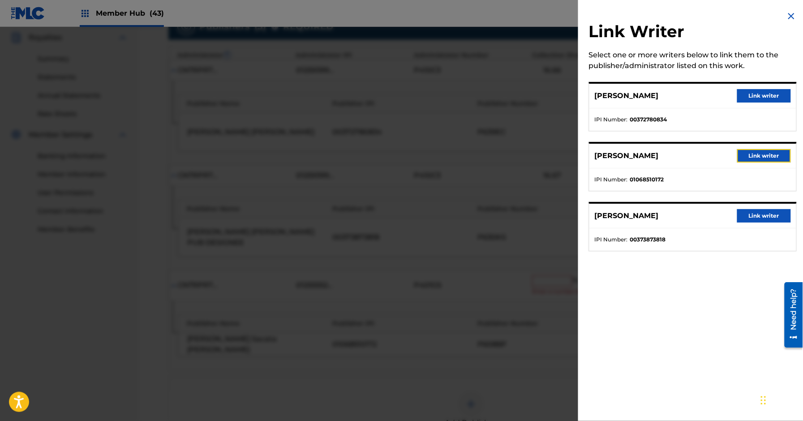
click at [757, 156] on button "Link writer" at bounding box center [764, 155] width 54 height 13
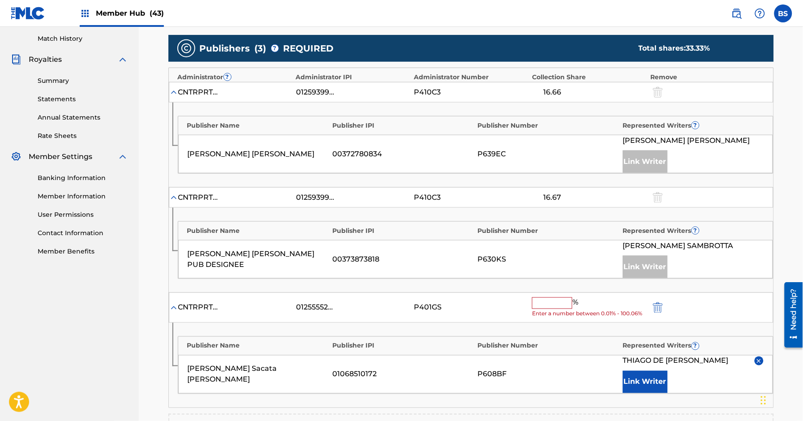
scroll to position [429, 0]
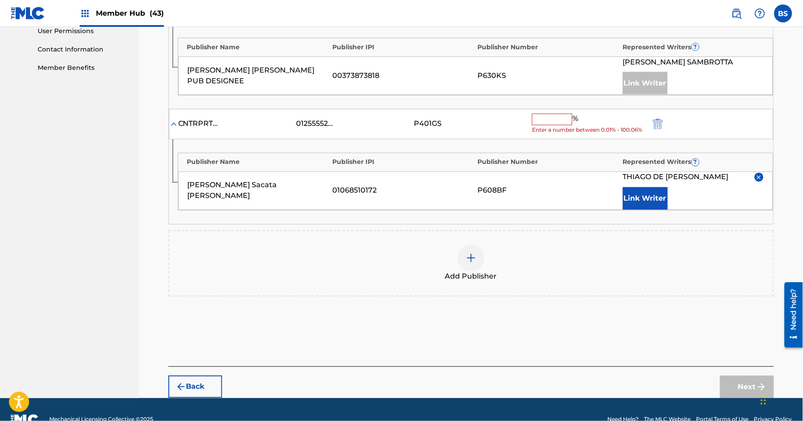
click at [540, 120] on input "text" at bounding box center [552, 120] width 40 height 12
paste input "16.67"
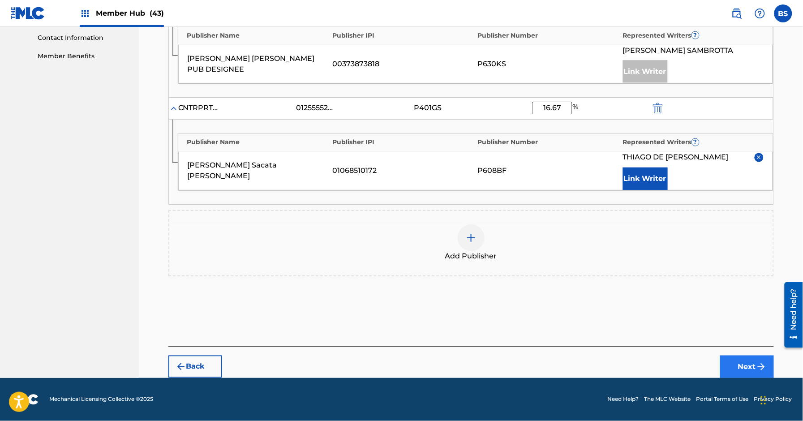
type input "16.67"
click at [759, 365] on img "submit" at bounding box center [761, 366] width 11 height 11
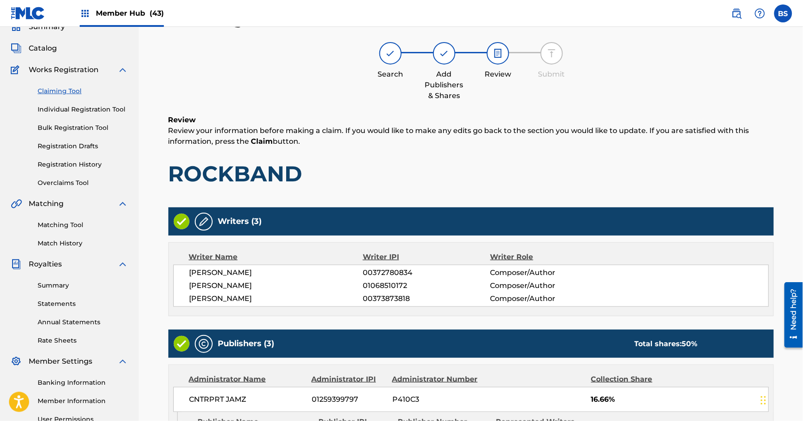
scroll to position [388, 0]
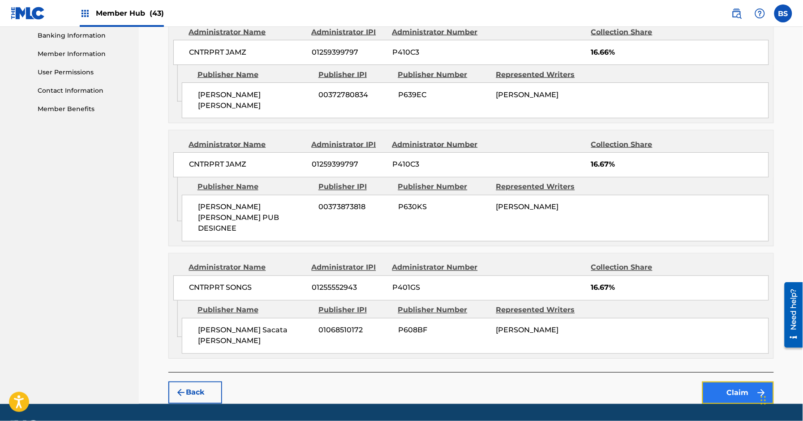
click at [735, 381] on button "Claim" at bounding box center [738, 392] width 72 height 22
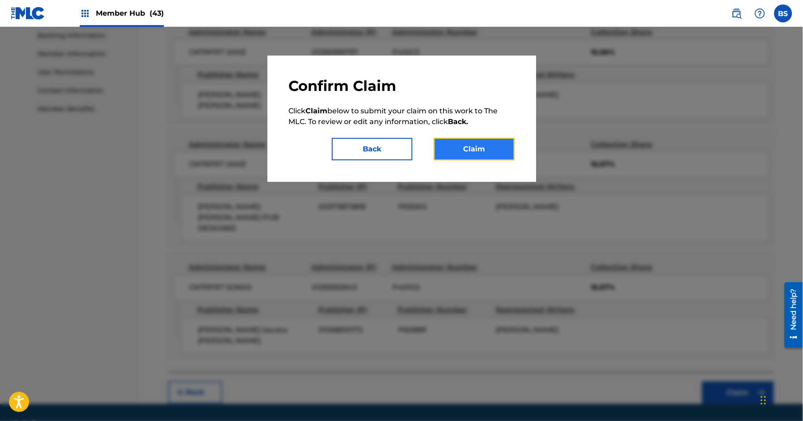
click at [474, 147] on button "Claim" at bounding box center [474, 149] width 81 height 22
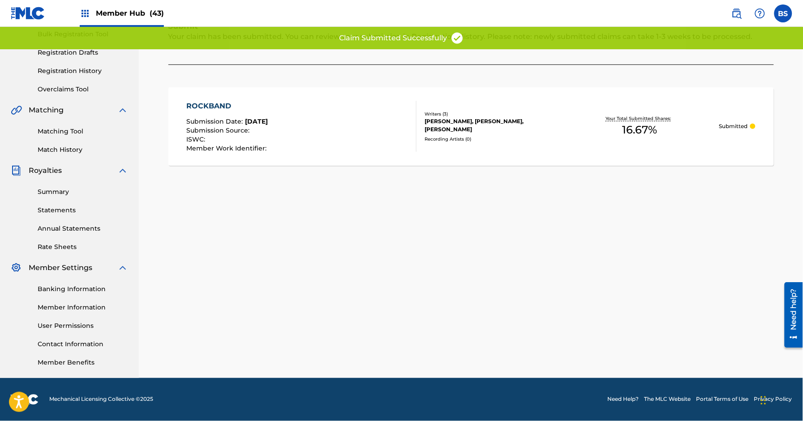
scroll to position [0, 0]
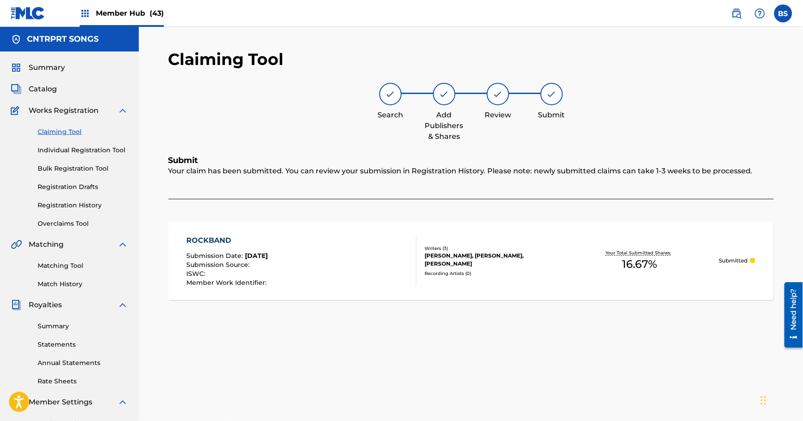
click at [53, 132] on link "Claiming Tool" at bounding box center [83, 131] width 90 height 9
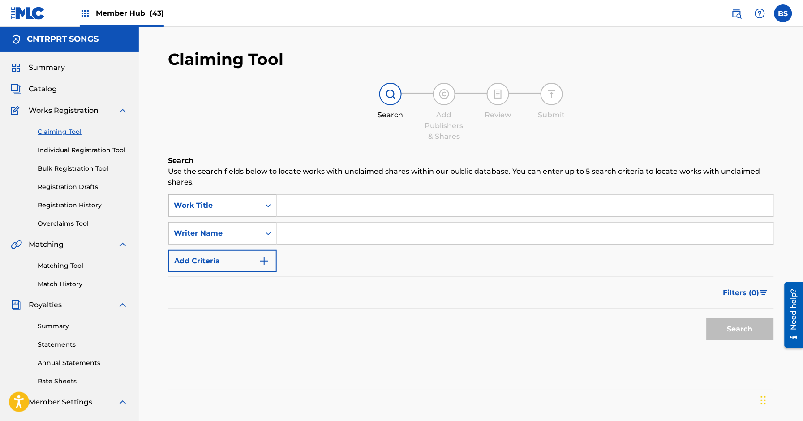
drag, startPoint x: 235, startPoint y: 207, endPoint x: 232, endPoint y: 216, distance: 9.5
click at [235, 207] on div "Work Title" at bounding box center [214, 205] width 81 height 11
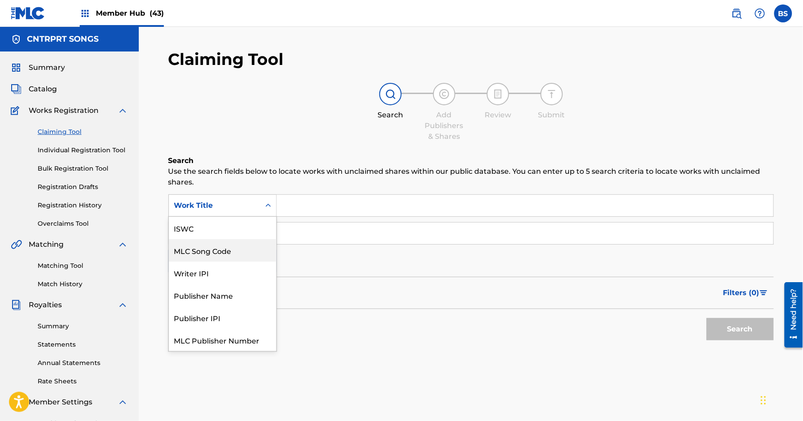
scroll to position [22, 0]
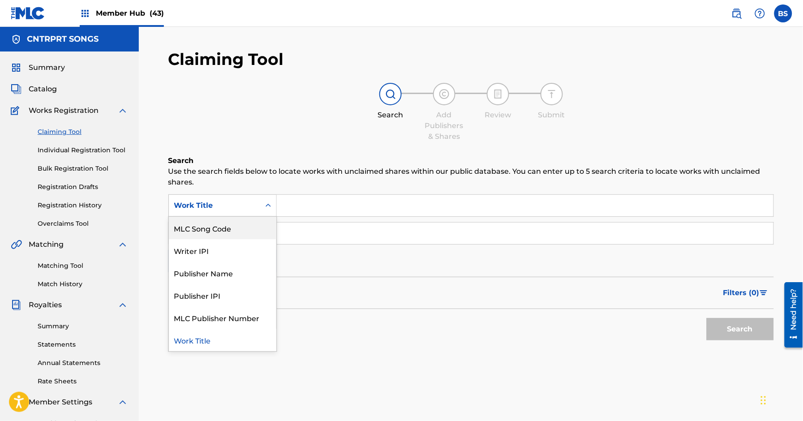
drag, startPoint x: 229, startPoint y: 226, endPoint x: 246, endPoint y: 227, distance: 16.6
click at [234, 226] on div "MLC Song Code" at bounding box center [222, 228] width 107 height 22
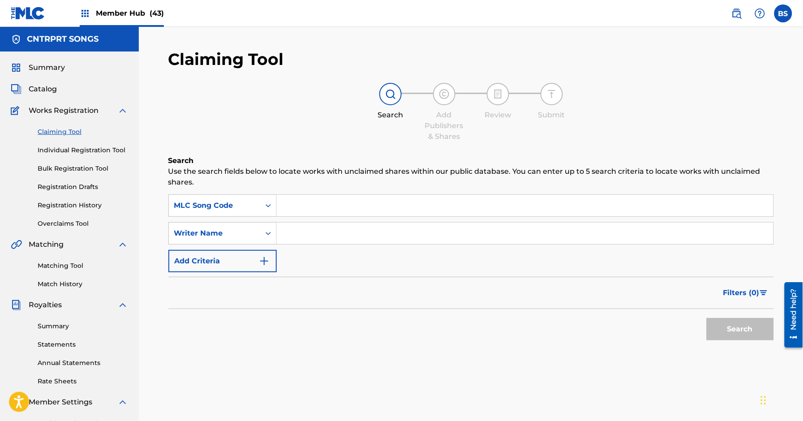
click at [341, 204] on input "Search Form" at bounding box center [525, 205] width 496 height 21
type input "RO1WVD"
drag, startPoint x: 740, startPoint y: 329, endPoint x: 651, endPoint y: 316, distance: 90.1
click at [740, 329] on button "Search" at bounding box center [739, 329] width 67 height 22
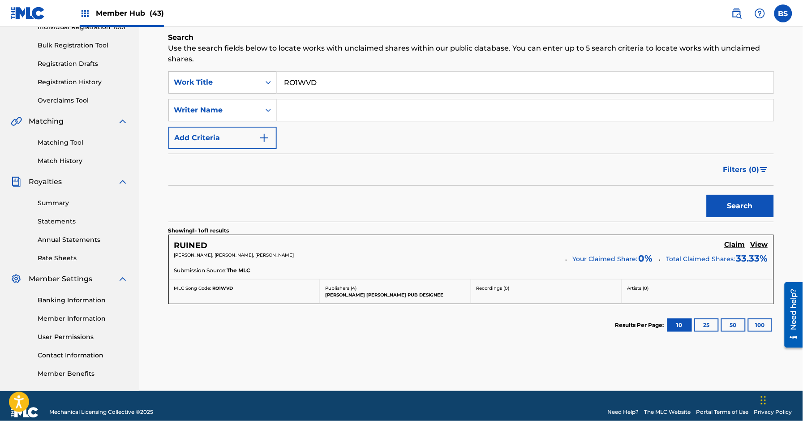
scroll to position [137, 0]
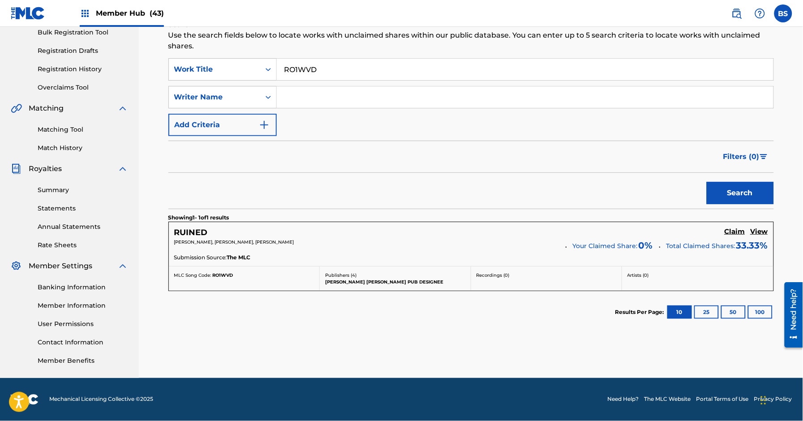
drag, startPoint x: 735, startPoint y: 231, endPoint x: 544, endPoint y: 259, distance: 192.8
click at [735, 231] on h5 "Claim" at bounding box center [734, 231] width 21 height 9
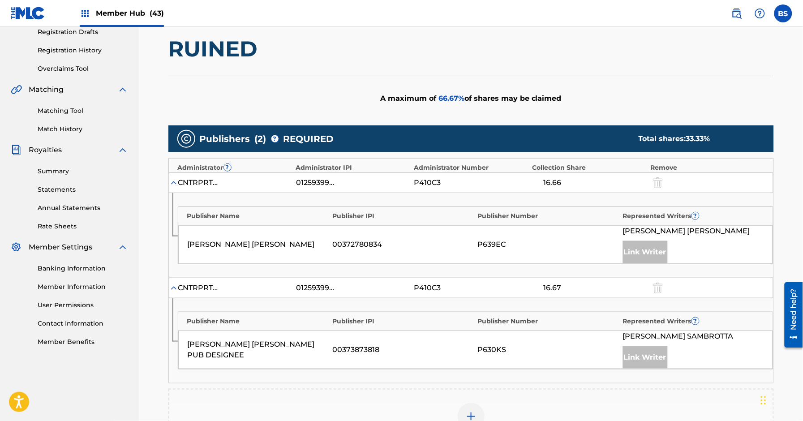
scroll to position [334, 0]
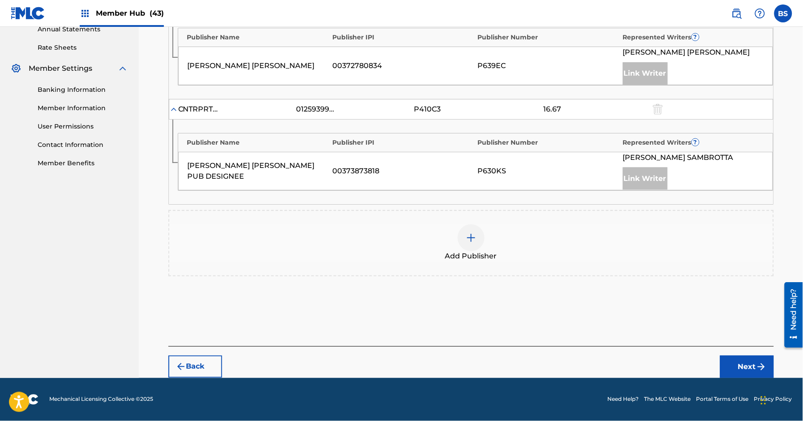
click at [492, 236] on div "Add Publisher" at bounding box center [470, 243] width 603 height 38
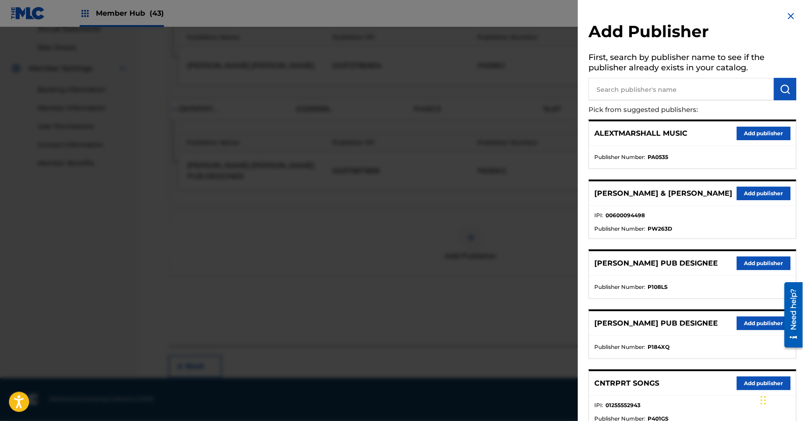
click at [676, 85] on input "text" at bounding box center [681, 89] width 185 height 22
paste input "Thiago"
type input "Thiago"
click at [782, 87] on img "submit" at bounding box center [785, 89] width 11 height 11
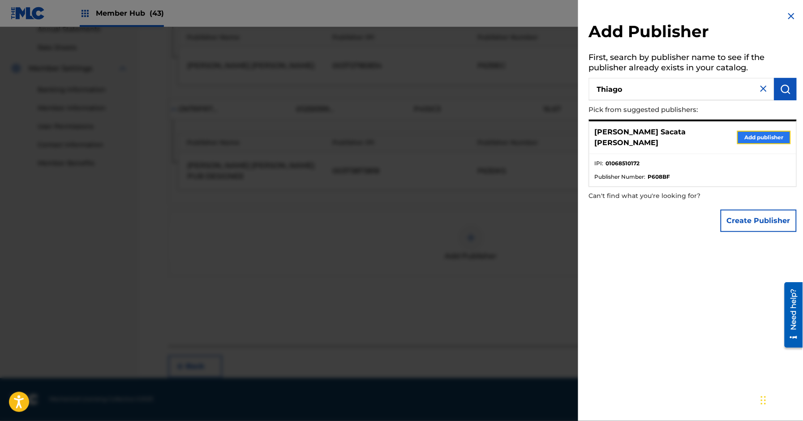
click at [761, 138] on button "Add publisher" at bounding box center [764, 137] width 54 height 13
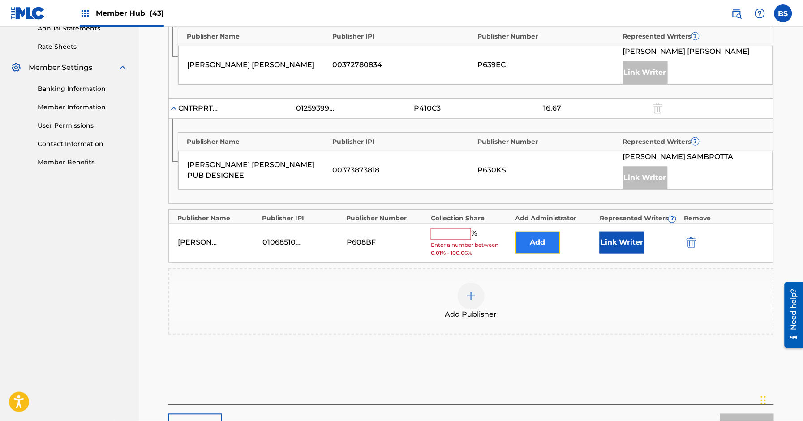
click at [538, 243] on button "Add" at bounding box center [537, 242] width 45 height 22
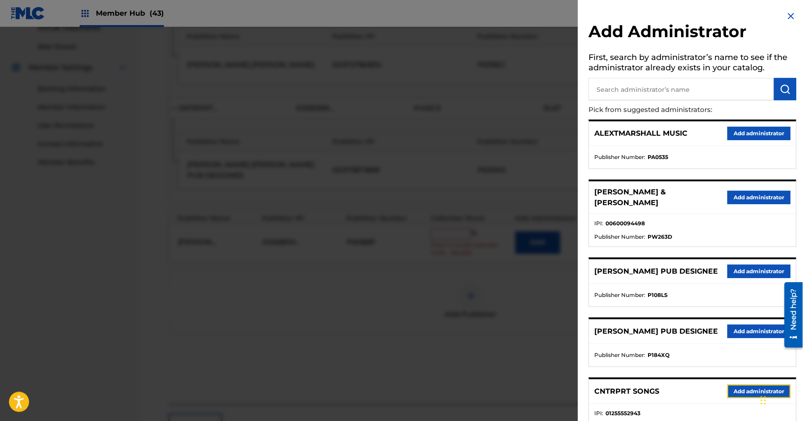
drag, startPoint x: 737, startPoint y: 400, endPoint x: 632, endPoint y: 376, distance: 107.8
click at [737, 398] on button "Add administrator" at bounding box center [758, 390] width 63 height 13
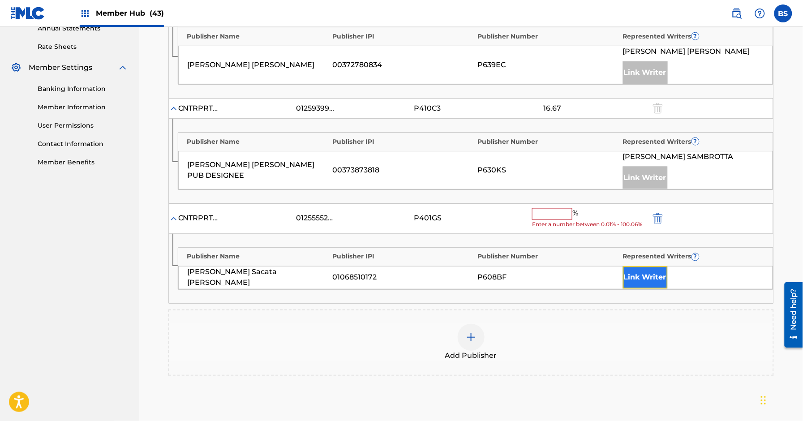
click at [649, 283] on button "Link Writer" at bounding box center [645, 277] width 45 height 22
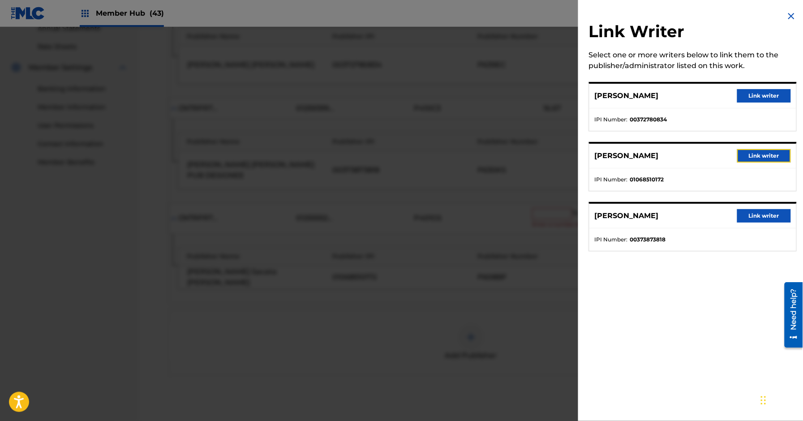
drag, startPoint x: 761, startPoint y: 152, endPoint x: 737, endPoint y: 159, distance: 25.2
click at [761, 152] on button "Link writer" at bounding box center [764, 155] width 54 height 13
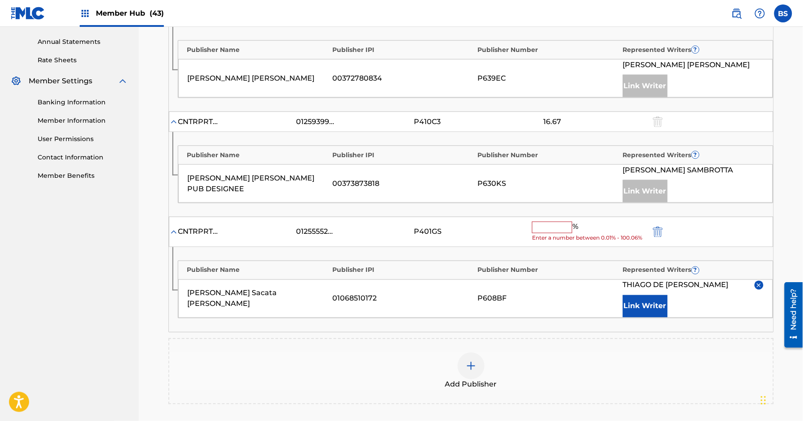
scroll to position [334, 0]
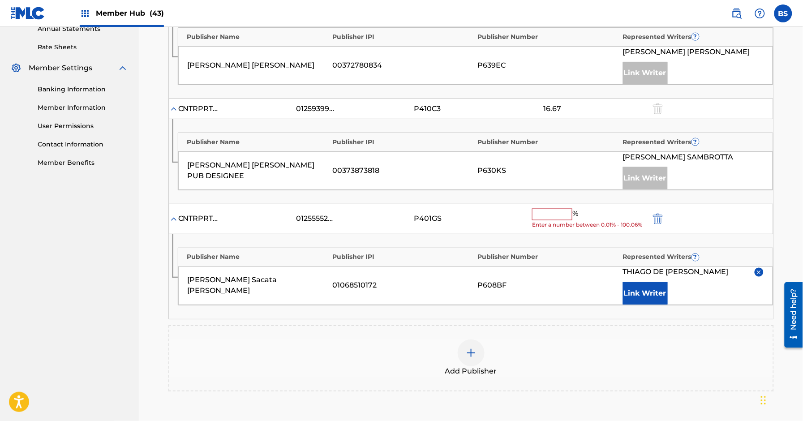
drag, startPoint x: 544, startPoint y: 220, endPoint x: 503, endPoint y: 239, distance: 45.2
click at [542, 220] on input "text" at bounding box center [552, 215] width 40 height 12
paste input "16.67"
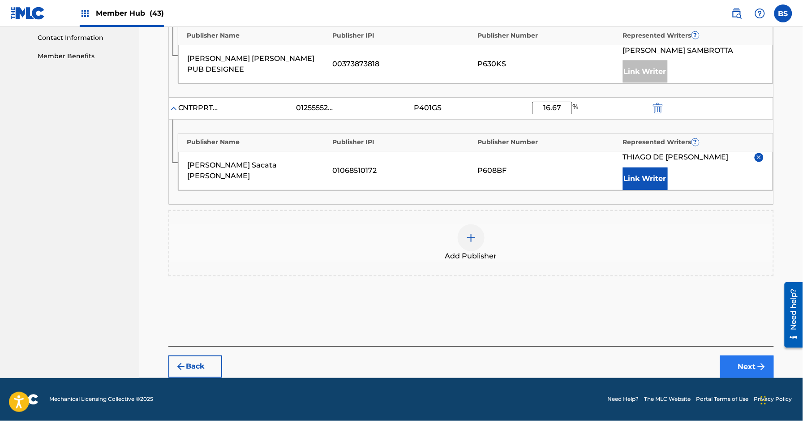
type input "16.67"
click at [760, 364] on img "submit" at bounding box center [761, 366] width 11 height 11
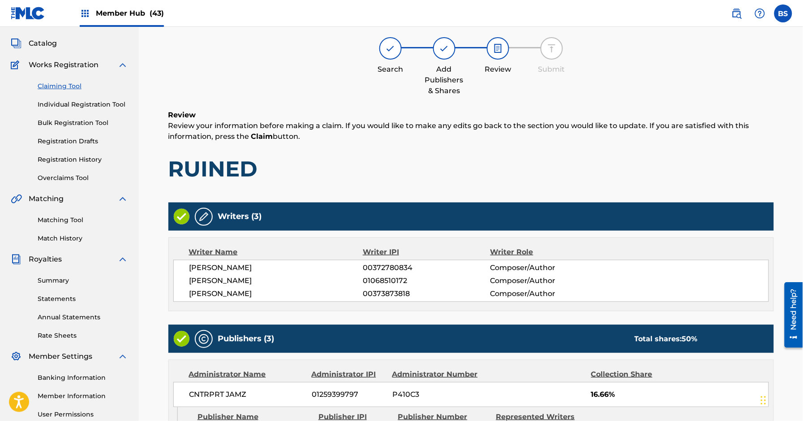
scroll to position [388, 0]
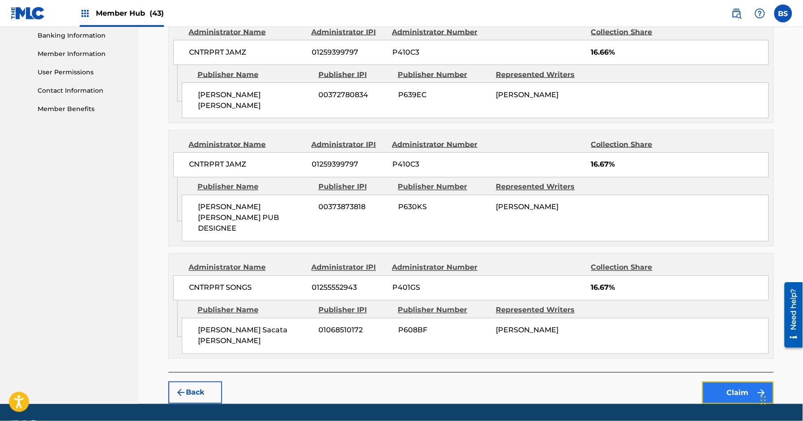
click at [745, 381] on button "Claim" at bounding box center [738, 392] width 72 height 22
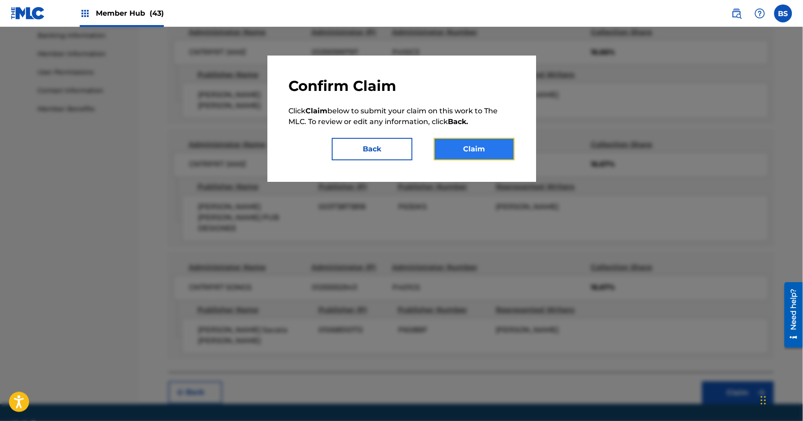
click at [495, 150] on button "Claim" at bounding box center [474, 149] width 81 height 22
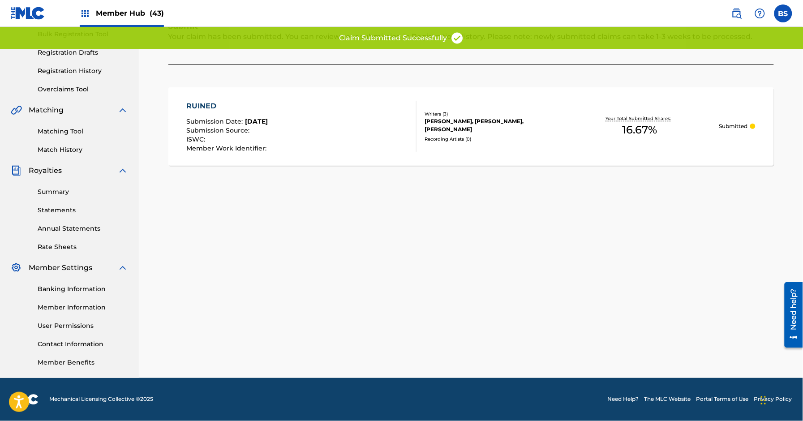
scroll to position [0, 0]
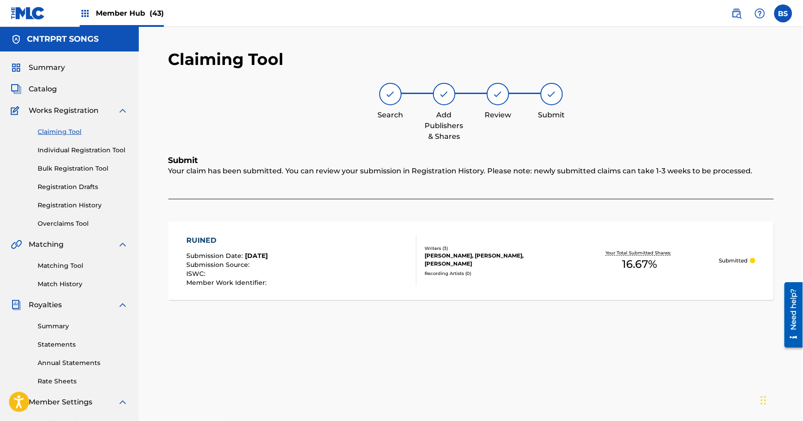
drag, startPoint x: 69, startPoint y: 128, endPoint x: 166, endPoint y: 164, distance: 103.8
click at [68, 128] on link "Claiming Tool" at bounding box center [83, 131] width 90 height 9
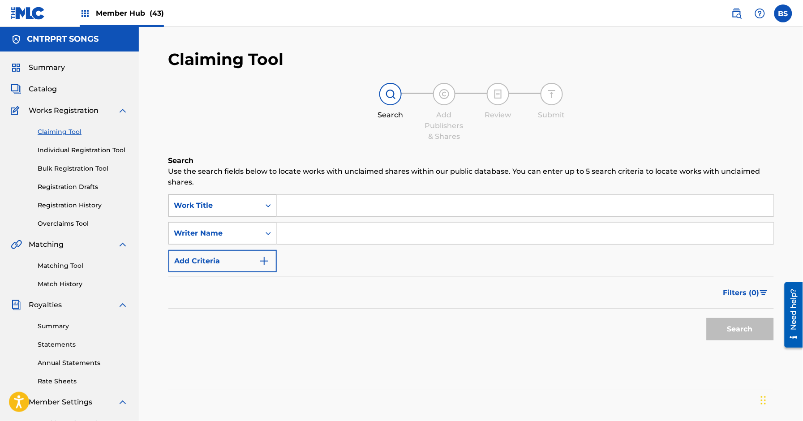
click at [217, 197] on div "Work Title" at bounding box center [222, 205] width 108 height 22
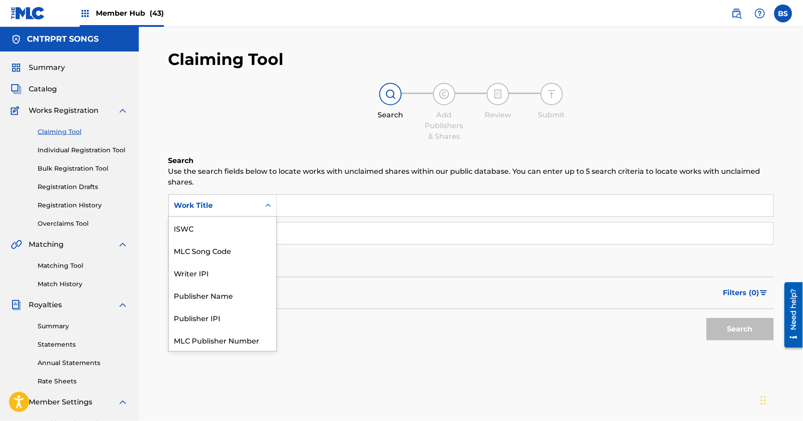
scroll to position [22, 0]
drag, startPoint x: 208, startPoint y: 231, endPoint x: 237, endPoint y: 220, distance: 31.0
click at [208, 231] on div "MLC Song Code" at bounding box center [222, 228] width 107 height 22
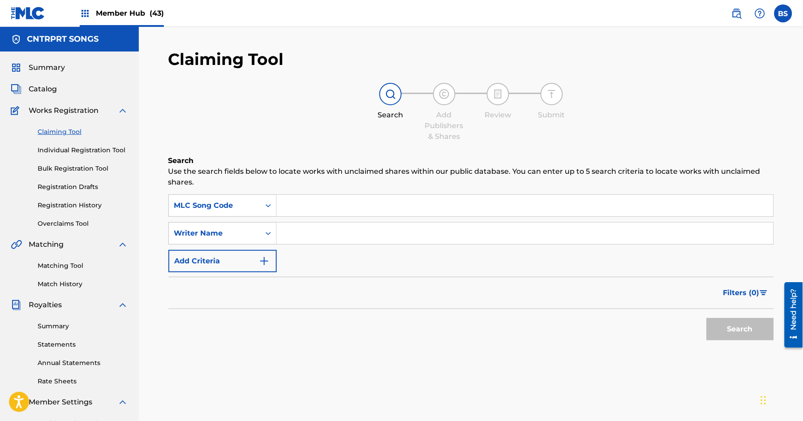
drag, startPoint x: 340, startPoint y: 190, endPoint x: 330, endPoint y: 211, distance: 22.8
click at [340, 190] on div "Search Use the search fields below to locate works with unclaimed shares within…" at bounding box center [470, 272] width 605 height 234
click at [350, 208] on input "Search Form" at bounding box center [525, 205] width 496 height 21
paste input "S640LP"
type input "S640LP"
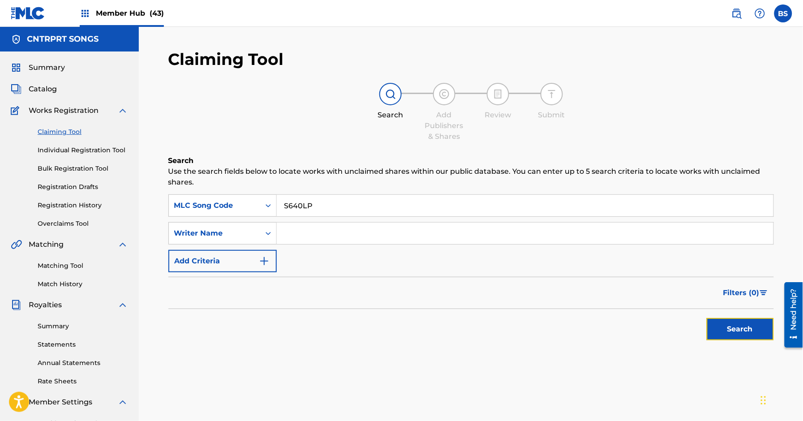
drag, startPoint x: 712, startPoint y: 321, endPoint x: 645, endPoint y: 320, distance: 66.7
click at [713, 322] on button "Search" at bounding box center [739, 329] width 67 height 22
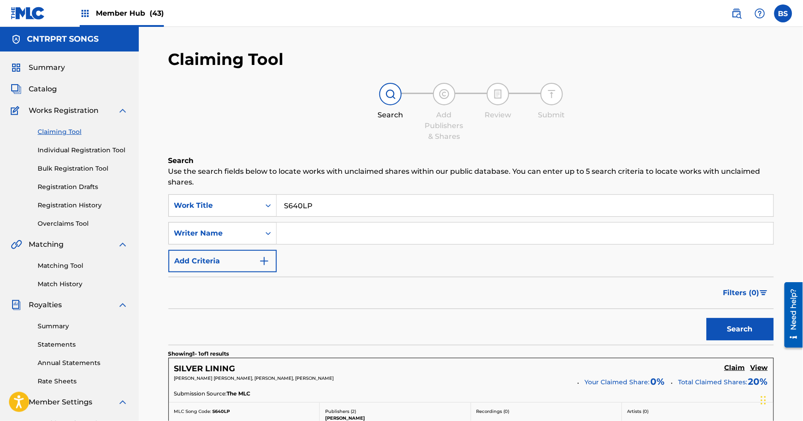
scroll to position [137, 0]
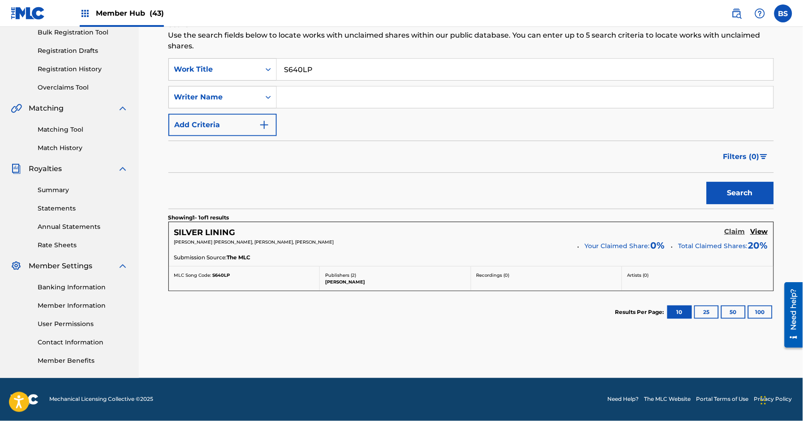
drag, startPoint x: 732, startPoint y: 232, endPoint x: 601, endPoint y: 241, distance: 131.5
click at [732, 232] on h5 "Claim" at bounding box center [734, 231] width 21 height 9
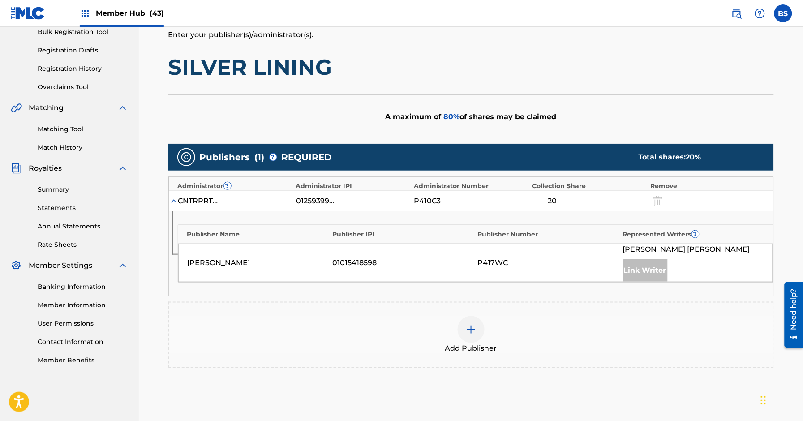
scroll to position [229, 0]
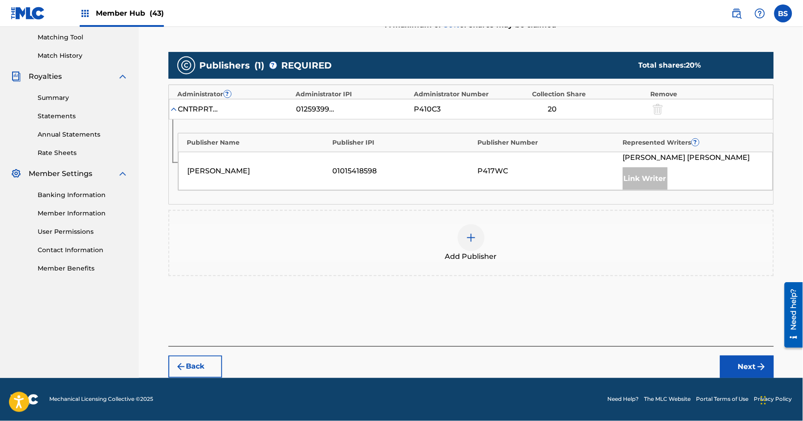
click at [469, 235] on img at bounding box center [471, 237] width 11 height 11
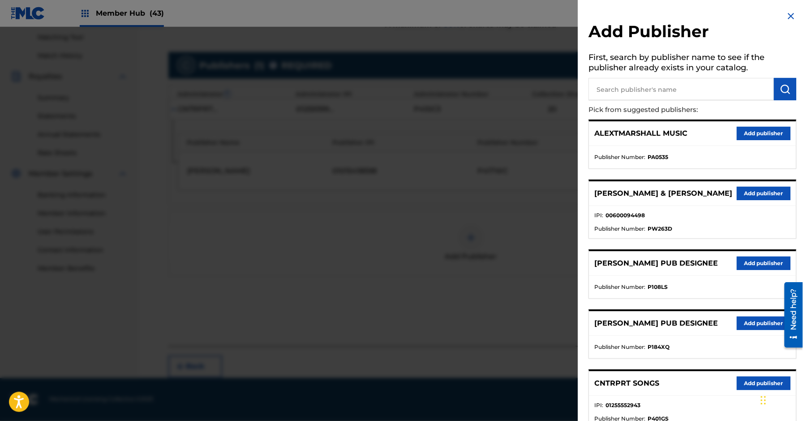
click at [659, 87] on input "text" at bounding box center [681, 89] width 185 height 22
paste input "Thiago"
type input "Thiago"
drag, startPoint x: 782, startPoint y: 86, endPoint x: 770, endPoint y: 101, distance: 19.0
click at [782, 86] on img "submit" at bounding box center [785, 89] width 11 height 11
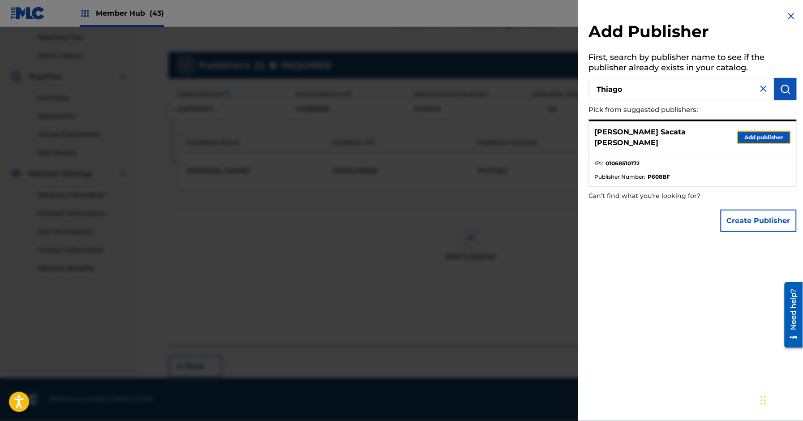
drag, startPoint x: 775, startPoint y: 132, endPoint x: 772, endPoint y: 143, distance: 11.3
click at [775, 132] on button "Add publisher" at bounding box center [764, 137] width 54 height 13
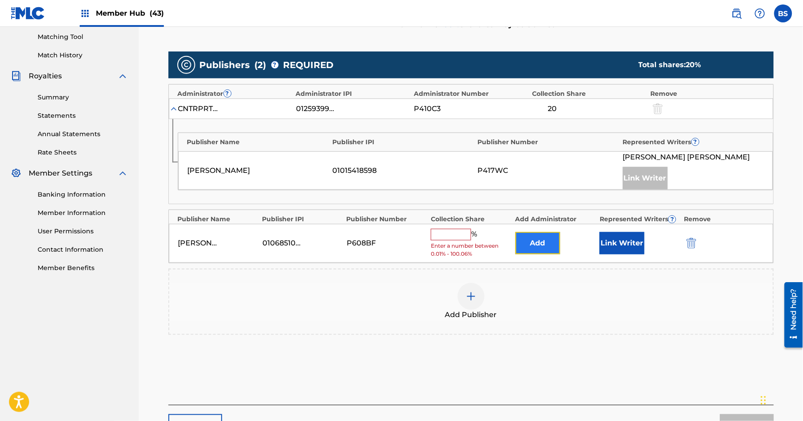
click at [549, 242] on button "Add" at bounding box center [537, 243] width 45 height 22
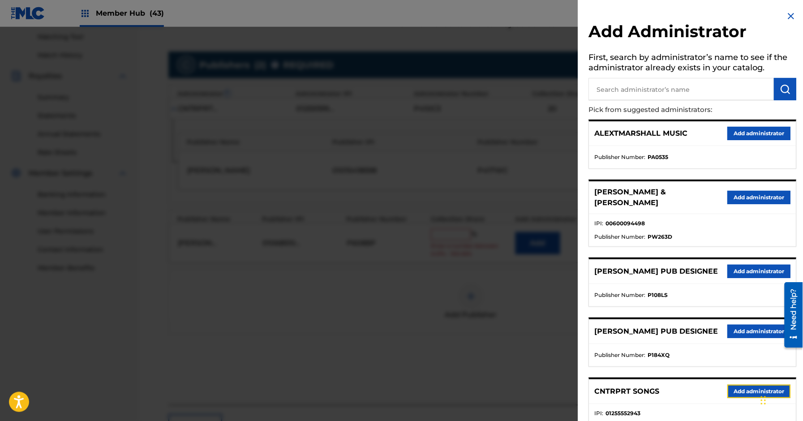
drag, startPoint x: 750, startPoint y: 399, endPoint x: 687, endPoint y: 312, distance: 108.1
click at [750, 398] on button "Add administrator" at bounding box center [758, 390] width 63 height 13
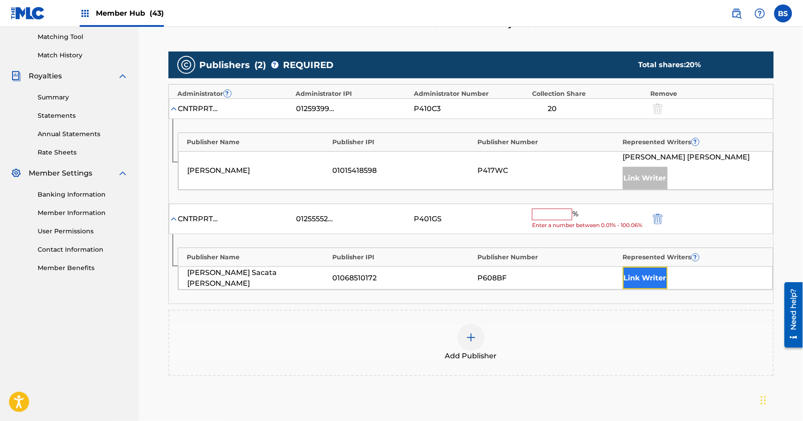
click at [642, 278] on button "Link Writer" at bounding box center [645, 278] width 45 height 22
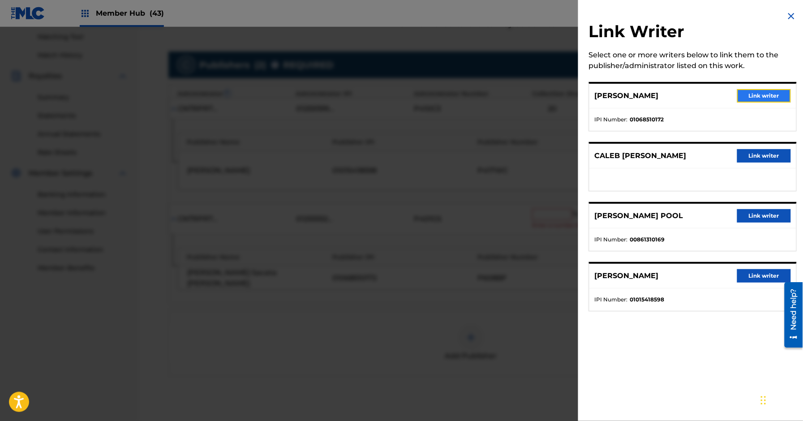
click at [764, 96] on button "Link writer" at bounding box center [764, 95] width 54 height 13
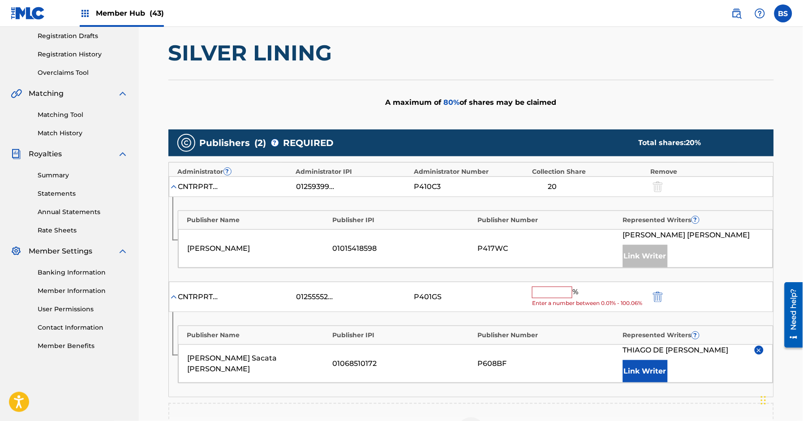
scroll to position [151, 0]
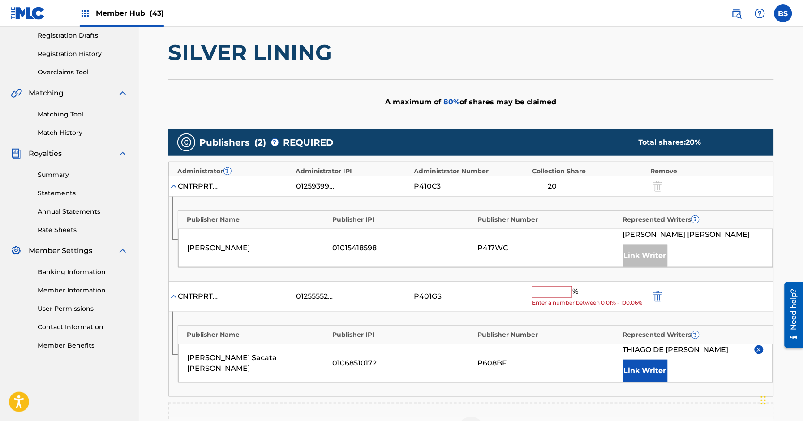
click at [550, 289] on input "text" at bounding box center [552, 292] width 40 height 12
paste input "20"
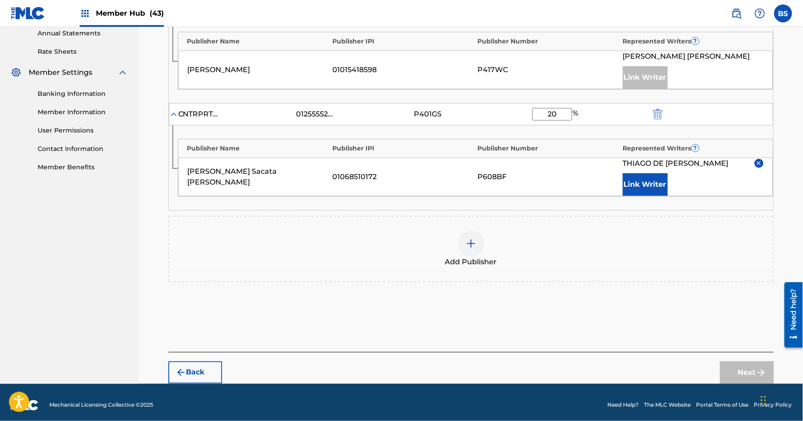
scroll to position [336, 0]
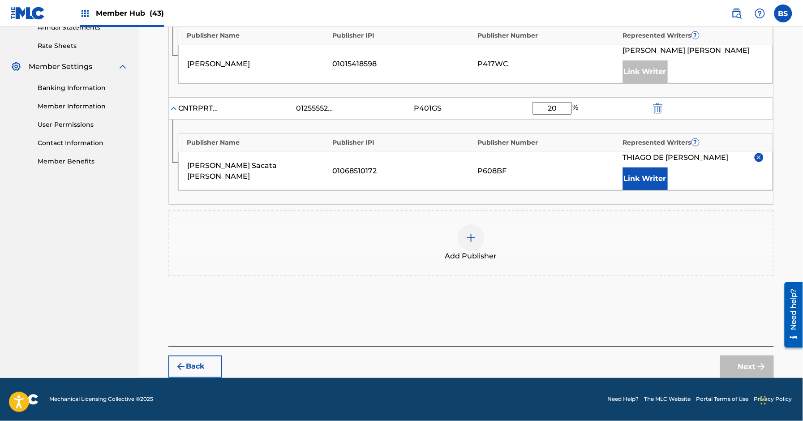
type input "20"
click at [745, 363] on button "Next" at bounding box center [747, 366] width 54 height 22
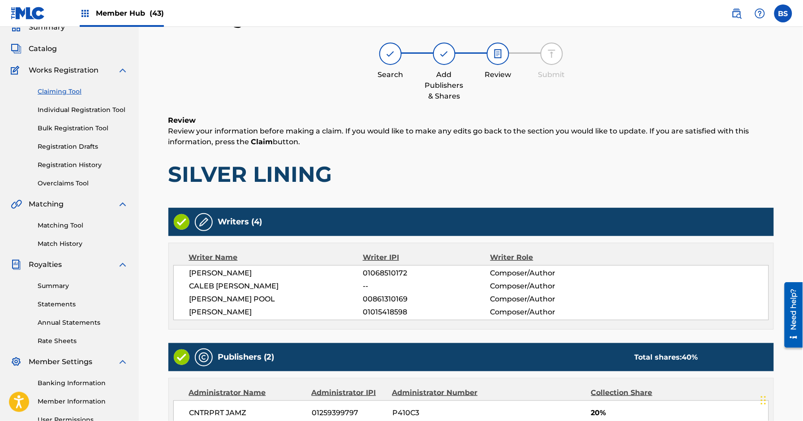
scroll to position [287, 0]
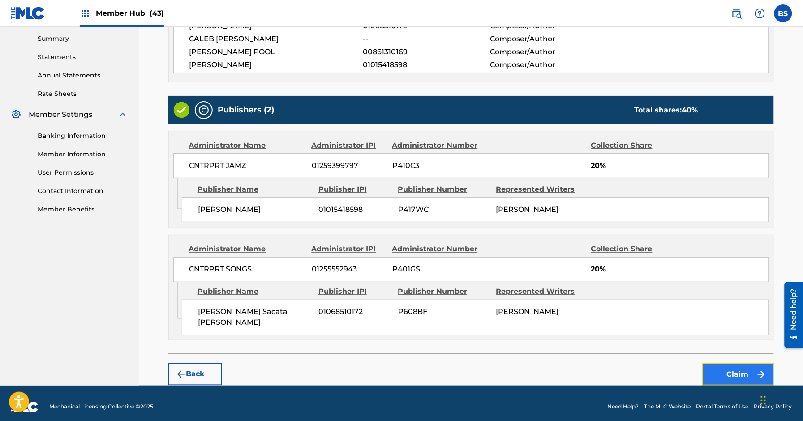
click at [752, 365] on button "Claim" at bounding box center [738, 374] width 72 height 22
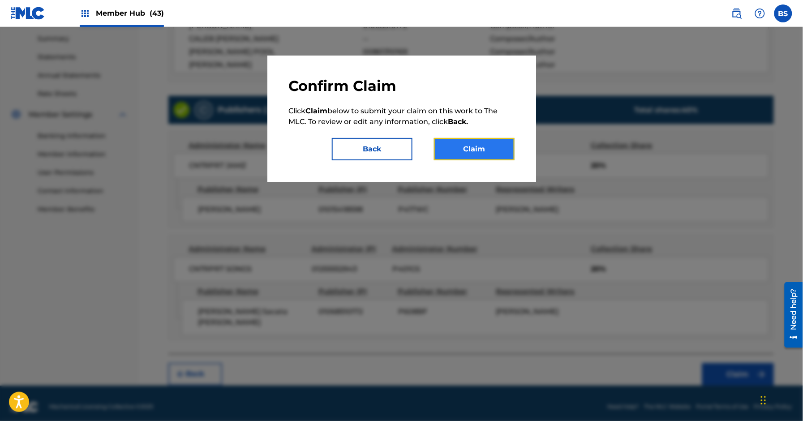
click at [481, 147] on button "Claim" at bounding box center [474, 149] width 81 height 22
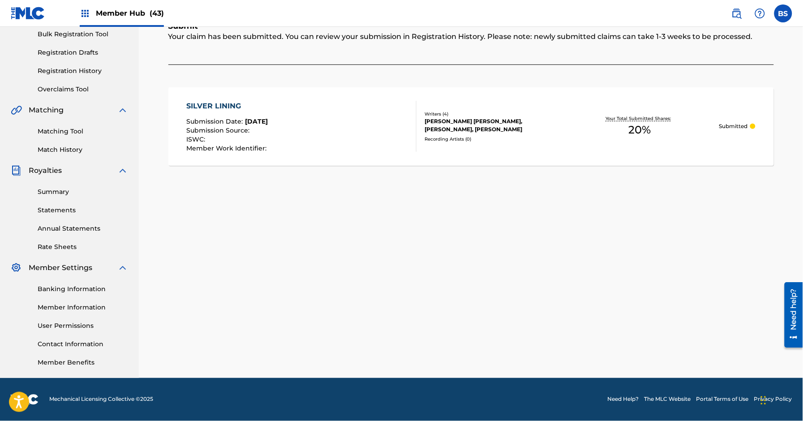
scroll to position [0, 0]
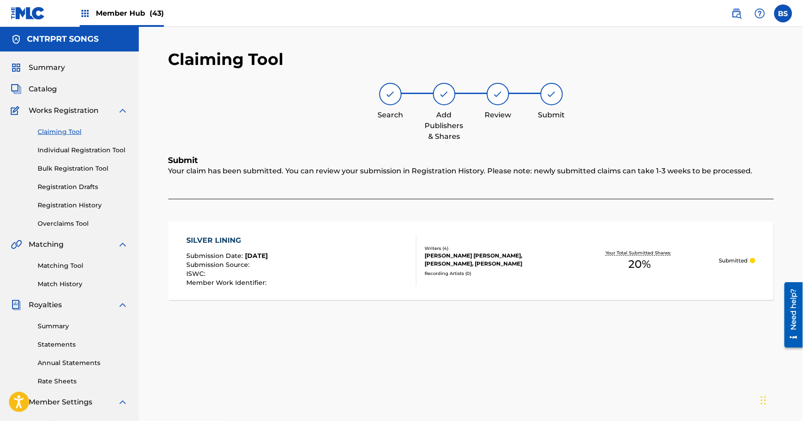
click at [282, 114] on div "Search Add Publishers & Shares Review Submit" at bounding box center [470, 112] width 605 height 59
click at [112, 13] on span "Member Hub (43)" at bounding box center [130, 13] width 68 height 10
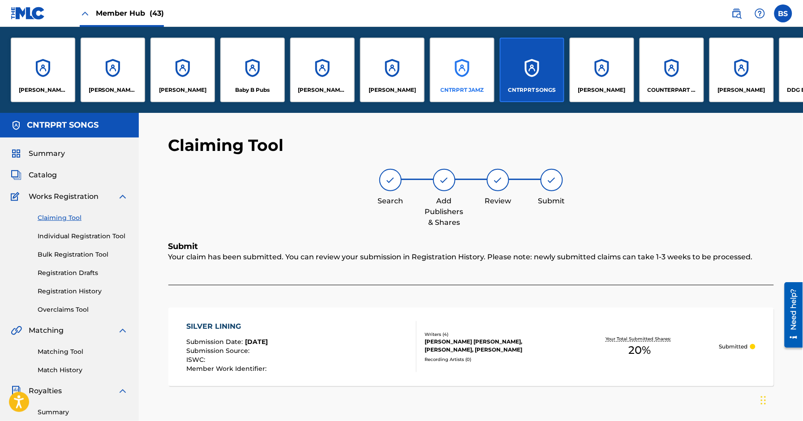
click at [456, 70] on div "CNTRPRT JAMZ" at bounding box center [462, 70] width 64 height 64
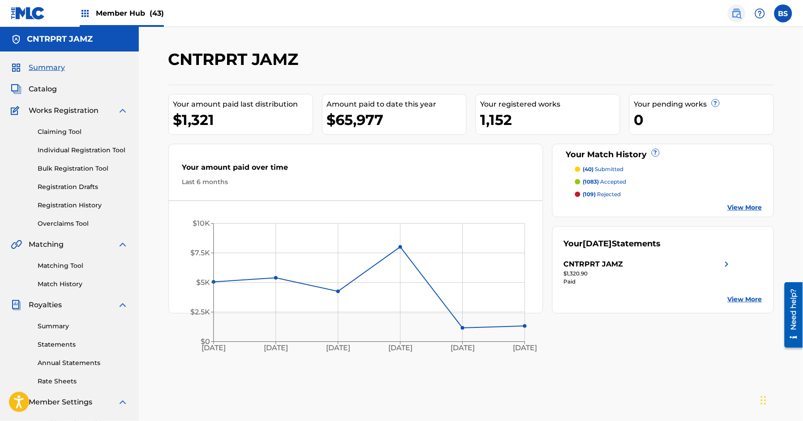
click at [736, 9] on img at bounding box center [736, 13] width 11 height 11
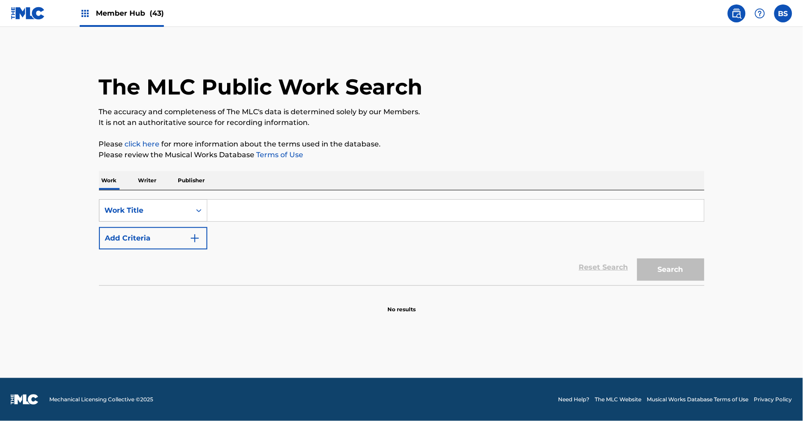
click at [174, 209] on div "Work Title" at bounding box center [145, 210] width 81 height 11
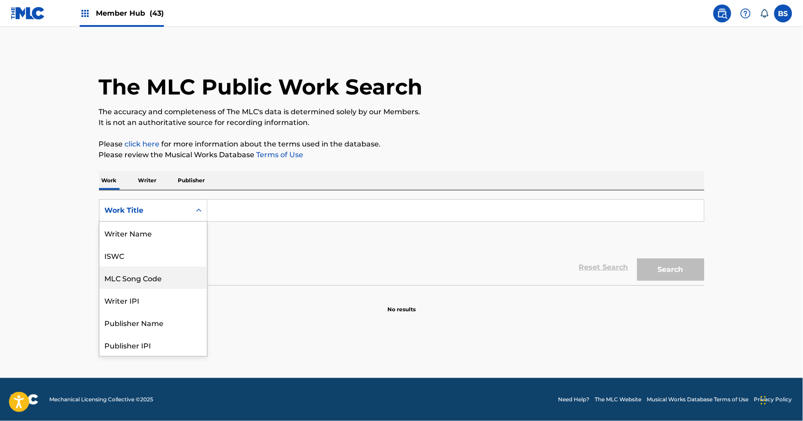
scroll to position [45, 0]
click at [171, 232] on div "MLC Song Code" at bounding box center [152, 233] width 107 height 22
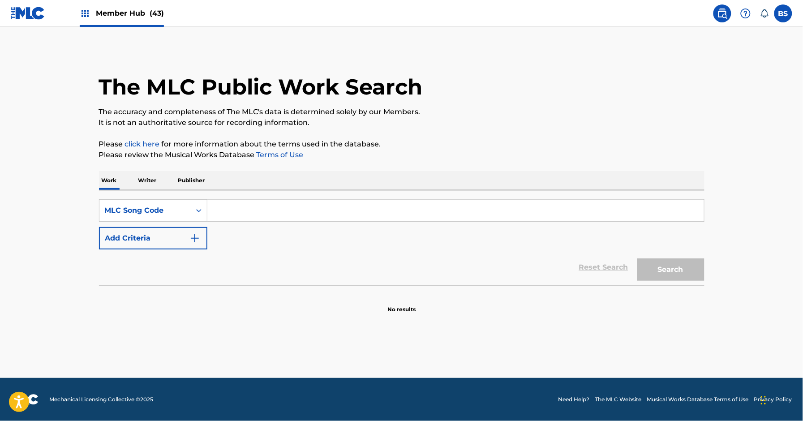
scroll to position [0, 0]
click at [278, 212] on input "Search Form" at bounding box center [455, 210] width 496 height 21
paste input "LR25PD"
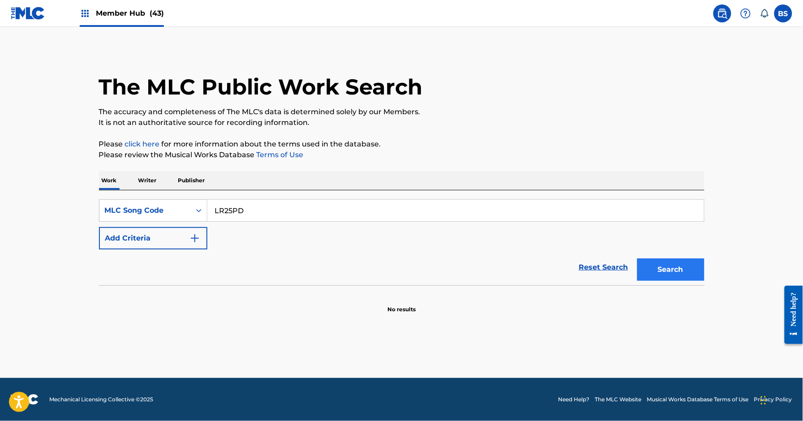
type input "LR25PD"
drag, startPoint x: 675, startPoint y: 266, endPoint x: 454, endPoint y: 250, distance: 220.8
click at [675, 266] on button "Search" at bounding box center [670, 269] width 67 height 22
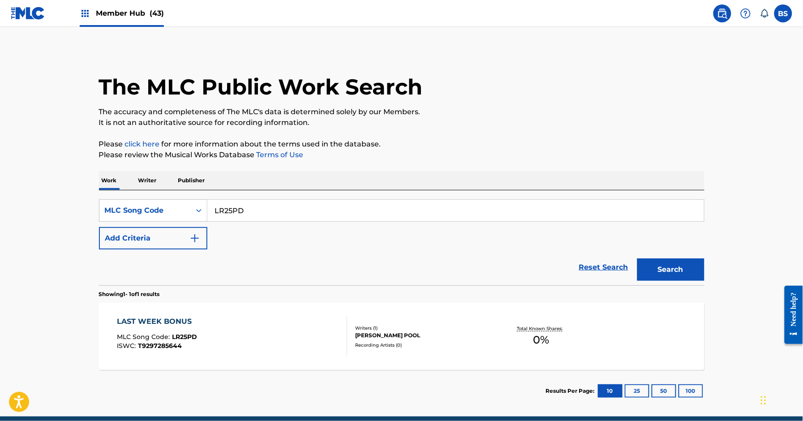
click at [475, 323] on div "LAST WEEK BONUS MLC Song Code : LR25PD ISWC : T9297285644 Writers ( 1 ) AUSTIN …" at bounding box center [401, 336] width 605 height 67
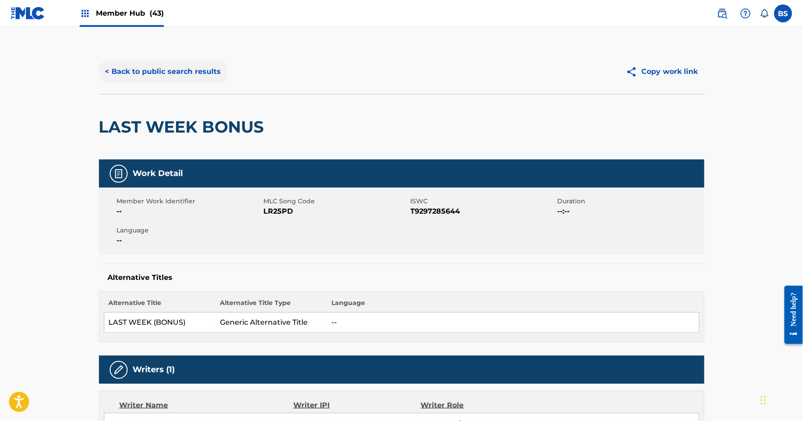
click at [167, 69] on button "< Back to public search results" at bounding box center [163, 71] width 128 height 22
